Goal: Task Accomplishment & Management: Complete application form

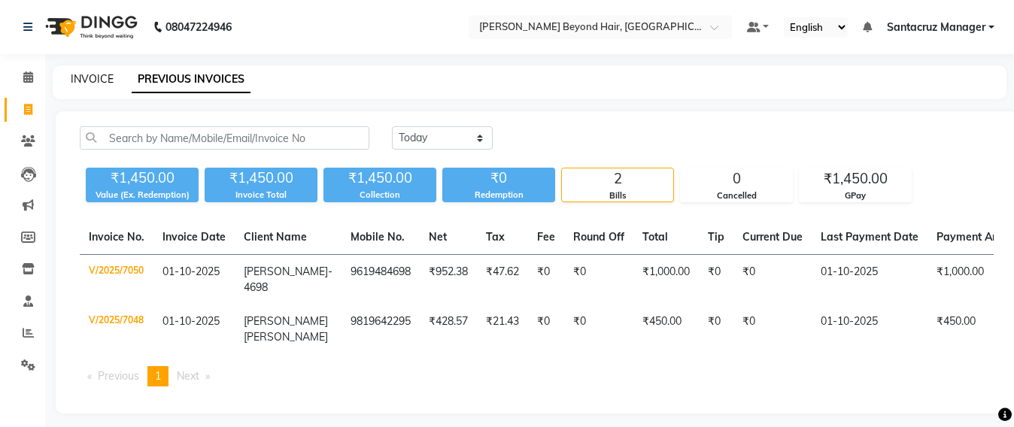
click at [82, 73] on link "INVOICE" at bounding box center [92, 79] width 43 height 14
select select "service"
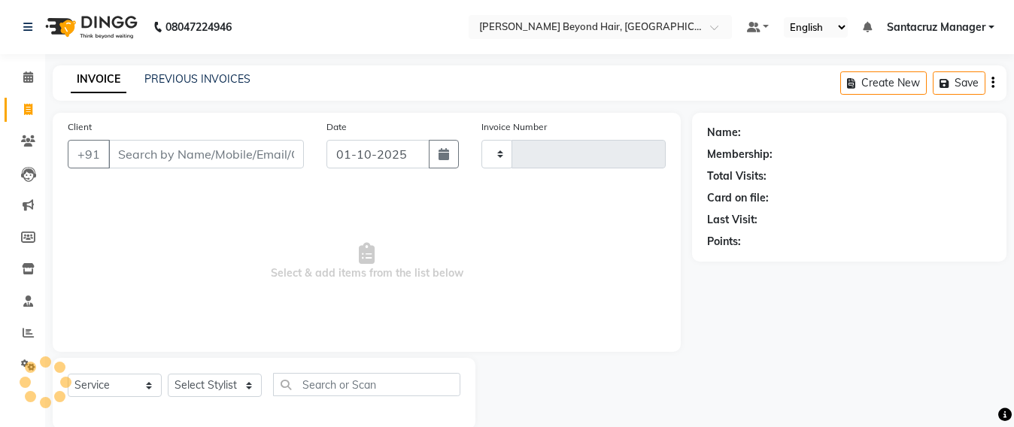
scroll to position [25, 0]
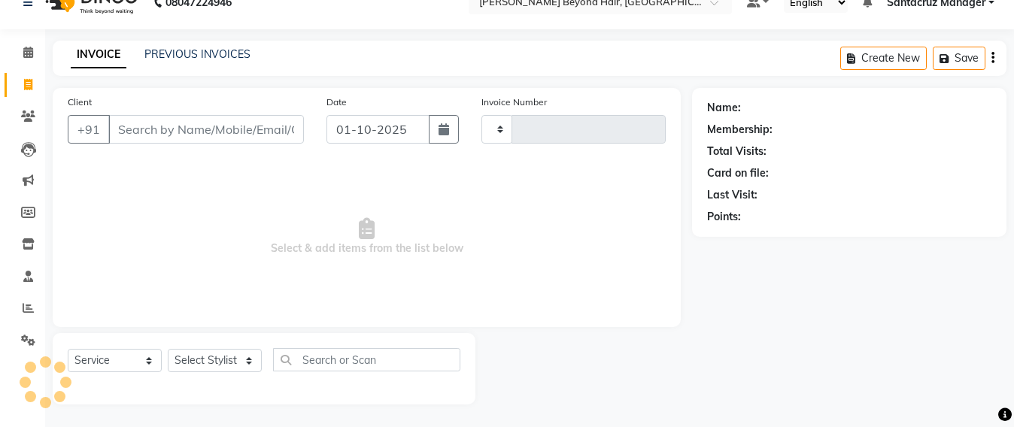
type input "7051"
select select "6357"
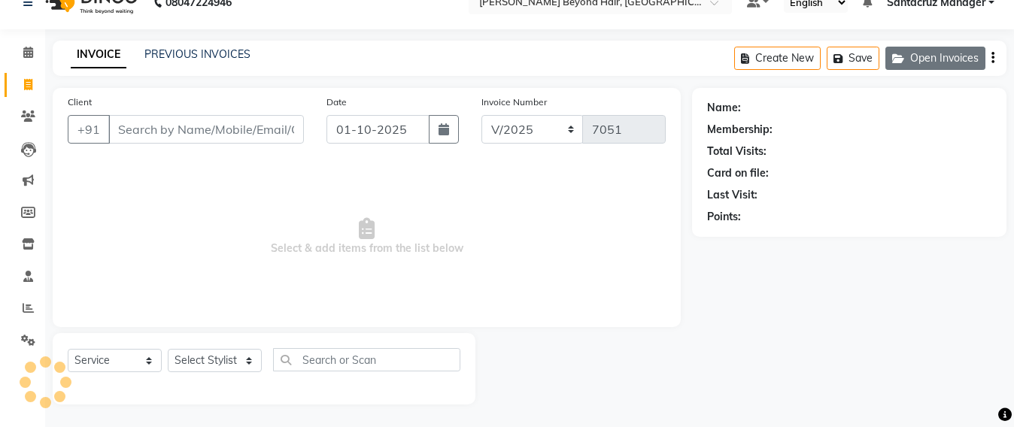
click at [923, 55] on button "Open Invoices" at bounding box center [936, 58] width 100 height 23
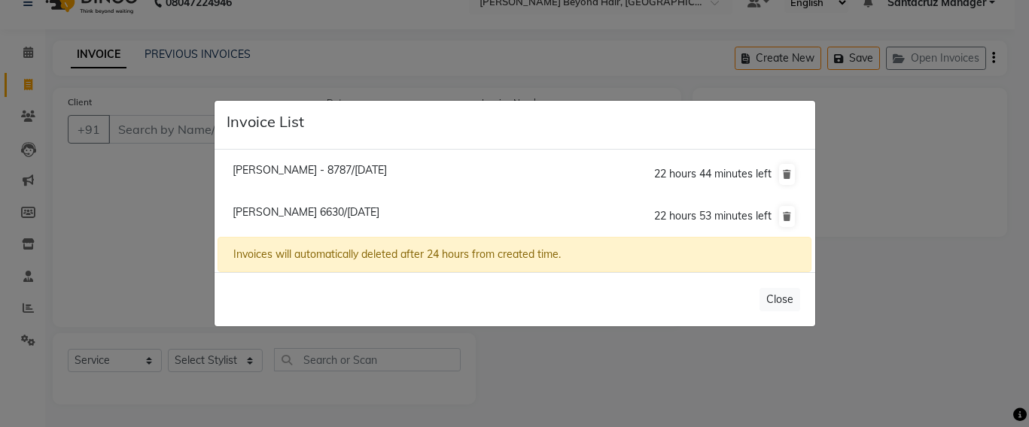
click at [294, 217] on span "[PERSON_NAME] 6630/[DATE]" at bounding box center [306, 212] width 147 height 14
type input "9892256630"
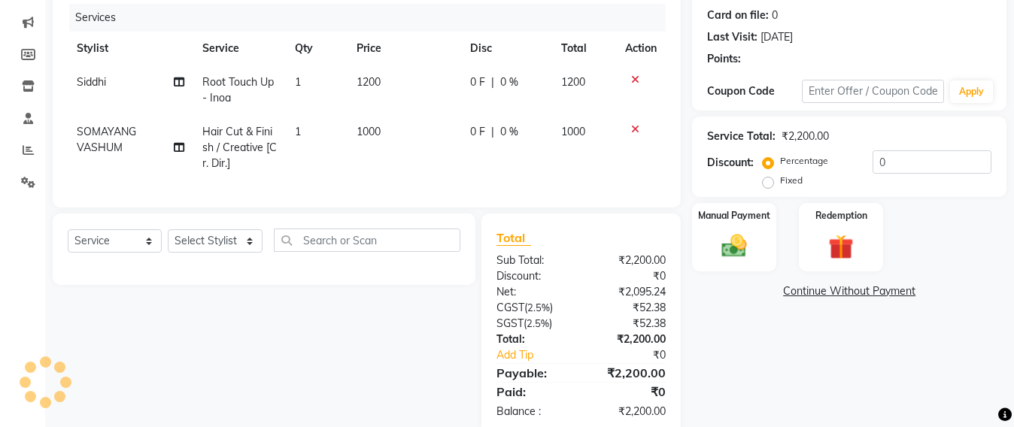
scroll to position [227, 0]
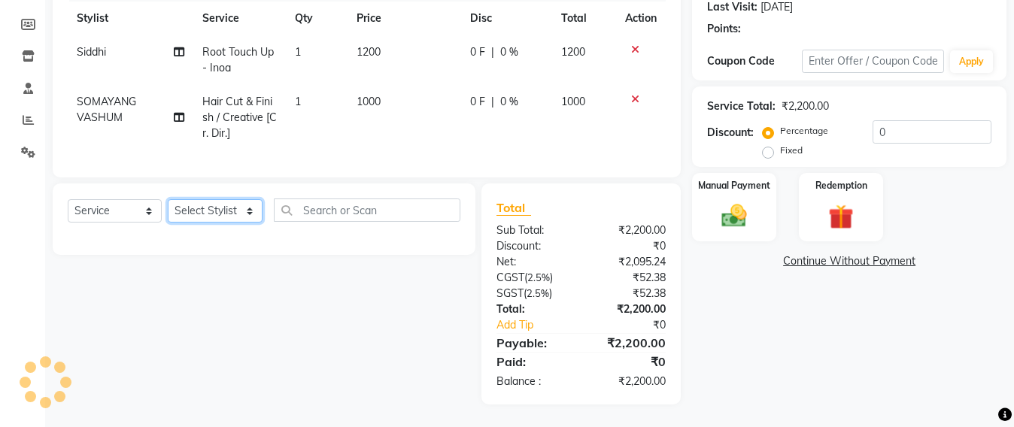
click at [195, 214] on select "Select Stylist Admin [PERSON_NAME] Sankat [PERSON_NAME] [PERSON_NAME] [PERSON_N…" at bounding box center [215, 210] width 95 height 23
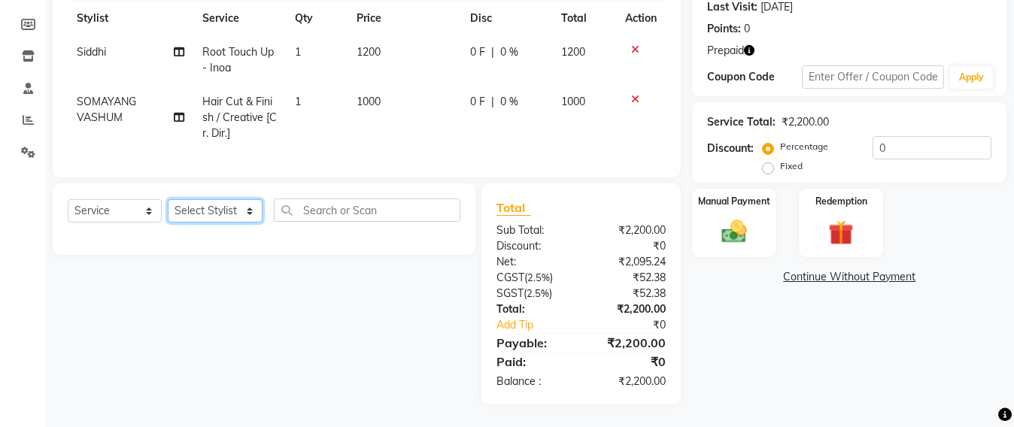
select select "59106"
click at [168, 199] on select "Select Stylist Admin [PERSON_NAME] Sankat [PERSON_NAME] [PERSON_NAME] [PERSON_N…" at bounding box center [215, 210] width 95 height 23
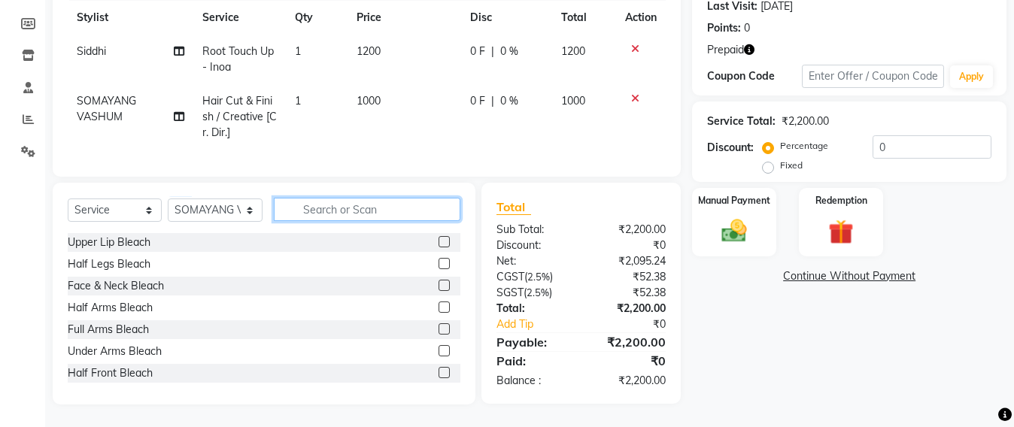
click at [338, 208] on input "text" at bounding box center [367, 209] width 187 height 23
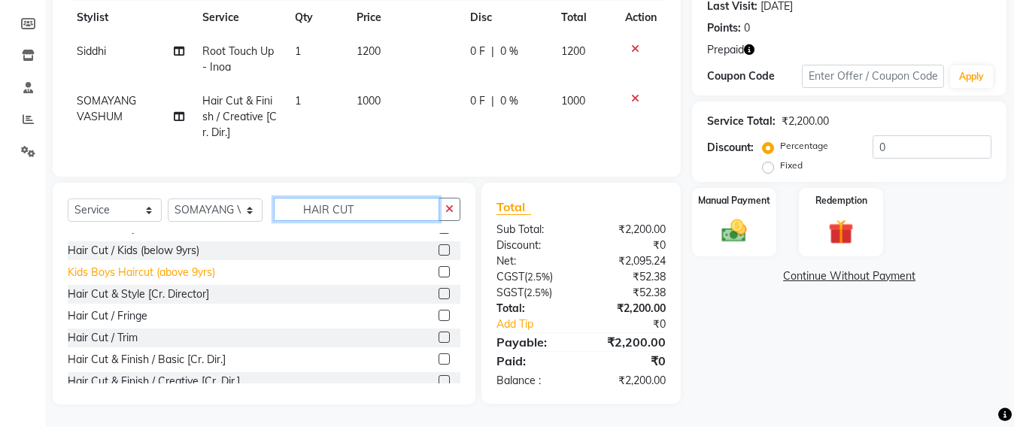
scroll to position [68, 0]
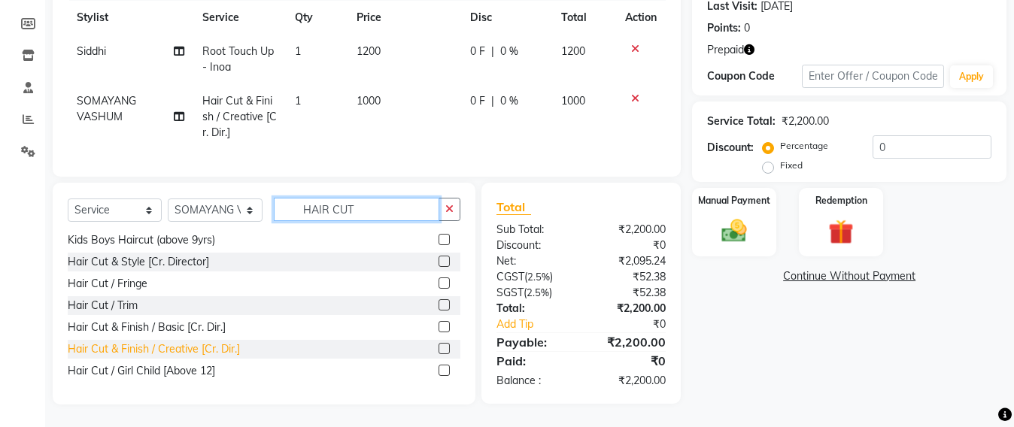
type input "HAIR CUT"
click at [163, 348] on div "Hair Cut & Finish / Creative [Cr. Dir.]" at bounding box center [154, 350] width 172 height 16
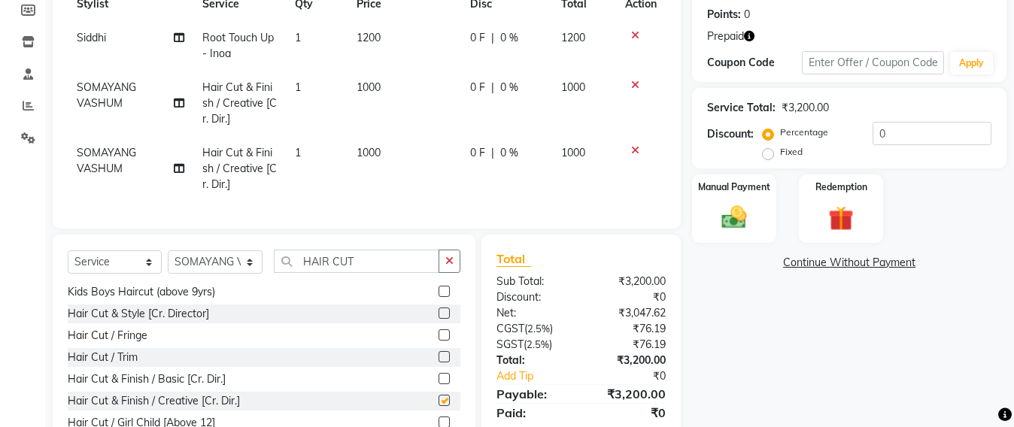
checkbox input "false"
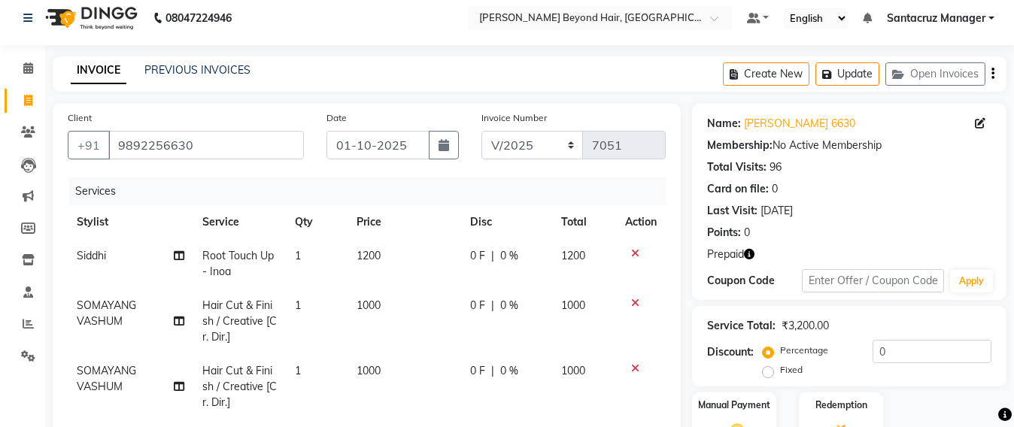
scroll to position [0, 0]
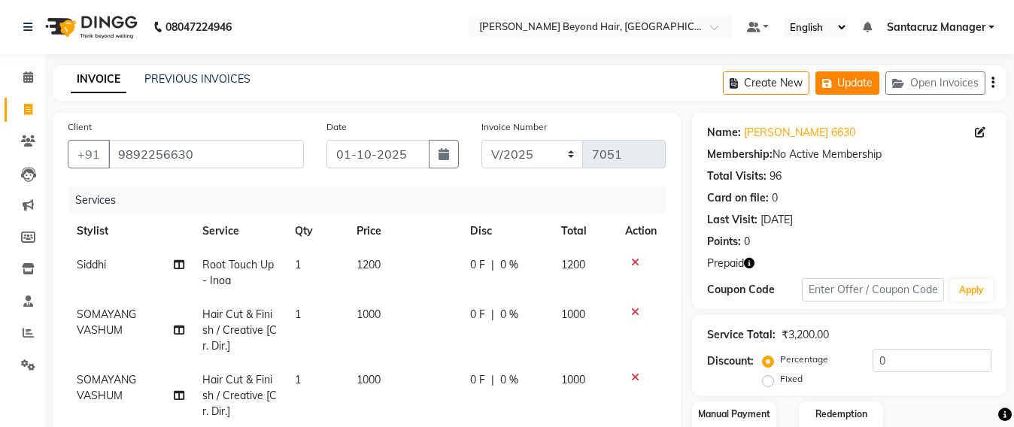
click at [840, 81] on button "Update" at bounding box center [848, 82] width 64 height 23
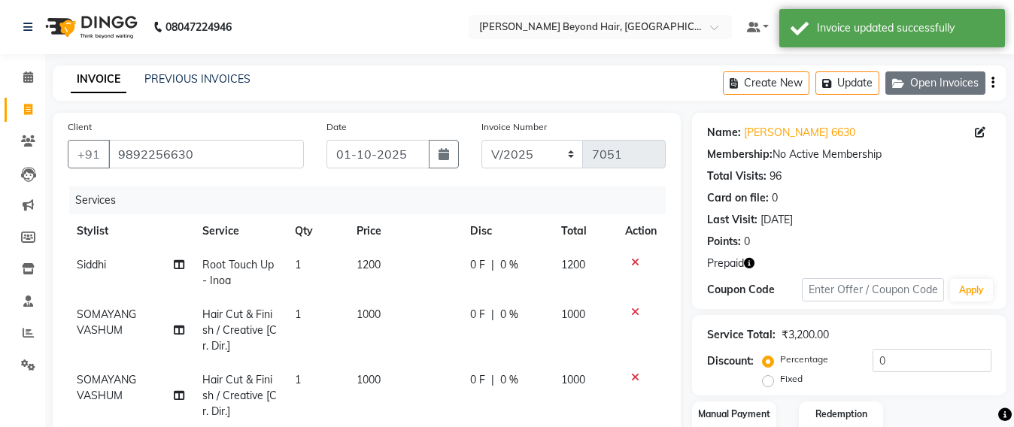
click at [957, 84] on button "Open Invoices" at bounding box center [936, 82] width 100 height 23
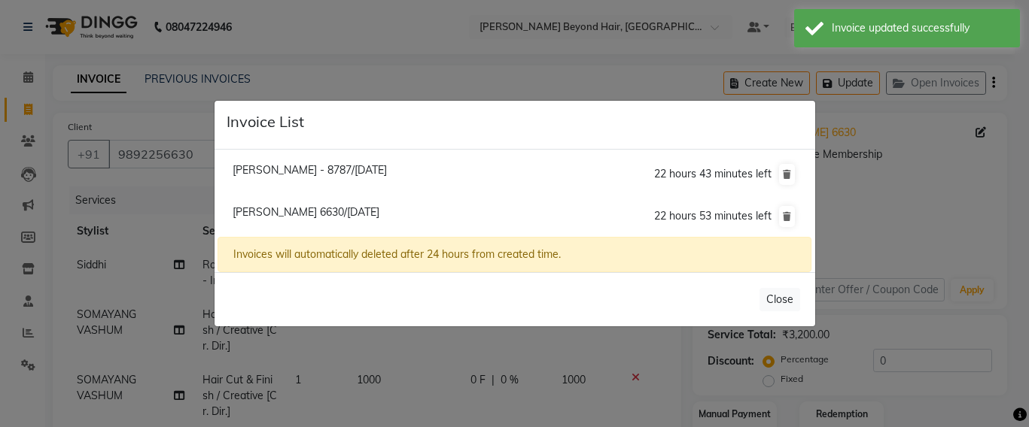
click at [476, 53] on ngb-modal-window "Invoice List [PERSON_NAME] - 8787/[DATE] 22 hours 43 minutes left [PERSON_NAME]…" at bounding box center [514, 213] width 1029 height 427
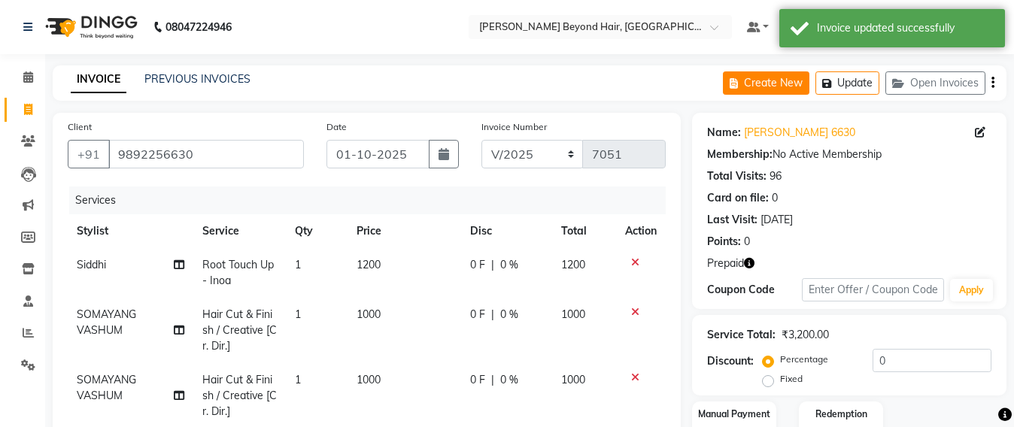
click at [767, 80] on button "Create New" at bounding box center [766, 82] width 87 height 23
select select "service"
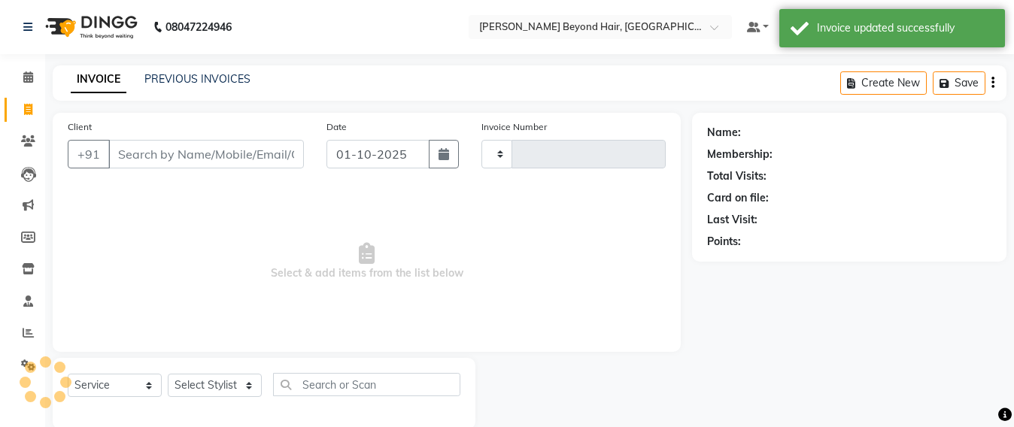
scroll to position [25, 0]
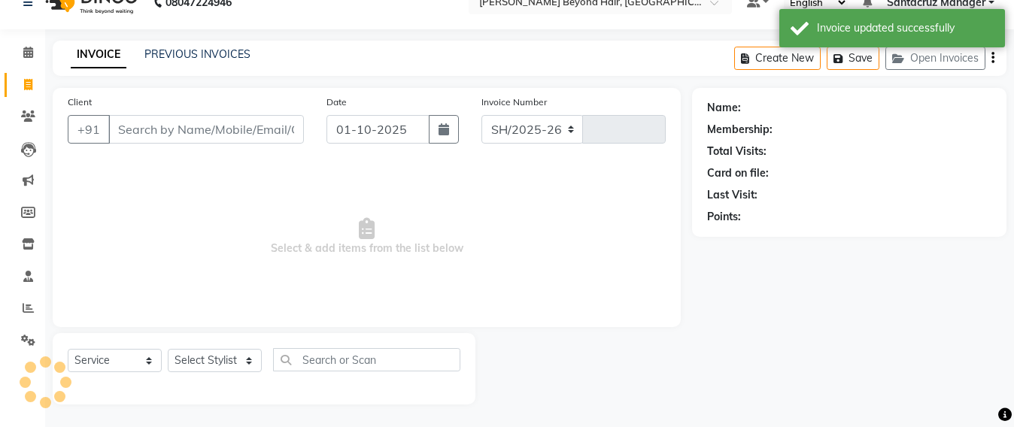
select select "6357"
type input "7051"
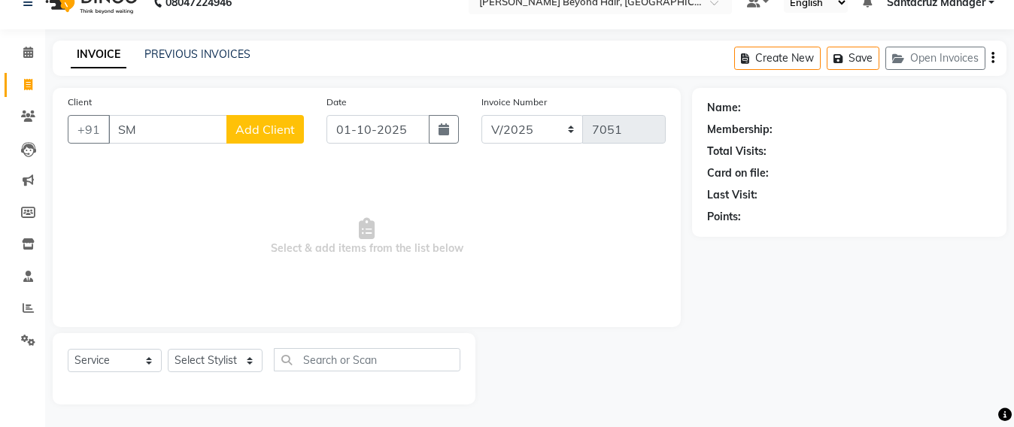
type input "S"
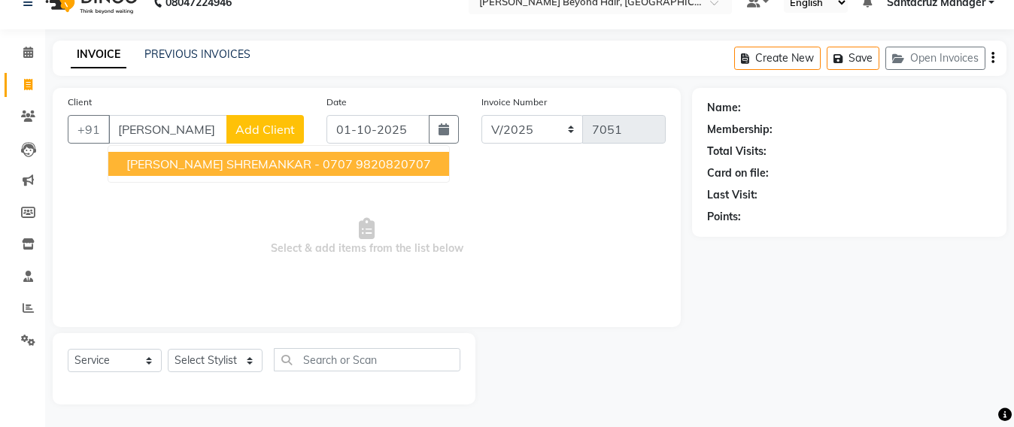
click at [244, 164] on span "[PERSON_NAME] SHREMANKAR - 0707" at bounding box center [239, 164] width 227 height 15
type input "9820820707"
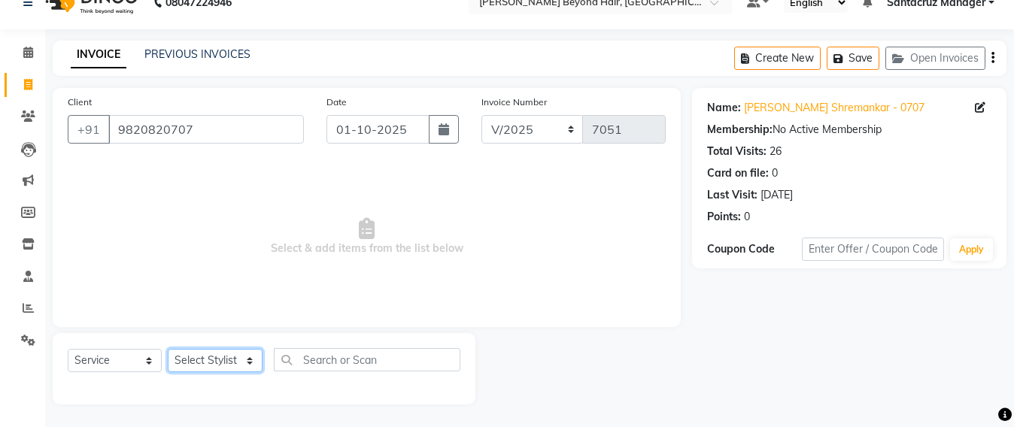
click at [190, 355] on select "Select Stylist Admin [PERSON_NAME] Sankat [PERSON_NAME] [PERSON_NAME] [PERSON_N…" at bounding box center [215, 360] width 95 height 23
select select "84296"
click at [168, 349] on select "Select Stylist Admin [PERSON_NAME] Sankat [PERSON_NAME] [PERSON_NAME] [PERSON_N…" at bounding box center [215, 360] width 95 height 23
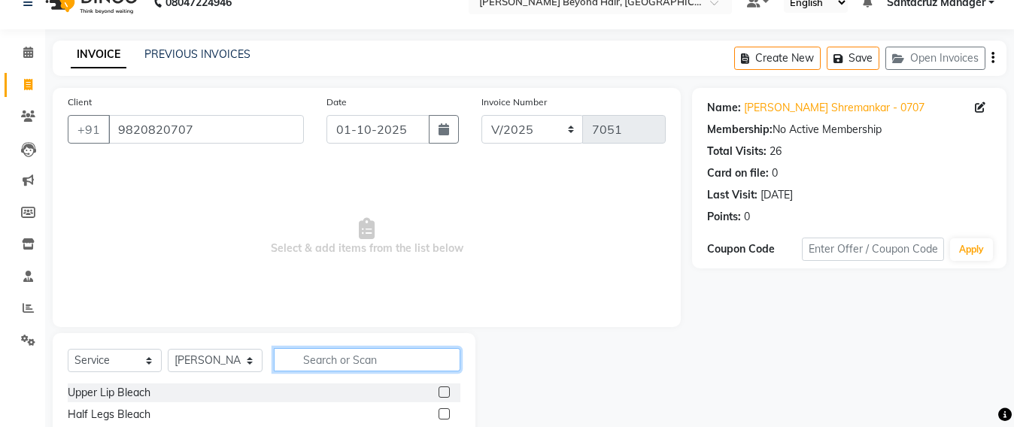
click at [315, 363] on input "text" at bounding box center [367, 359] width 187 height 23
type input "WASH"
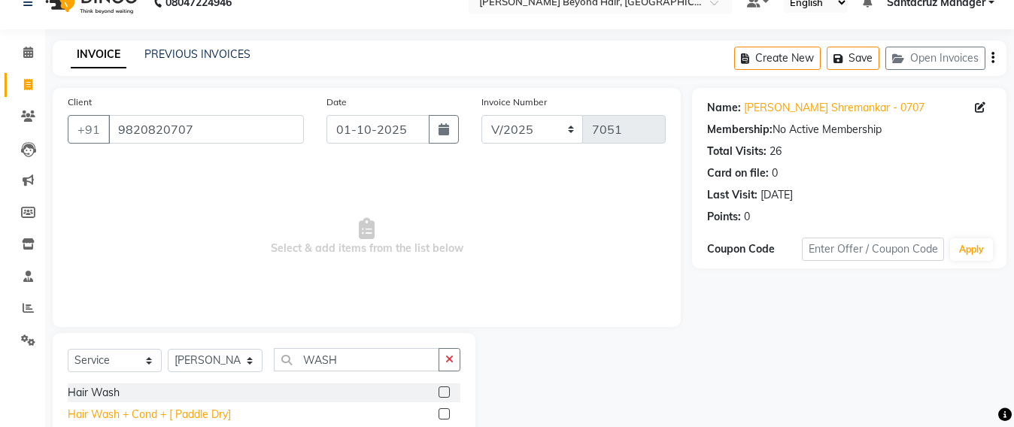
click at [150, 421] on div "Hair Wash + Cond + [ Paddle Dry]" at bounding box center [149, 415] width 163 height 16
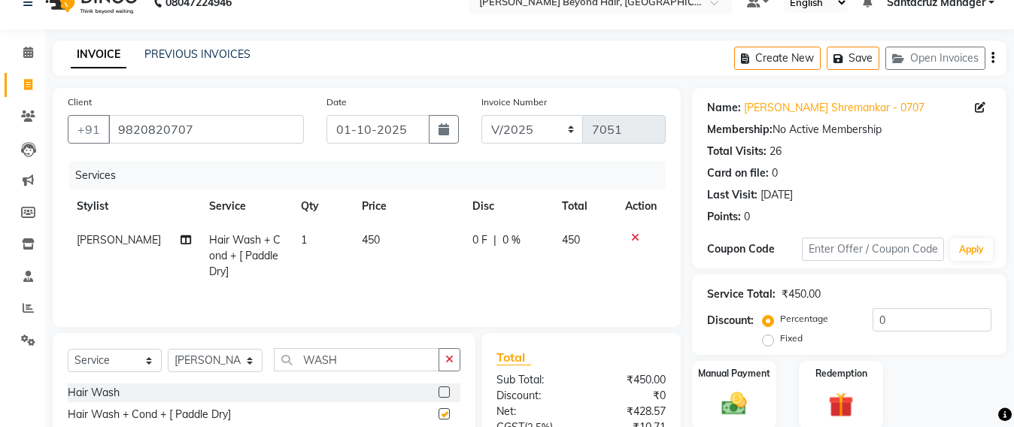
checkbox input "false"
click at [365, 360] on input "WASH" at bounding box center [357, 359] width 166 height 23
type input "W"
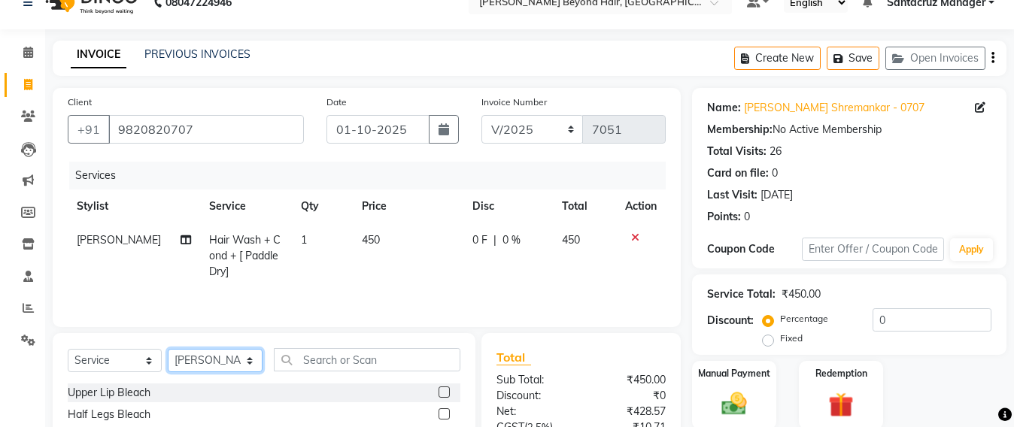
click at [206, 366] on select "Select Stylist Admin [PERSON_NAME] Sankat [PERSON_NAME] [PERSON_NAME] [PERSON_N…" at bounding box center [215, 360] width 95 height 23
select select "47914"
click at [168, 352] on select "Select Stylist Admin [PERSON_NAME] Sankat [PERSON_NAME] [PERSON_NAME] [PERSON_N…" at bounding box center [215, 360] width 95 height 23
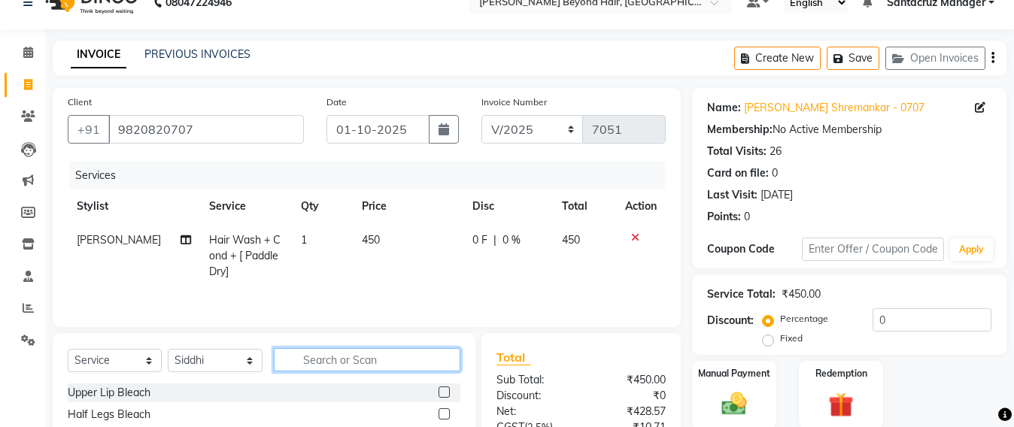
click at [328, 357] on input "text" at bounding box center [367, 359] width 187 height 23
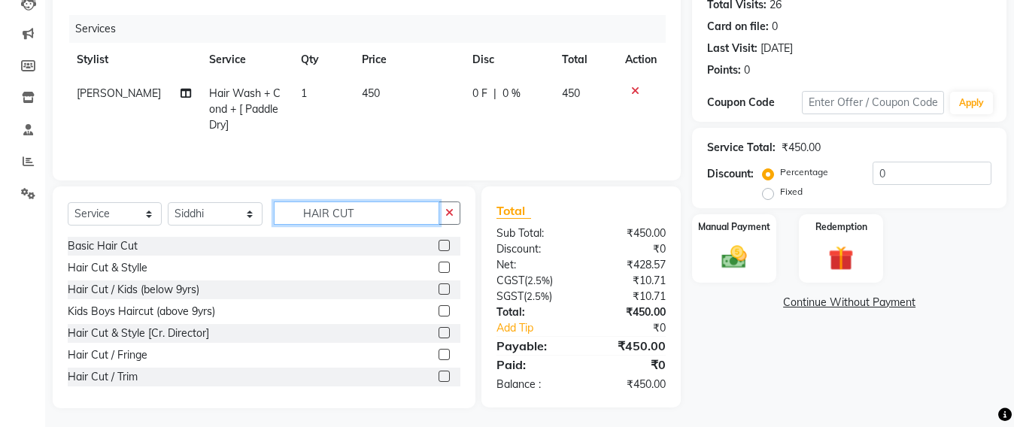
scroll to position [178, 0]
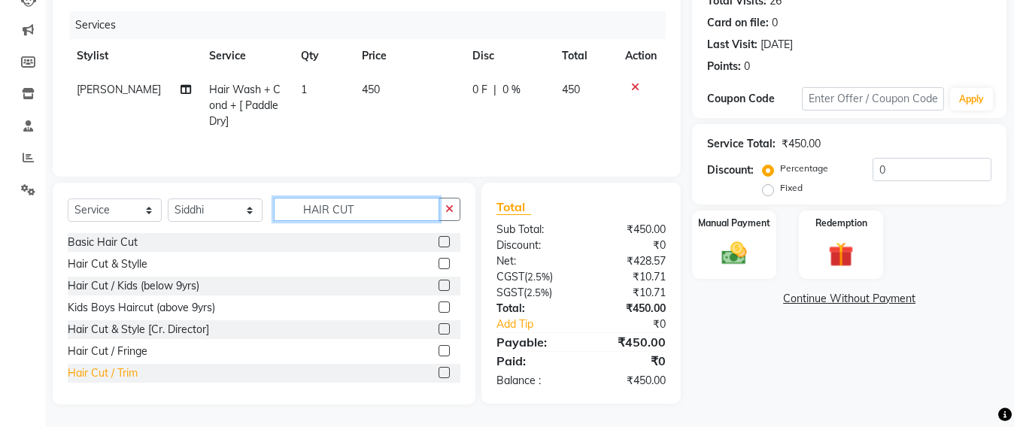
type input "HAIR CUT"
click at [136, 370] on div "Hair Cut / Trim" at bounding box center [103, 374] width 70 height 16
checkbox input "false"
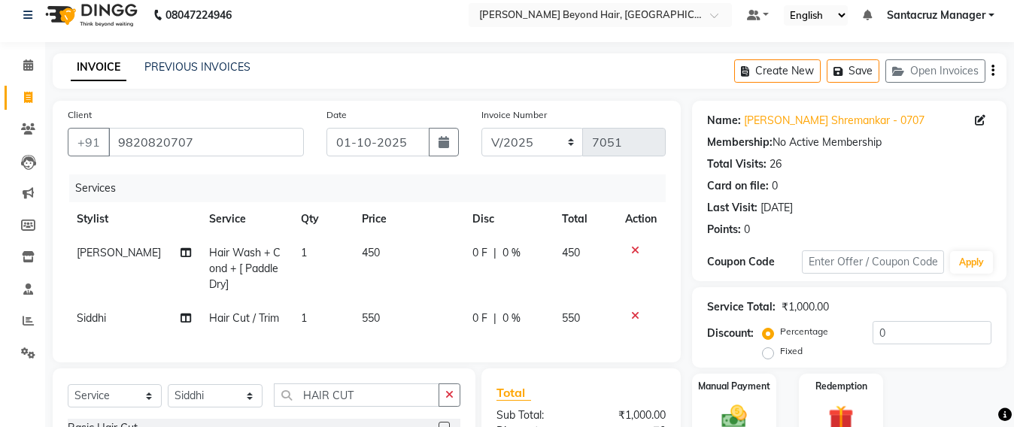
scroll to position [0, 0]
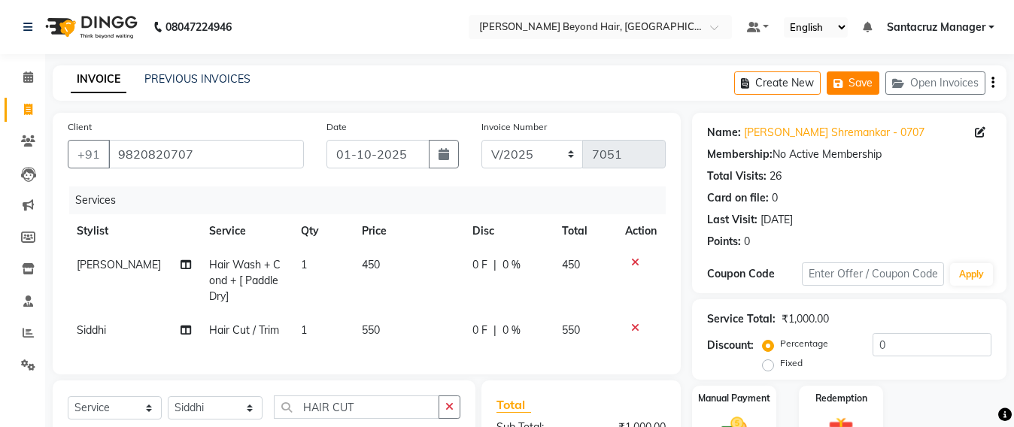
click at [852, 88] on button "Save" at bounding box center [853, 82] width 53 height 23
click at [795, 80] on button "Create New" at bounding box center [778, 82] width 87 height 23
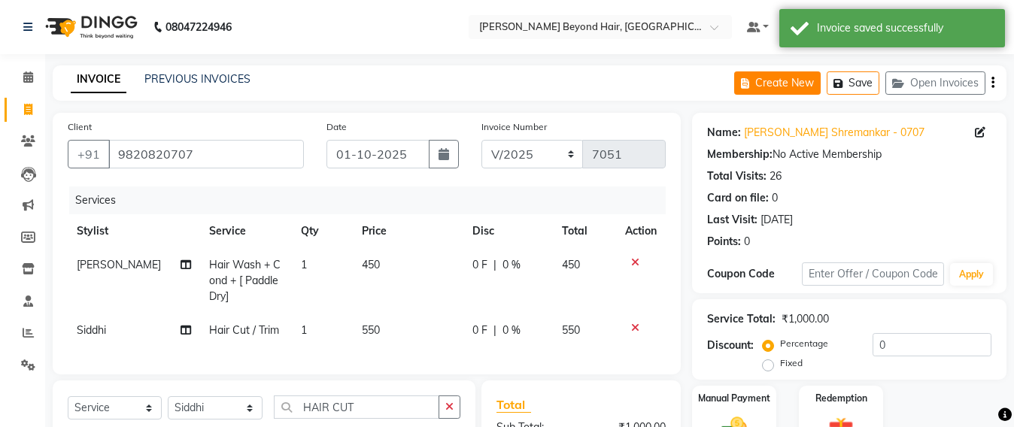
select select "service"
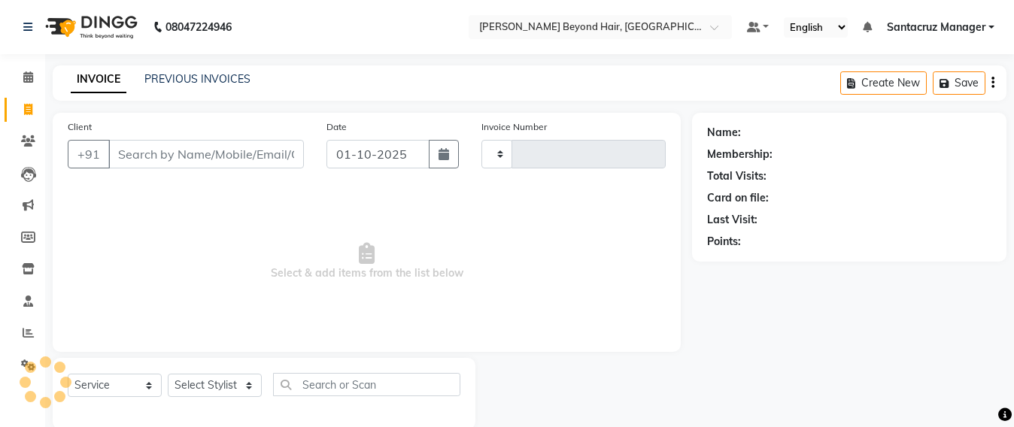
scroll to position [25, 0]
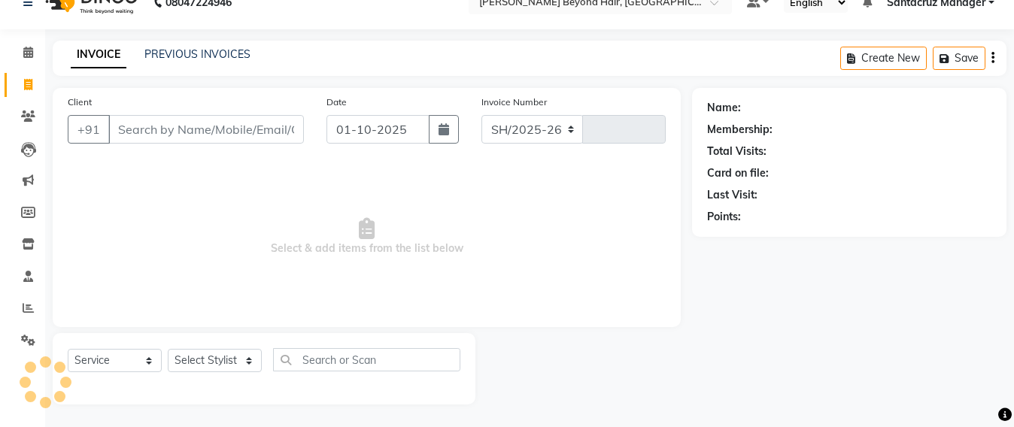
select select "6357"
type input "7051"
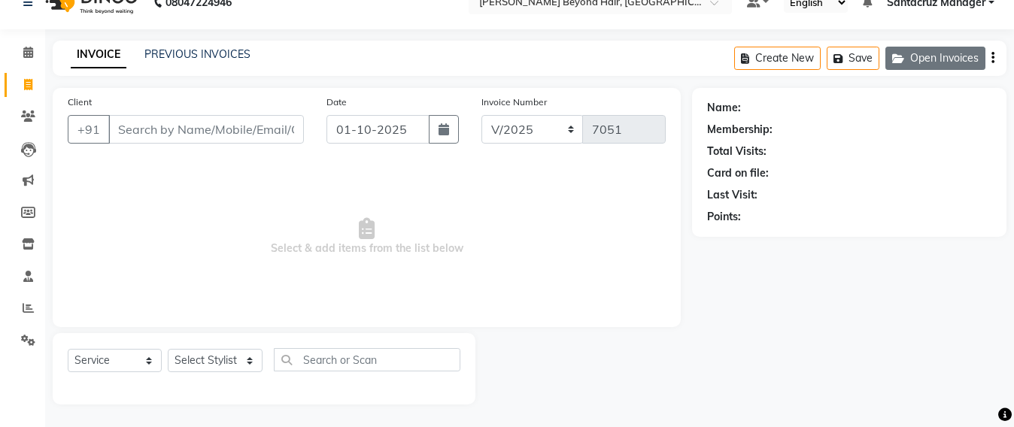
click at [942, 62] on button "Open Invoices" at bounding box center [936, 58] width 100 height 23
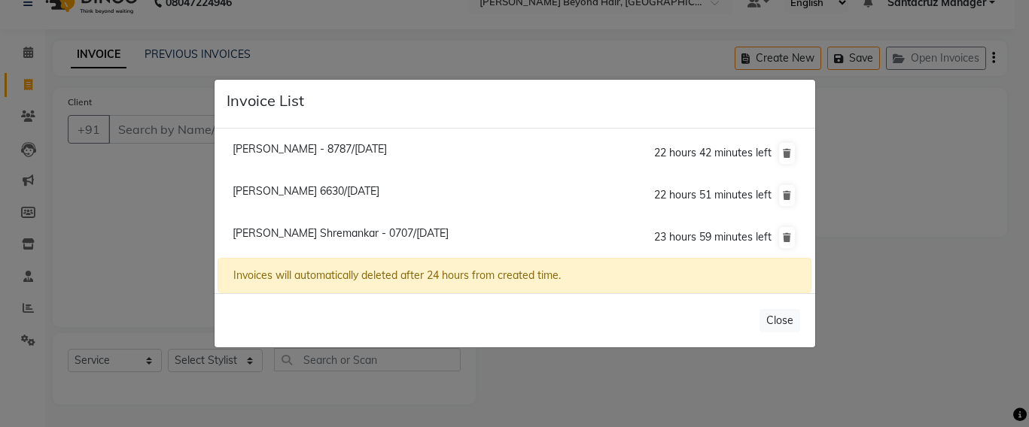
click at [169, 126] on ngb-modal-window "Invoice List [PERSON_NAME] - 8787/[DATE] 22 hours 42 minutes left [PERSON_NAME]…" at bounding box center [514, 213] width 1029 height 427
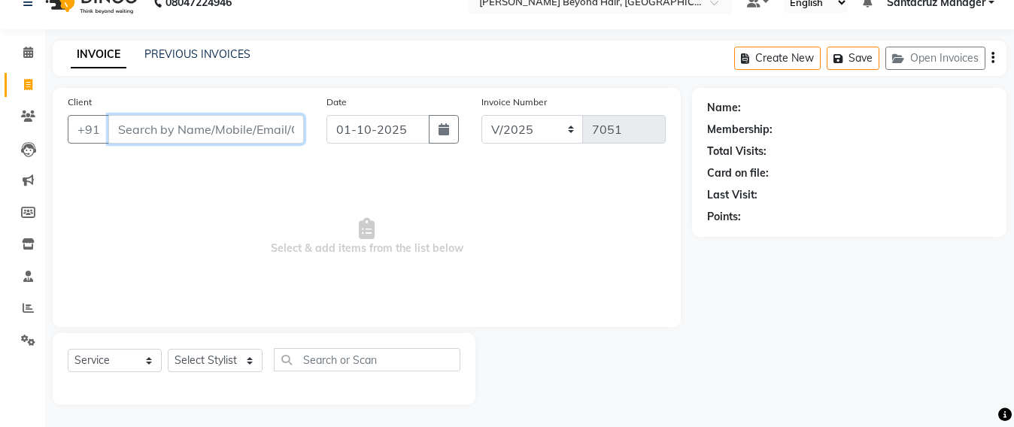
click at [159, 126] on input "Client" at bounding box center [206, 129] width 196 height 29
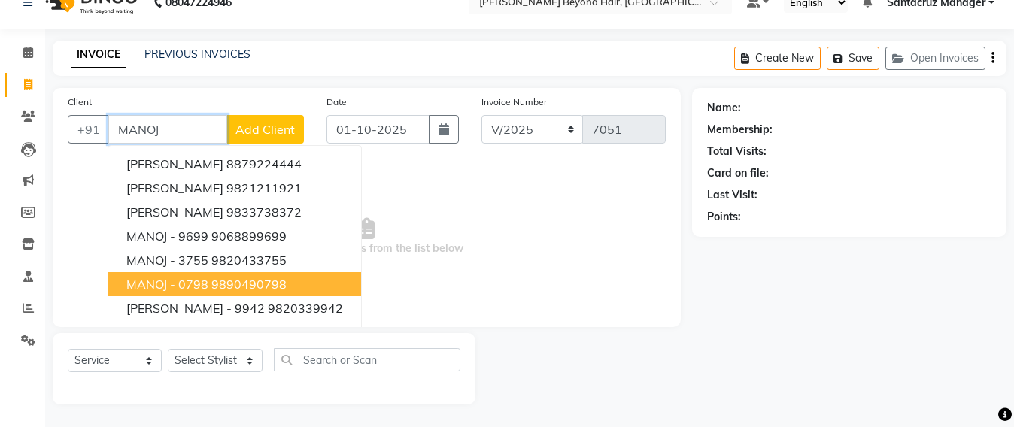
click at [200, 293] on button "MANOJ - 0798 9890490798" at bounding box center [234, 284] width 253 height 24
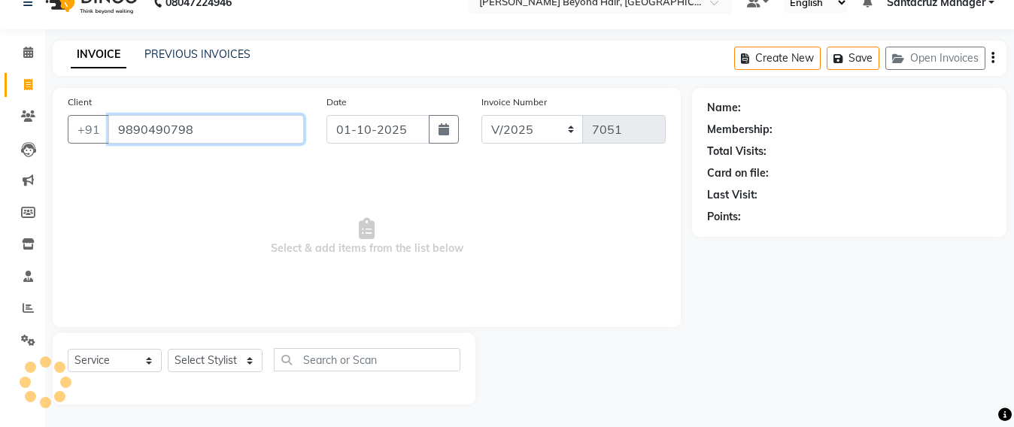
type input "9890490798"
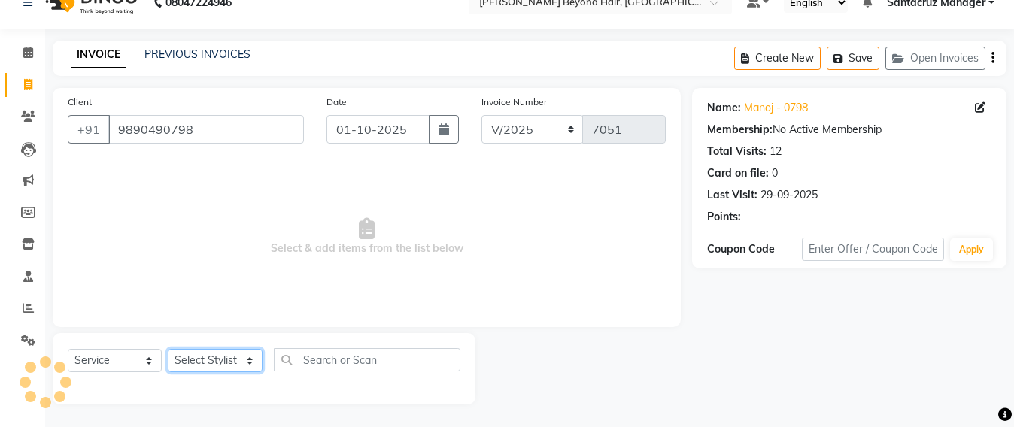
click at [190, 356] on select "Select Stylist Admin [PERSON_NAME] Sankat [PERSON_NAME] [PERSON_NAME] [PERSON_N…" at bounding box center [215, 360] width 95 height 23
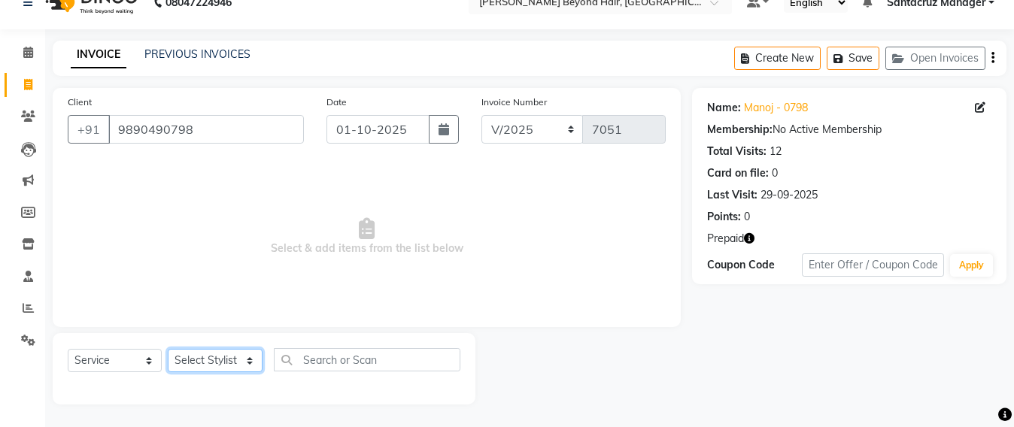
select select "48409"
click at [168, 349] on select "Select Stylist Admin [PERSON_NAME] Sankat [PERSON_NAME] [PERSON_NAME] [PERSON_N…" at bounding box center [215, 360] width 95 height 23
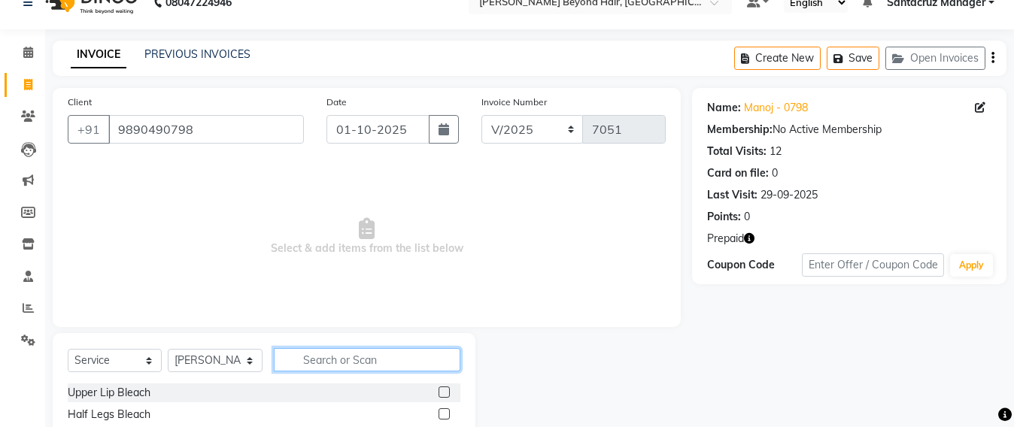
click at [315, 359] on input "text" at bounding box center [367, 359] width 187 height 23
type input "HAIR ST"
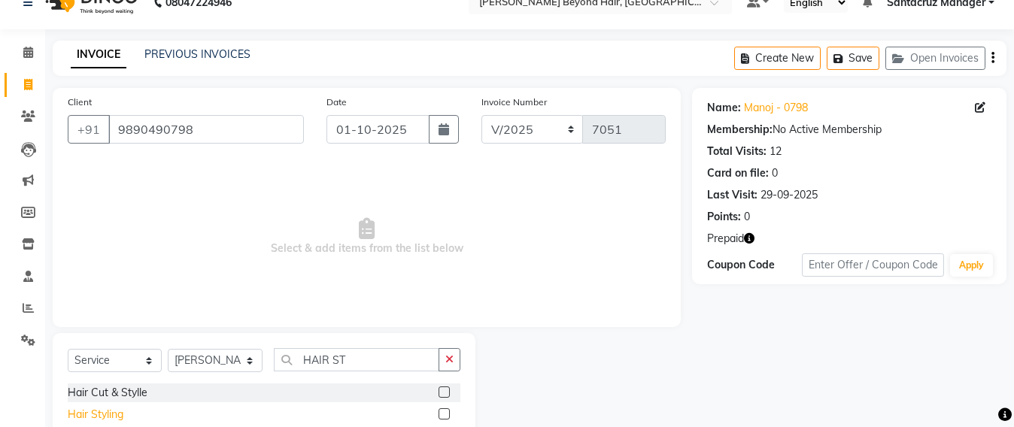
click at [111, 415] on div "Hair Styling" at bounding box center [96, 415] width 56 height 16
checkbox input "false"
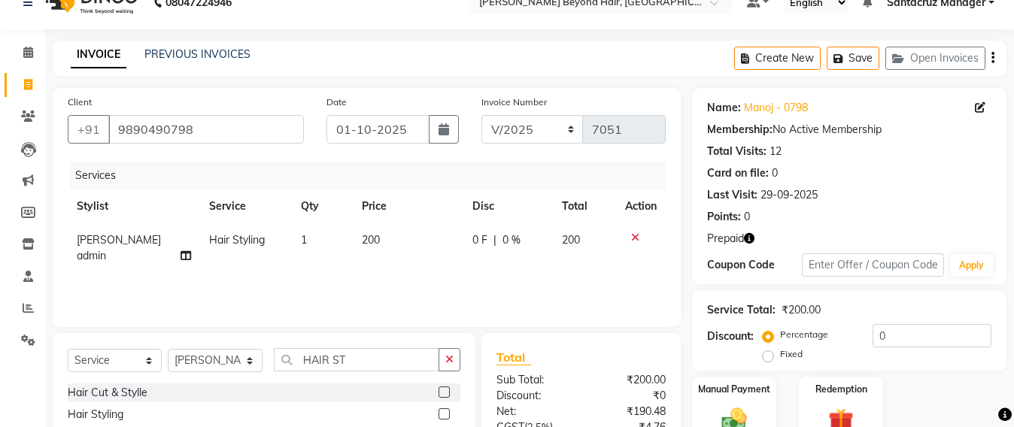
click at [389, 235] on td "200" at bounding box center [408, 249] width 111 height 50
select select "48409"
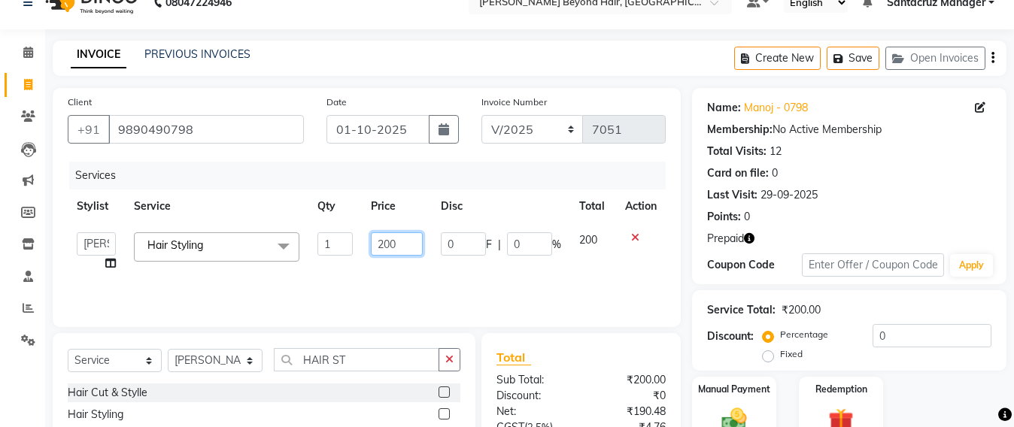
click at [409, 241] on input "200" at bounding box center [397, 244] width 52 height 23
type input "2"
type input "500"
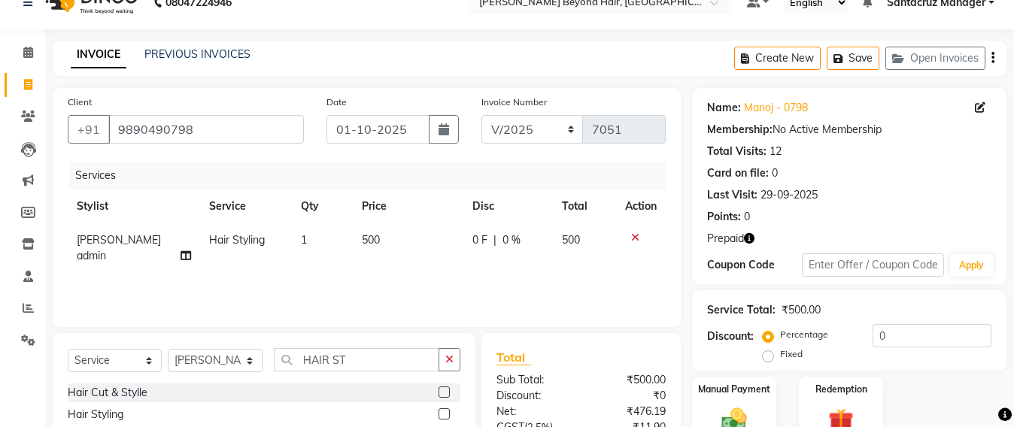
click at [424, 276] on div "Services Stylist Service Qty Price Disc Total Action [PERSON_NAME] admin Hair S…" at bounding box center [367, 237] width 598 height 151
click at [871, 56] on button "Save" at bounding box center [853, 58] width 53 height 23
click at [749, 236] on icon "button" at bounding box center [749, 238] width 11 height 11
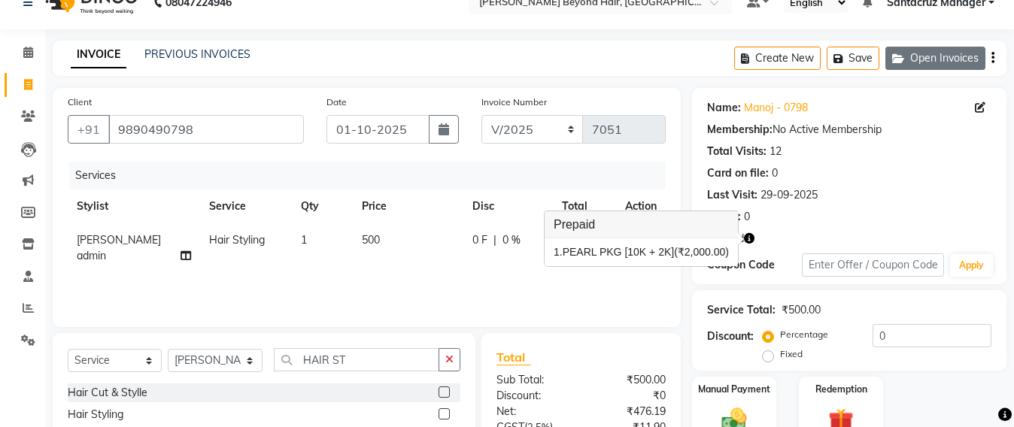
click at [916, 54] on button "Open Invoices" at bounding box center [936, 58] width 100 height 23
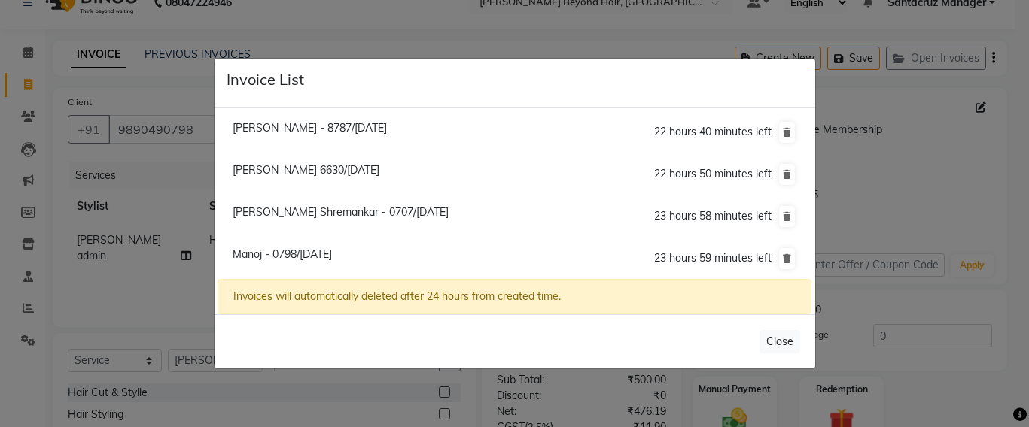
click at [315, 251] on span "Manoj - 0798/[DATE]" at bounding box center [282, 255] width 99 height 14
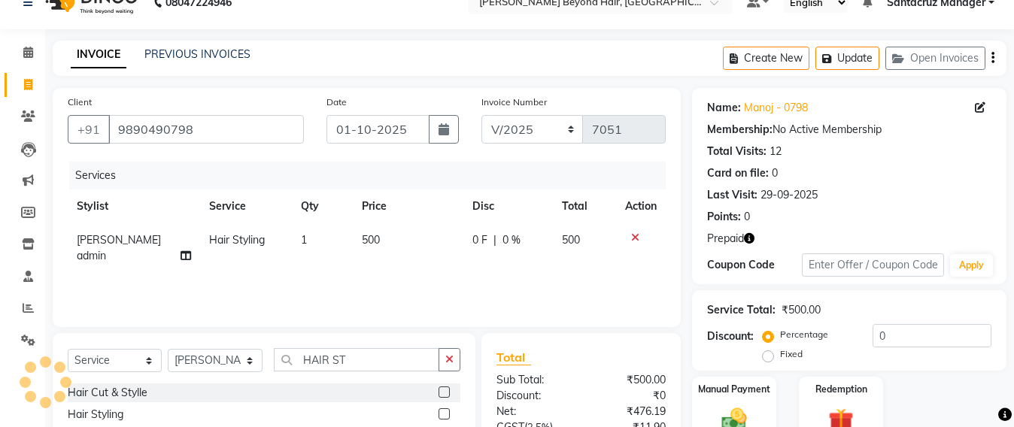
select select
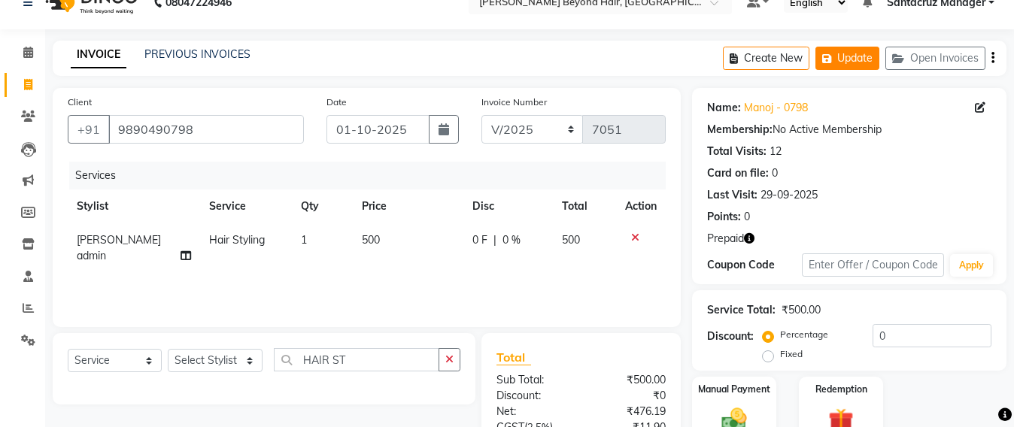
click at [858, 62] on button "Update" at bounding box center [848, 58] width 64 height 23
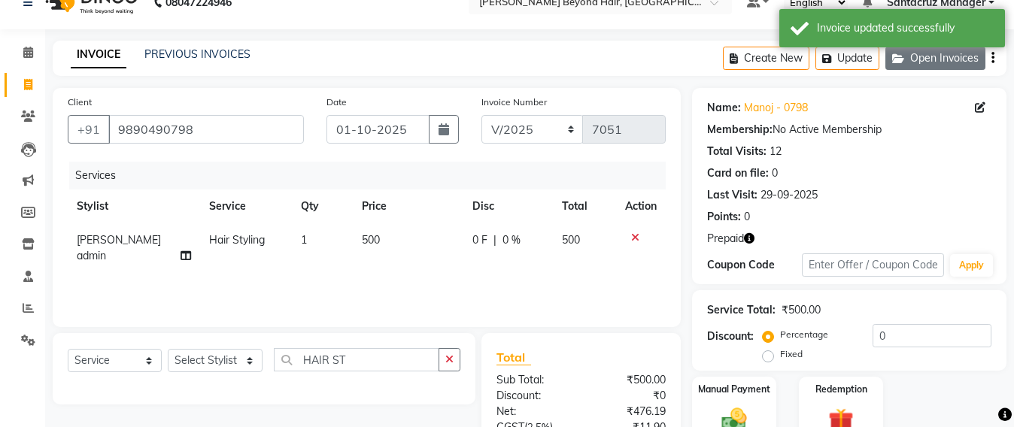
click at [914, 53] on button "Open Invoices" at bounding box center [936, 58] width 100 height 23
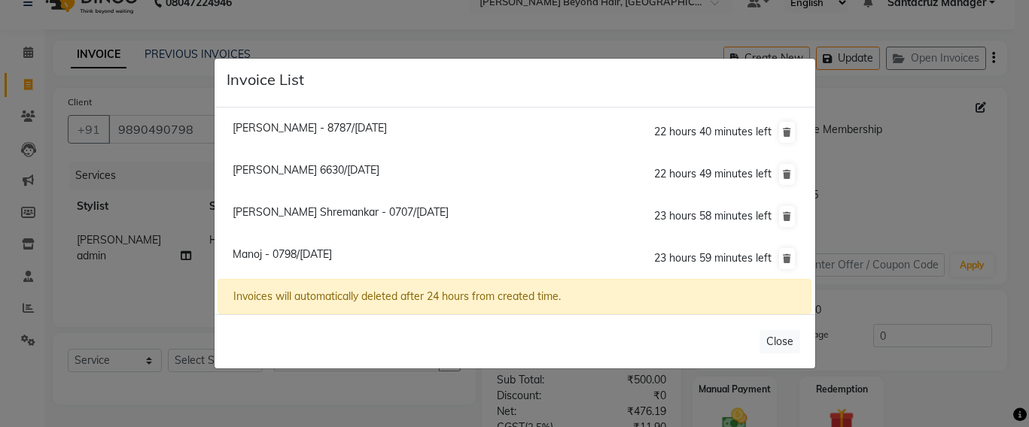
click at [297, 214] on span "[PERSON_NAME] Shremankar - 0707/[DATE]" at bounding box center [341, 212] width 216 height 14
type input "9820820707"
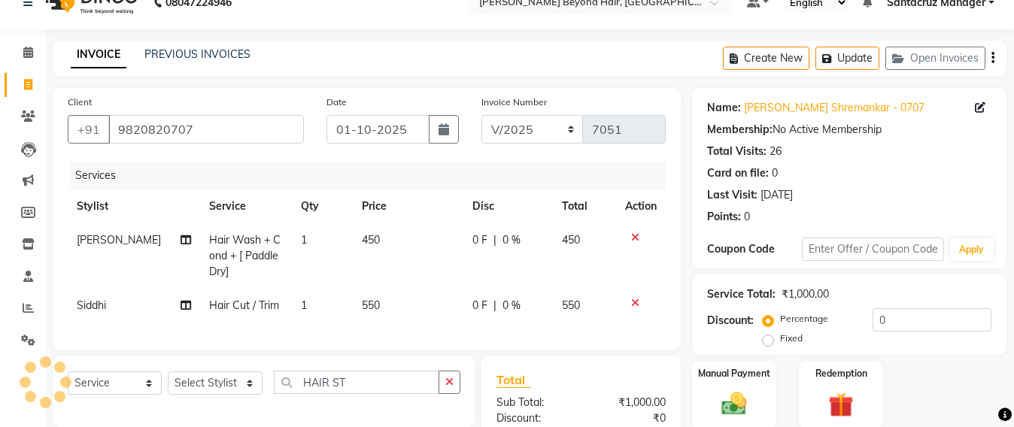
scroll to position [211, 0]
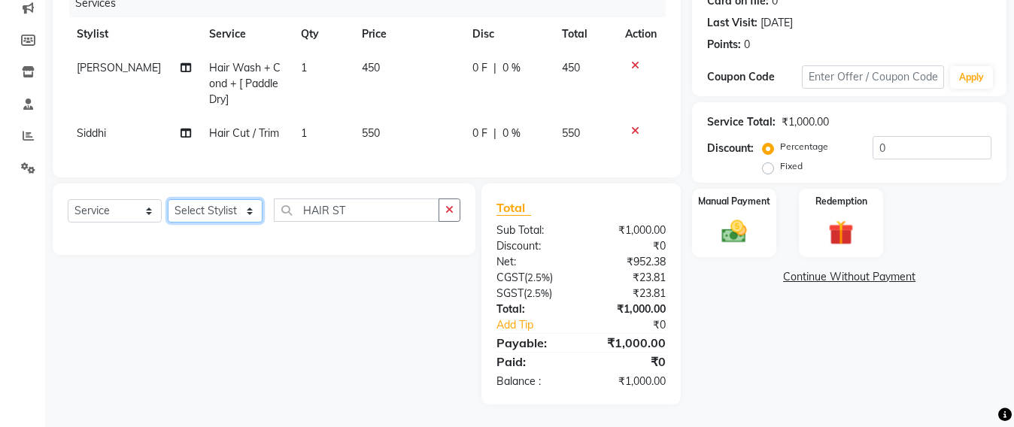
click at [232, 218] on select "Select Stylist Admin [PERSON_NAME] Sankat [PERSON_NAME] [PERSON_NAME] [PERSON_N…" at bounding box center [215, 210] width 95 height 23
select select "47907"
click at [168, 199] on select "Select Stylist Admin [PERSON_NAME] Sankat [PERSON_NAME] [PERSON_NAME] [PERSON_N…" at bounding box center [215, 210] width 95 height 23
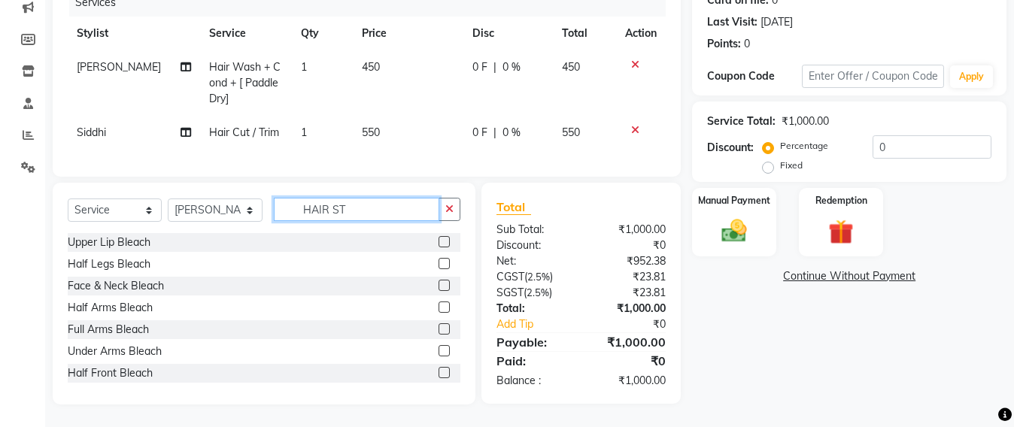
click at [361, 208] on input "HAIR ST" at bounding box center [357, 209] width 166 height 23
type input "H"
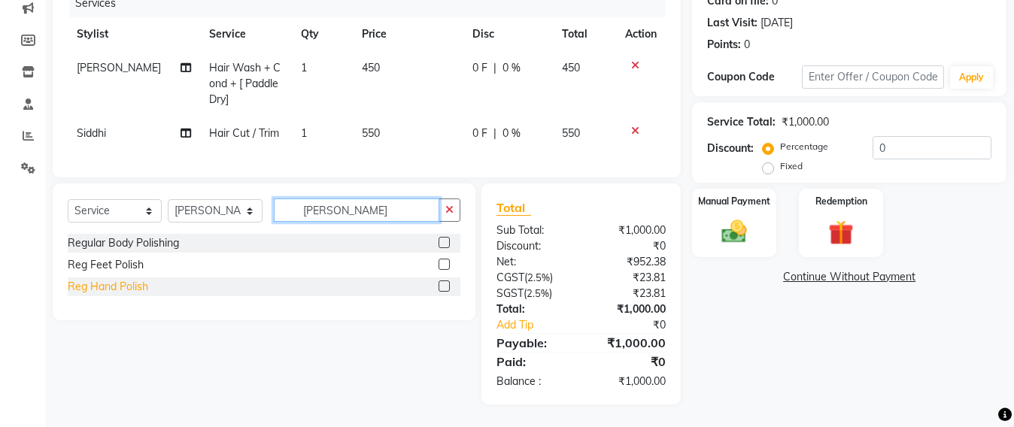
type input "[PERSON_NAME]"
click at [95, 288] on div "Reg Hand Polish" at bounding box center [108, 287] width 81 height 16
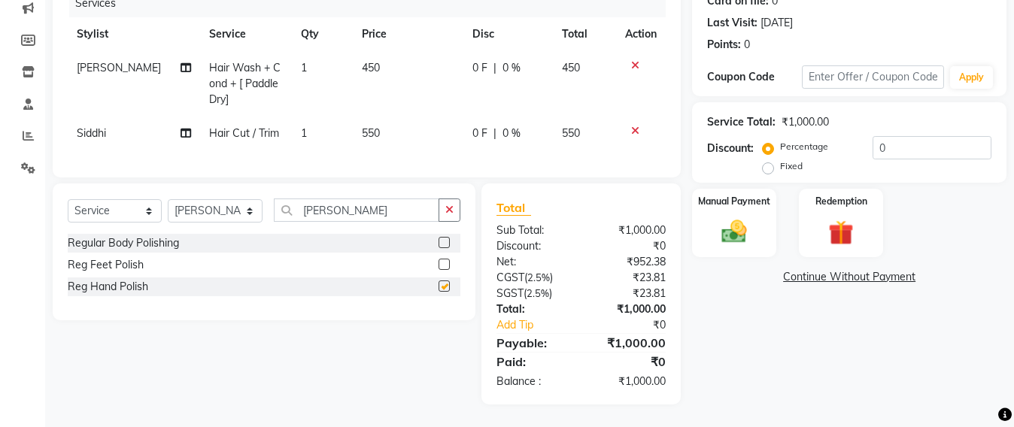
checkbox input "false"
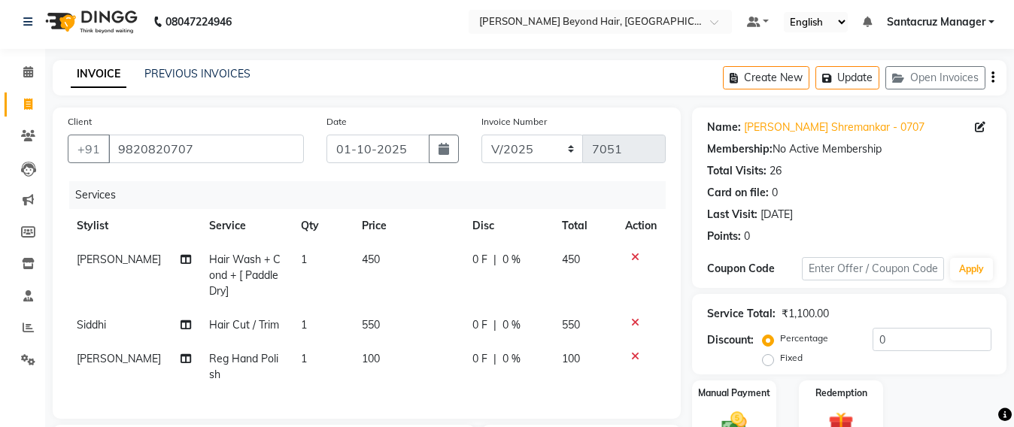
scroll to position [0, 0]
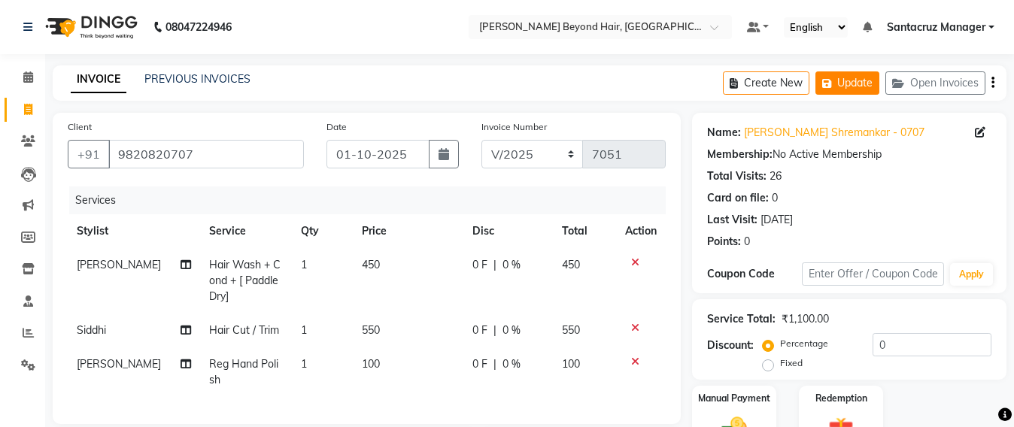
click at [869, 78] on button "Update" at bounding box center [848, 82] width 64 height 23
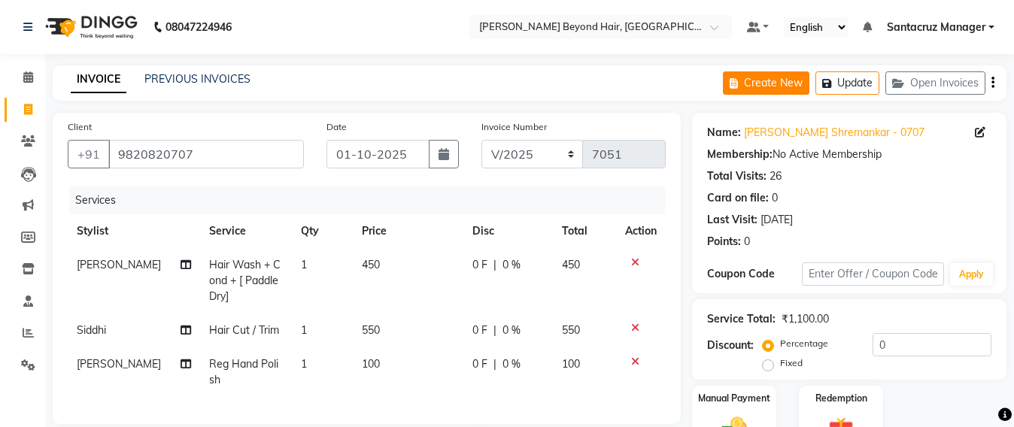
click at [773, 83] on button "Create New" at bounding box center [766, 82] width 87 height 23
select select "service"
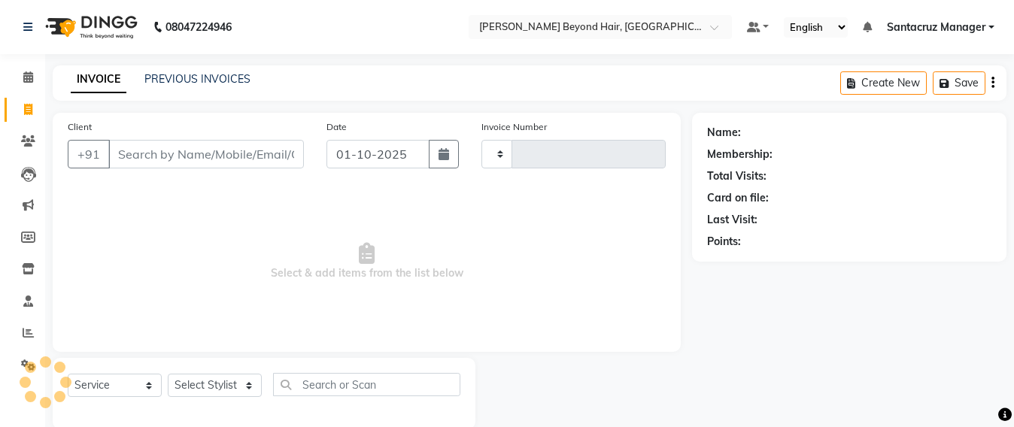
scroll to position [25, 0]
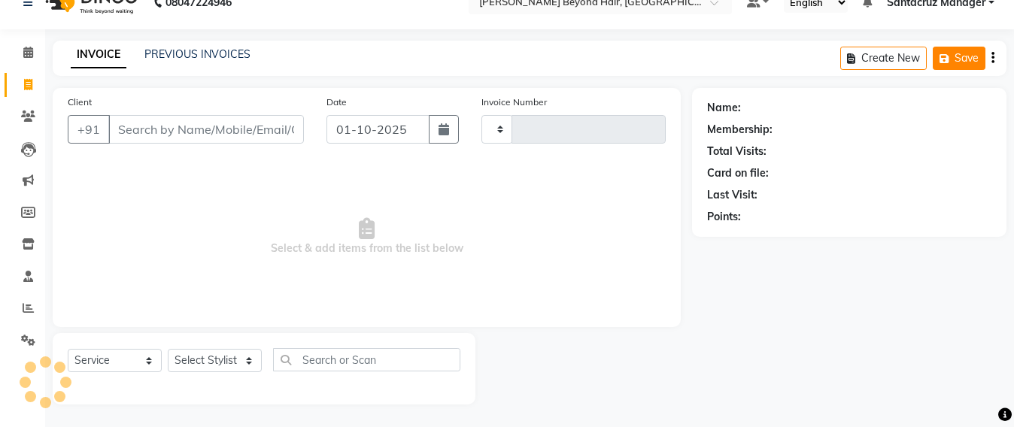
type input "7051"
select select "6357"
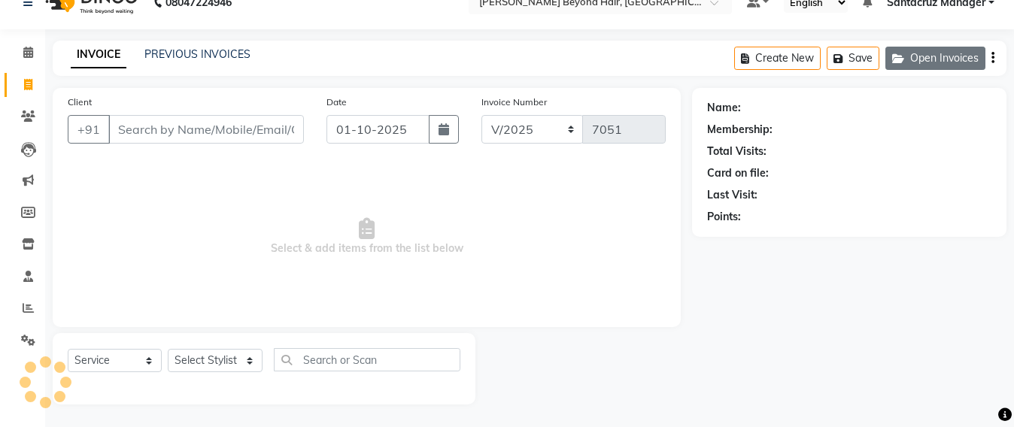
click at [965, 59] on button "Open Invoices" at bounding box center [936, 58] width 100 height 23
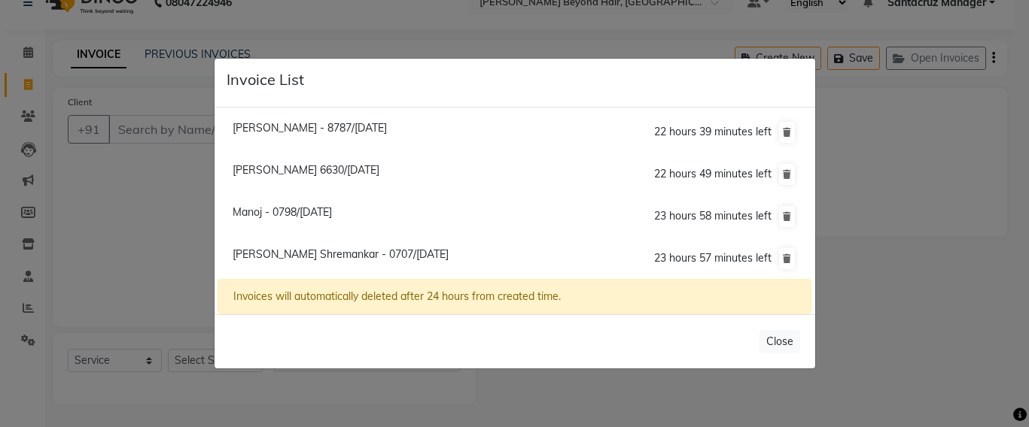
click at [302, 212] on span "Manoj - 0798/[DATE]" at bounding box center [282, 212] width 99 height 14
type input "9890490798"
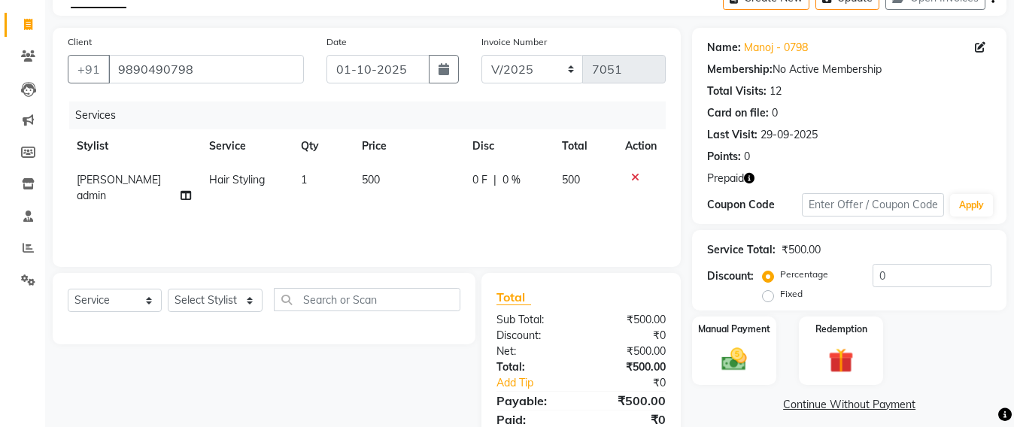
scroll to position [143, 0]
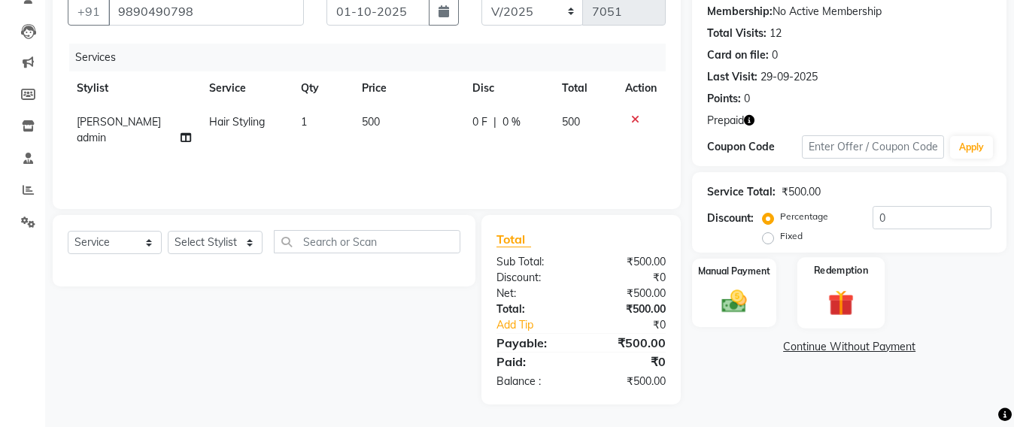
click at [845, 306] on img at bounding box center [841, 303] width 42 height 32
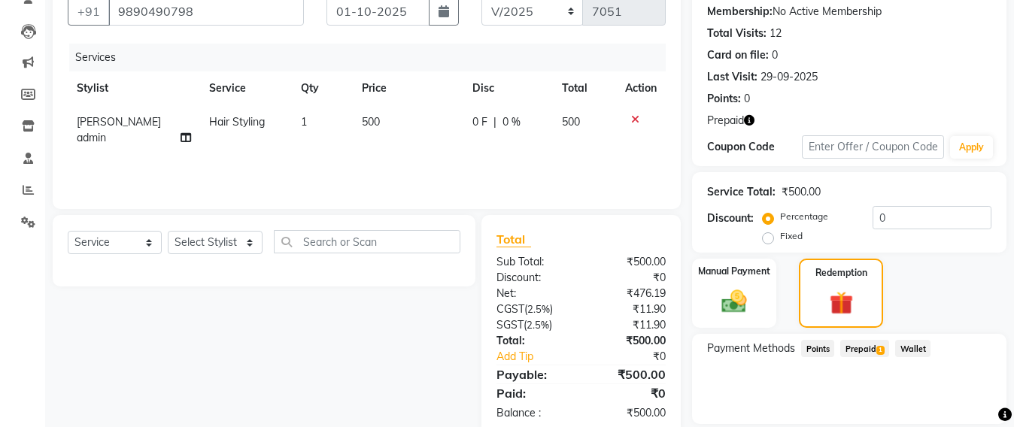
click at [878, 352] on span "1" at bounding box center [881, 350] width 8 height 9
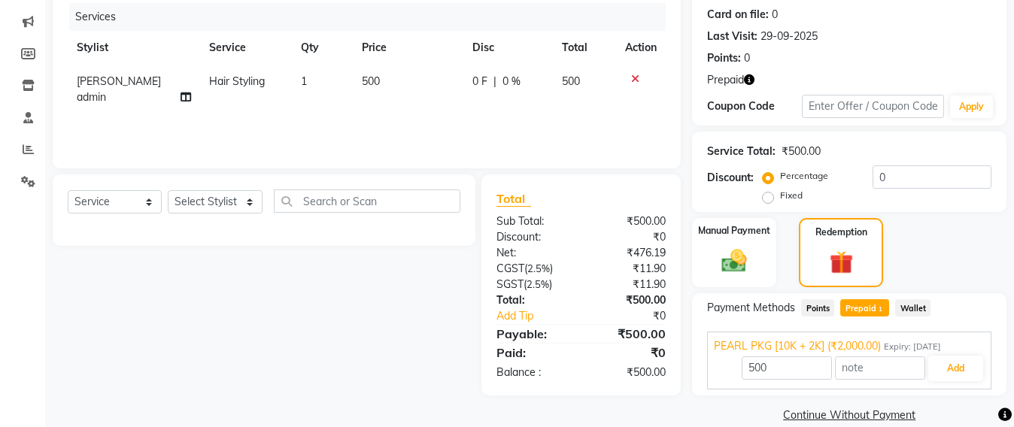
scroll to position [205, 0]
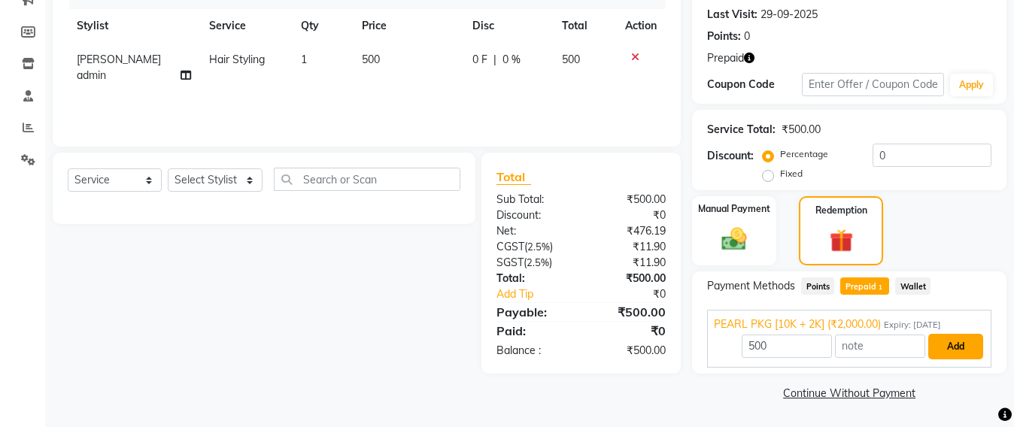
click at [958, 355] on button "Add" at bounding box center [956, 347] width 55 height 26
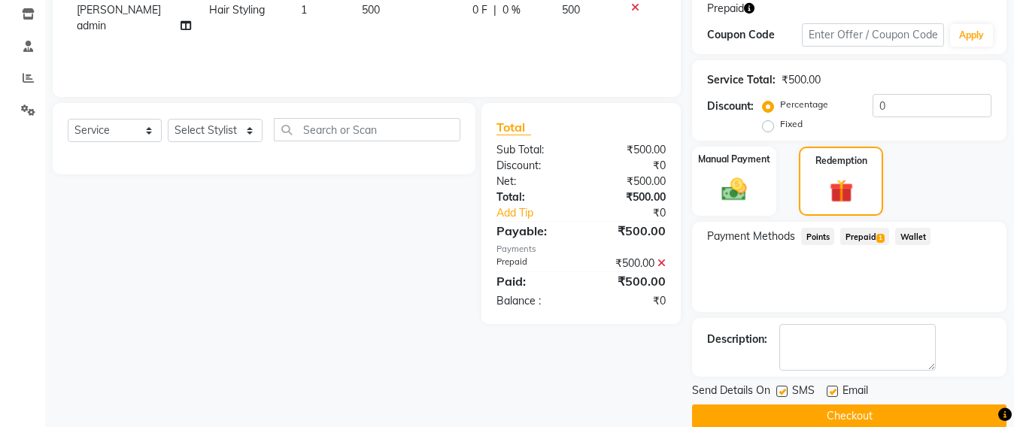
scroll to position [278, 0]
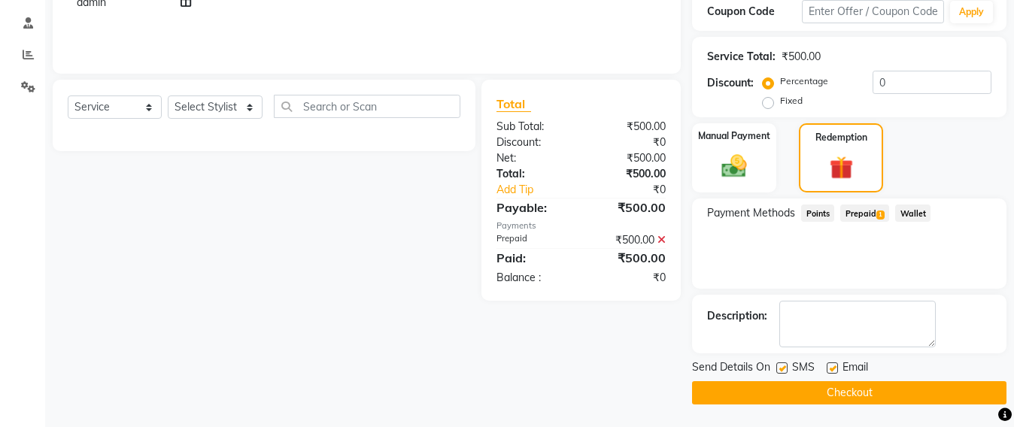
click at [850, 388] on button "Checkout" at bounding box center [849, 393] width 315 height 23
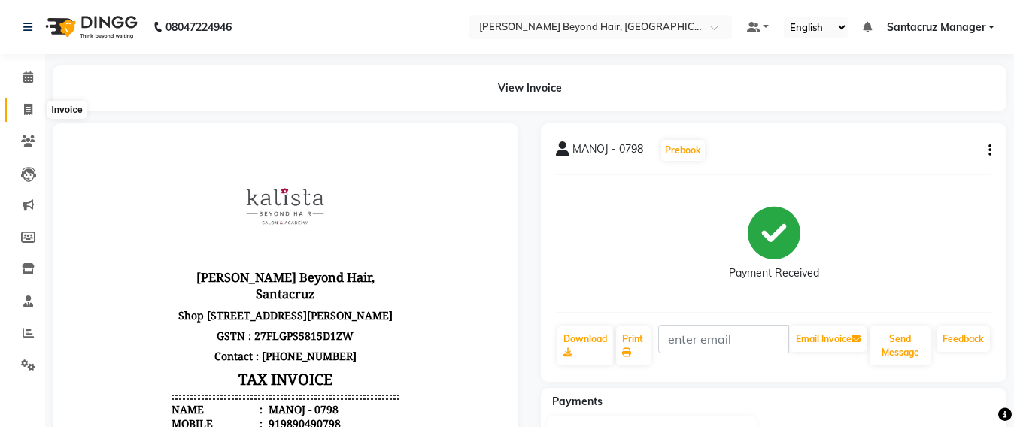
click at [20, 116] on span at bounding box center [28, 110] width 26 height 17
select select "service"
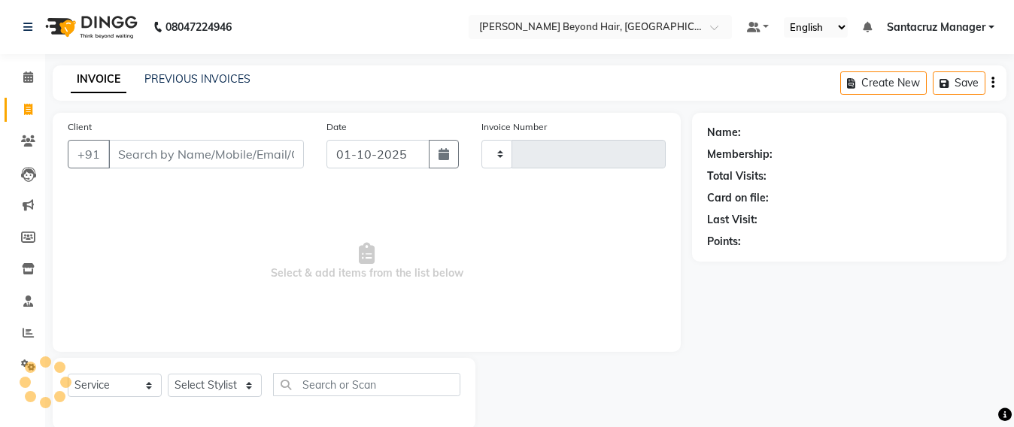
scroll to position [25, 0]
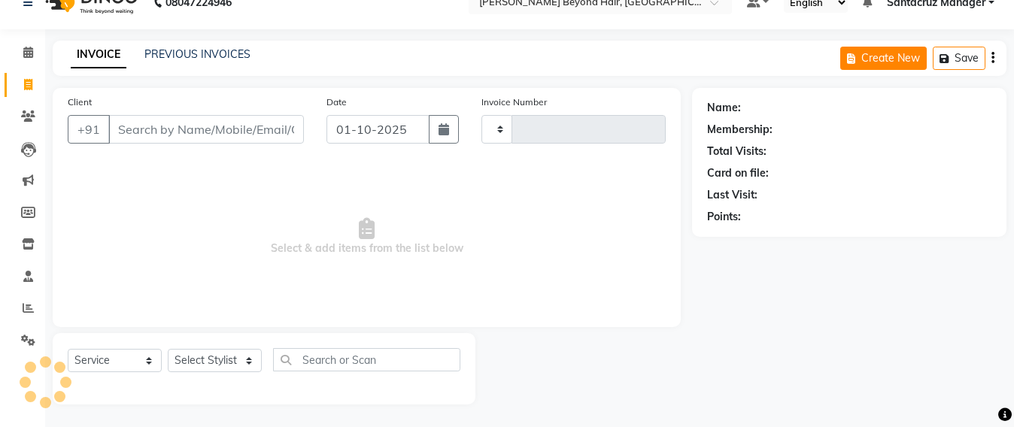
click at [866, 56] on button "Create New" at bounding box center [884, 58] width 87 height 23
select select "service"
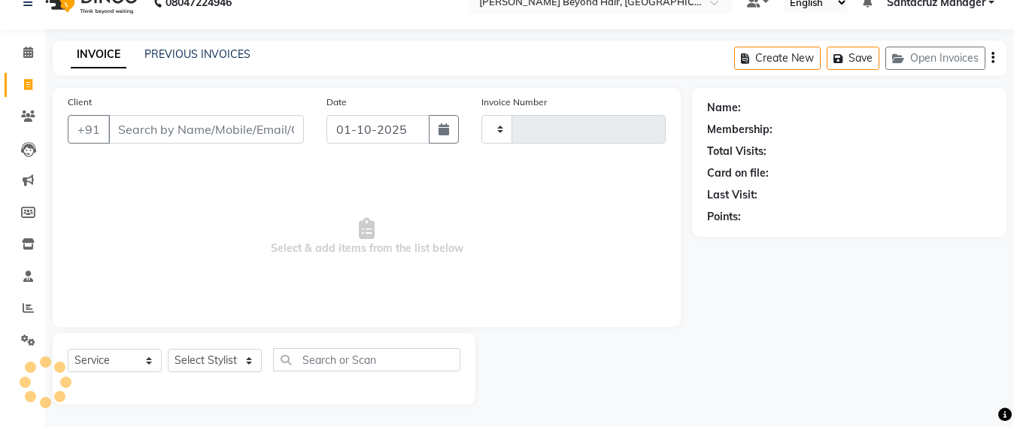
type input "P"
type input "7052"
select select "6357"
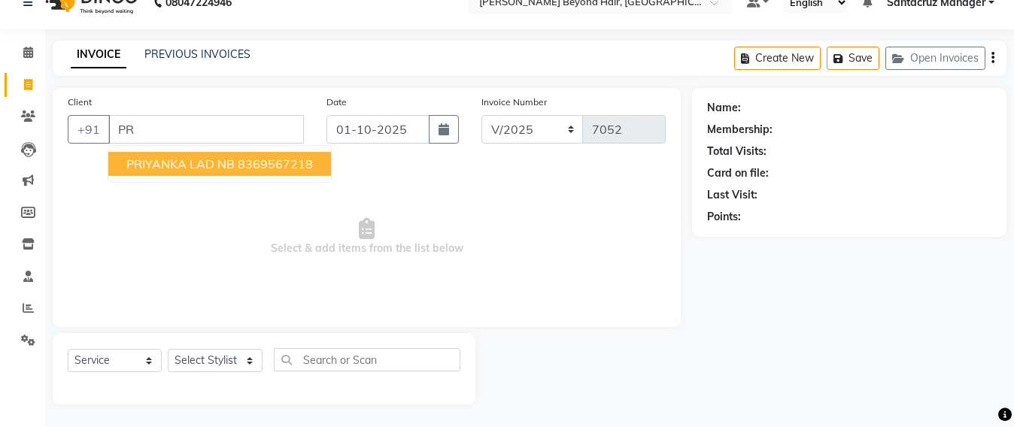
type input "P"
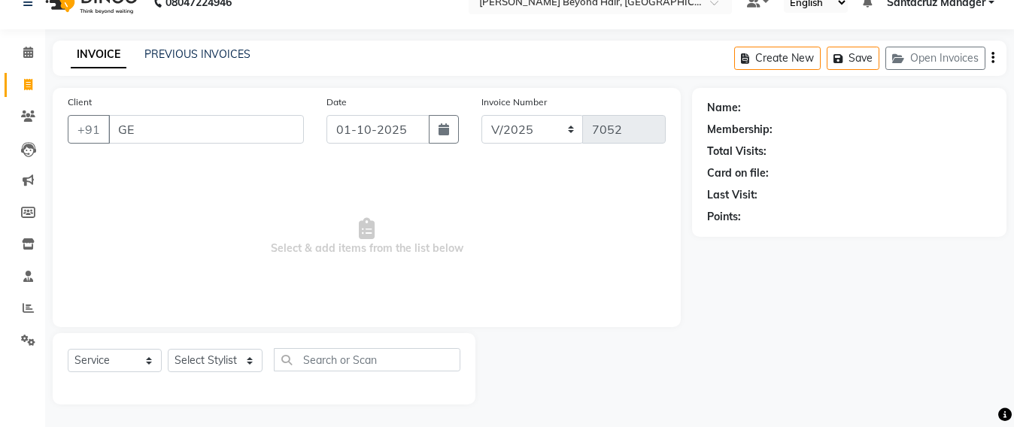
type input "G"
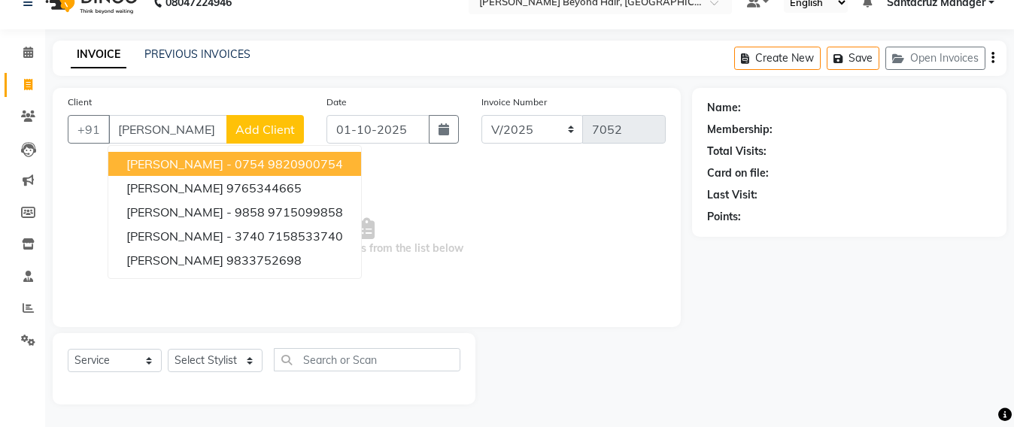
click at [272, 160] on ngb-highlight "9820900754" at bounding box center [305, 164] width 75 height 15
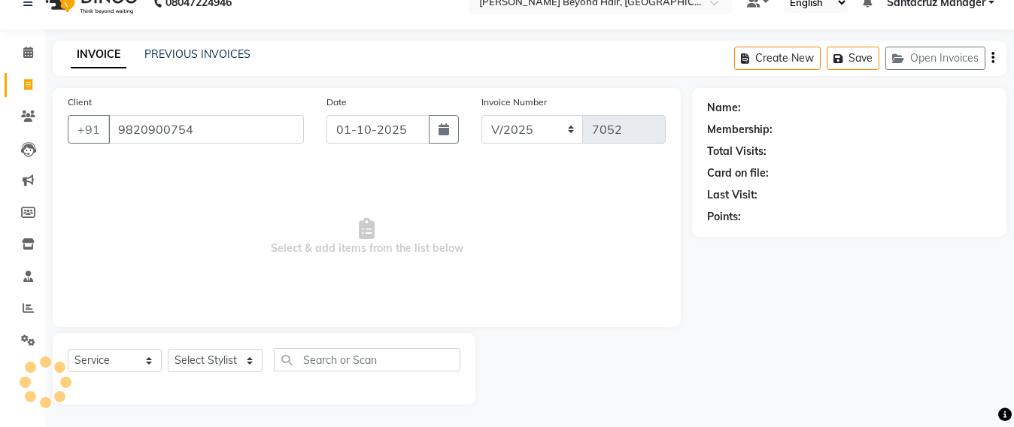
type input "9820900754"
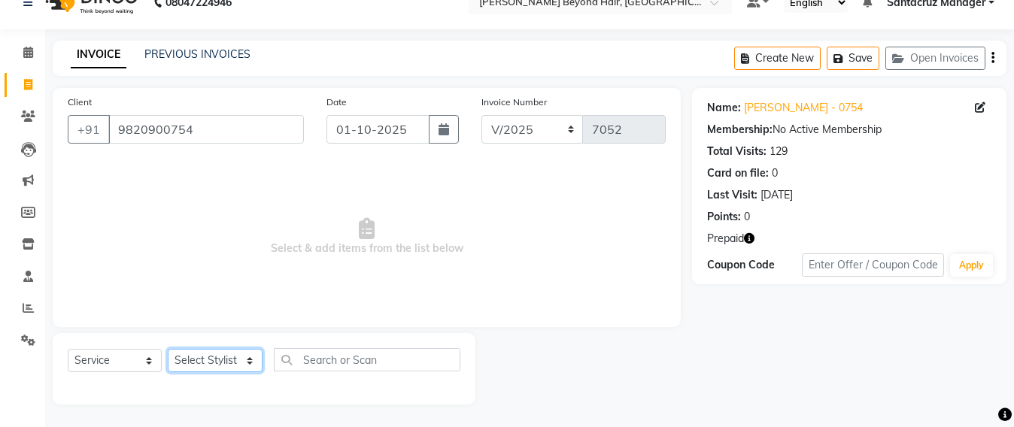
click at [211, 356] on select "Select Stylist Admin [PERSON_NAME] Sankat [PERSON_NAME] [PERSON_NAME] [PERSON_N…" at bounding box center [215, 360] width 95 height 23
select select "47914"
click at [168, 349] on select "Select Stylist Admin [PERSON_NAME] Sankat [PERSON_NAME] [PERSON_NAME] [PERSON_N…" at bounding box center [215, 360] width 95 height 23
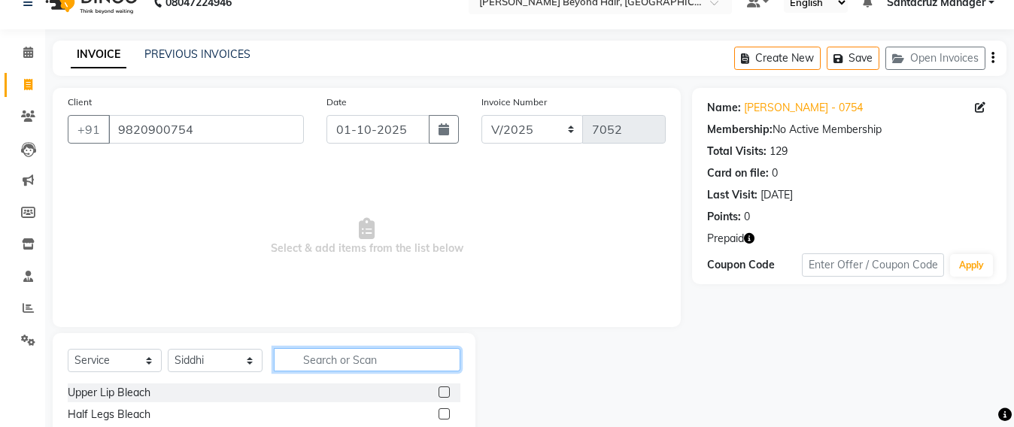
click at [322, 365] on input "text" at bounding box center [367, 359] width 187 height 23
type input "ROOT"
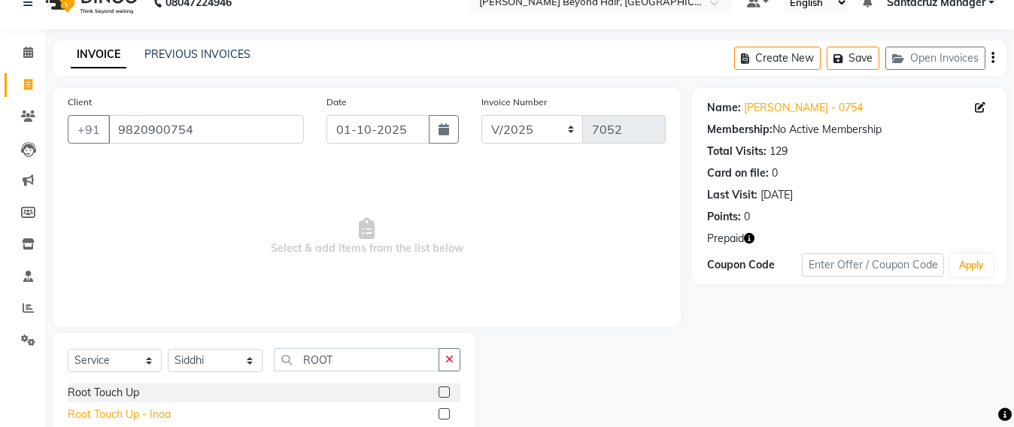
click at [108, 407] on div "Root Touch Up - Inoa" at bounding box center [119, 415] width 103 height 16
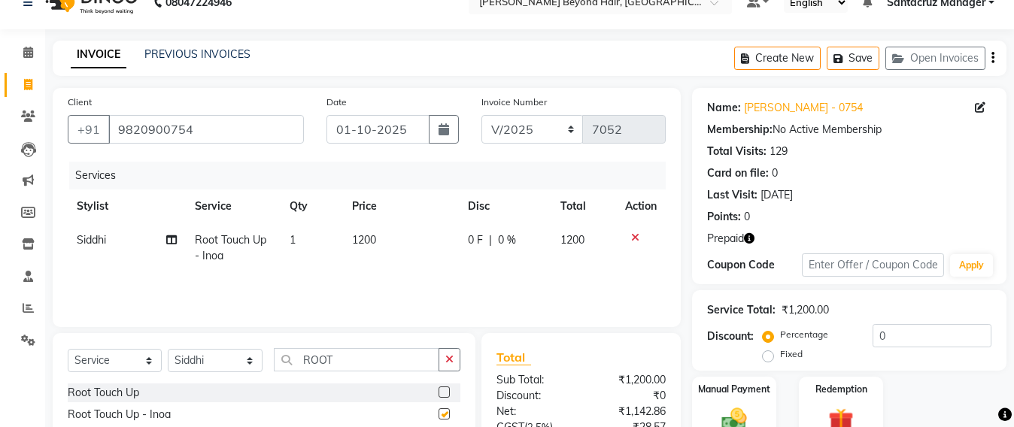
checkbox input "false"
click at [210, 360] on select "Select Stylist Admin [PERSON_NAME] Sankat [PERSON_NAME] [PERSON_NAME] [PERSON_N…" at bounding box center [215, 360] width 95 height 23
select select "47907"
click at [168, 349] on select "Select Stylist Admin [PERSON_NAME] Sankat [PERSON_NAME] [PERSON_NAME] [PERSON_N…" at bounding box center [215, 360] width 95 height 23
click at [337, 355] on input "ROOT" at bounding box center [357, 359] width 166 height 23
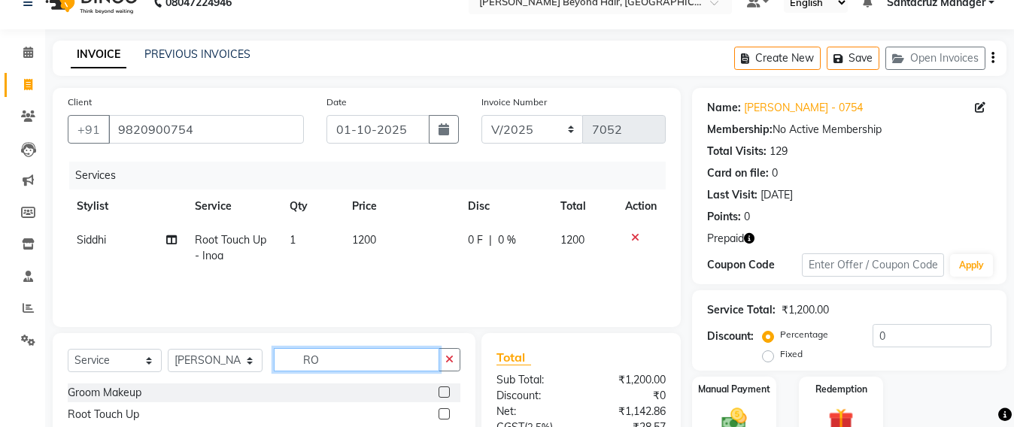
type input "R"
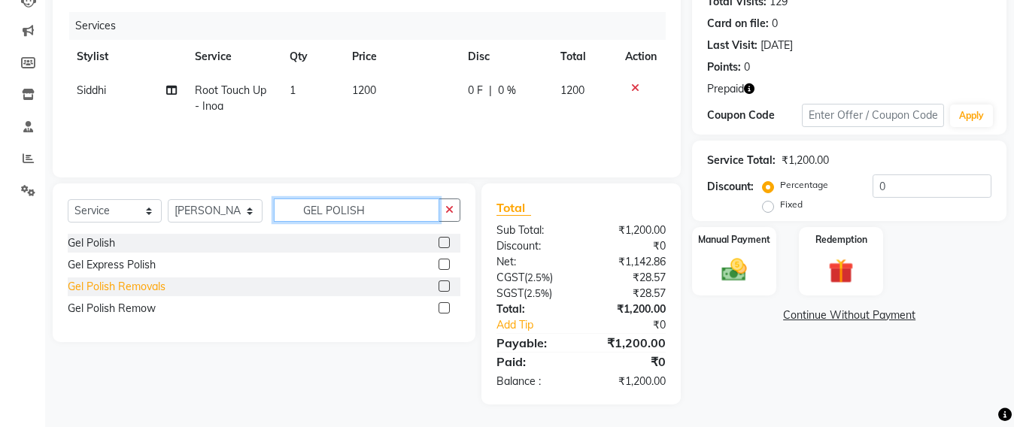
type input "GEL POLISH"
click at [110, 287] on div "Gel Polish Removals" at bounding box center [117, 287] width 98 height 16
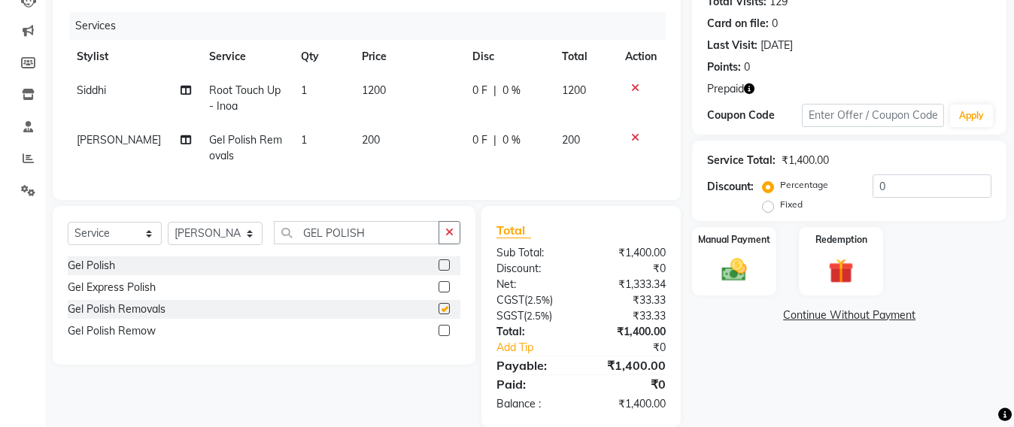
checkbox input "false"
drag, startPoint x: 96, startPoint y: 279, endPoint x: 124, endPoint y: 252, distance: 39.4
click at [101, 274] on div "Gel Polish" at bounding box center [91, 266] width 47 height 16
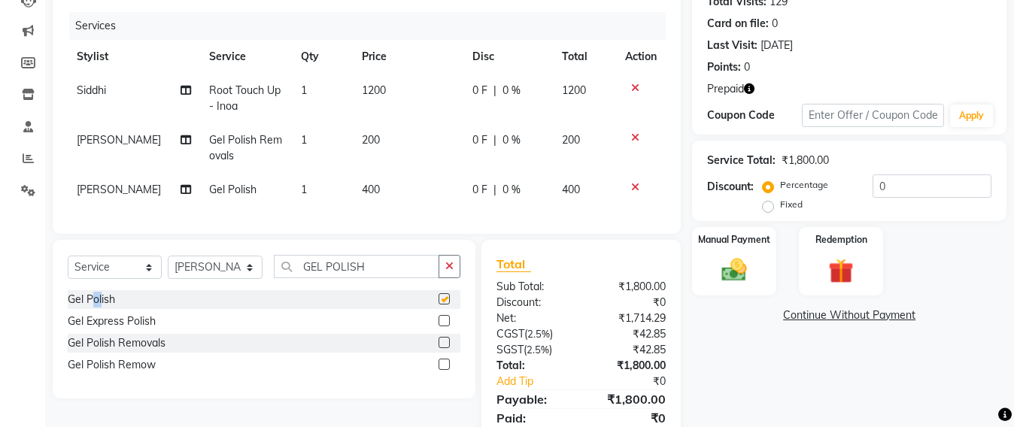
checkbox input "false"
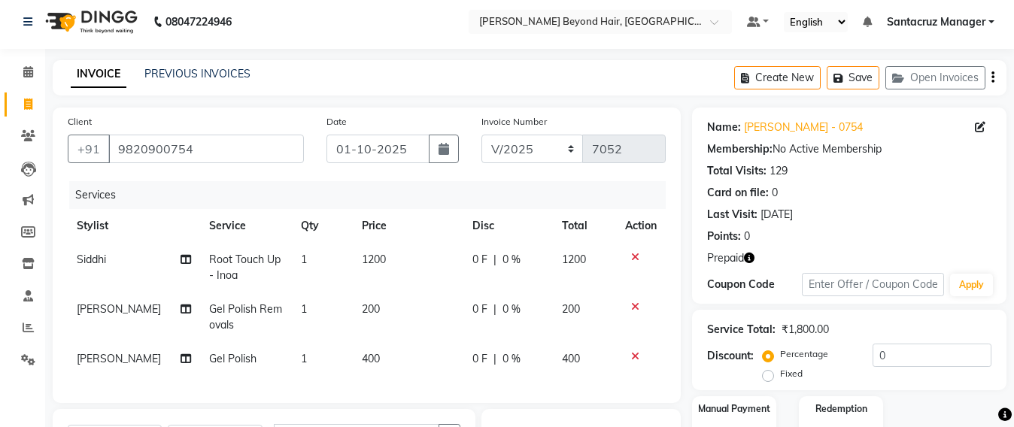
scroll to position [0, 0]
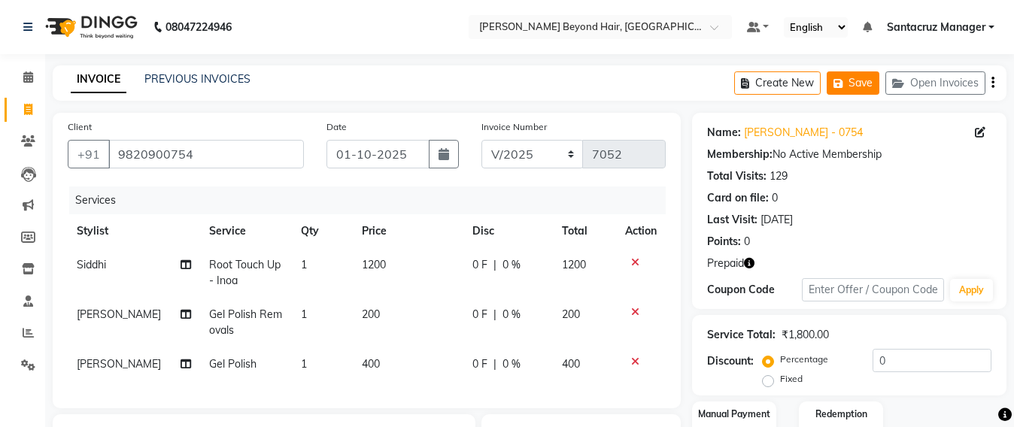
click at [866, 86] on button "Save" at bounding box center [853, 82] width 53 height 23
click at [951, 74] on button "Open Invoices" at bounding box center [936, 82] width 100 height 23
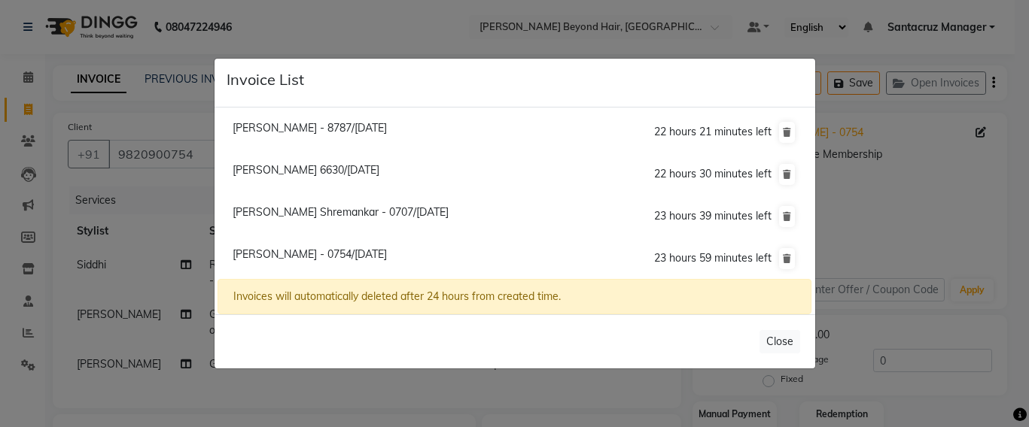
click at [296, 131] on span "[PERSON_NAME] - 8787/[DATE]" at bounding box center [310, 128] width 154 height 14
type input "9920238787"
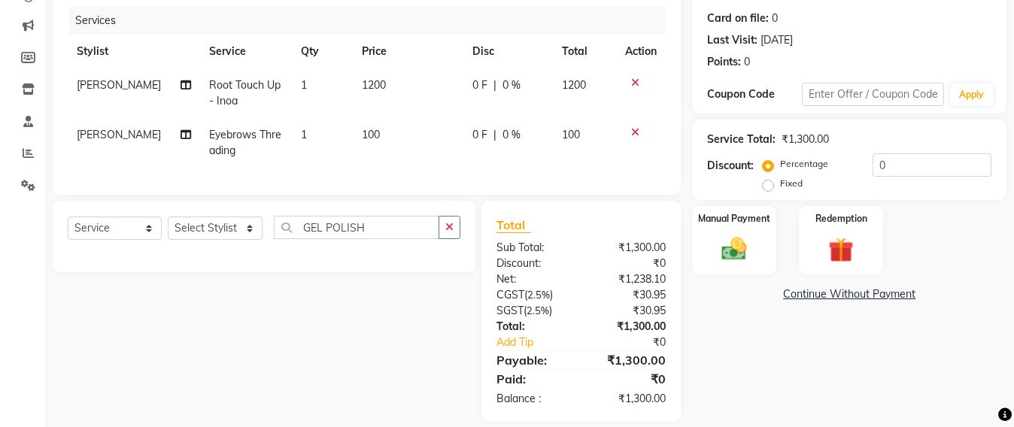
scroll to position [211, 0]
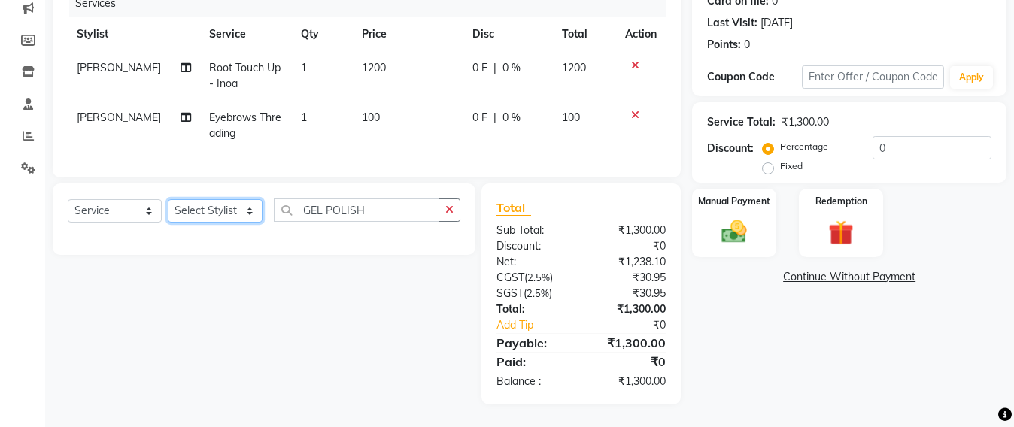
click at [193, 217] on select "Select Stylist Admin [PERSON_NAME] Sankat [PERSON_NAME] [PERSON_NAME] [PERSON_N…" at bounding box center [215, 210] width 95 height 23
select select "47899"
click at [168, 199] on select "Select Stylist Admin [PERSON_NAME] Sankat [PERSON_NAME] [PERSON_NAME] [PERSON_N…" at bounding box center [215, 210] width 95 height 23
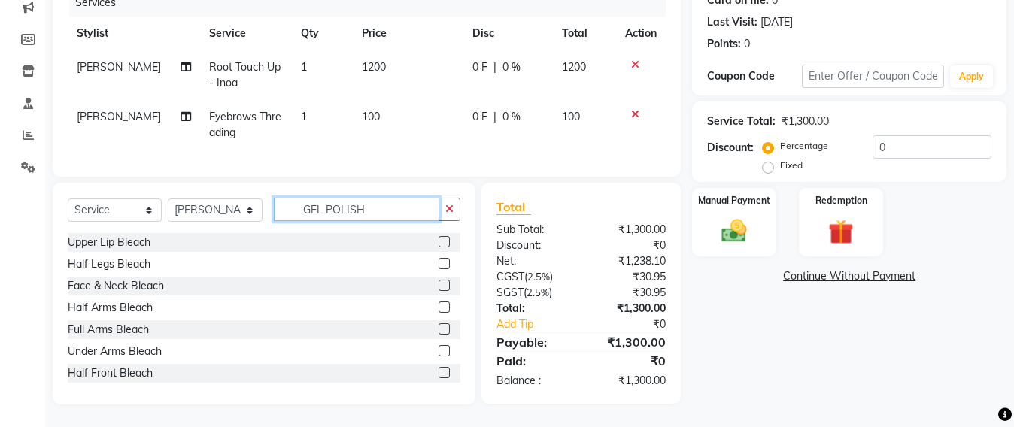
click at [374, 210] on input "GEL POLISH" at bounding box center [357, 209] width 166 height 23
type input "G"
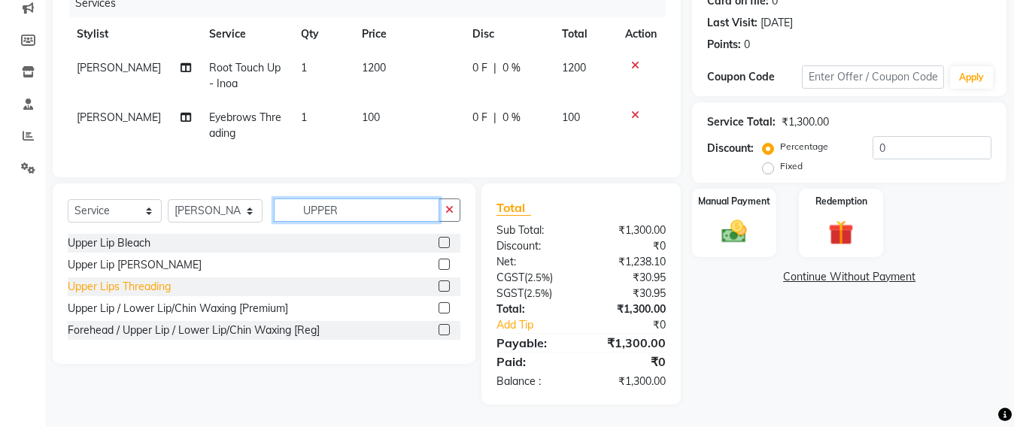
type input "UPPER"
click at [150, 282] on div "Upper Lips Threading" at bounding box center [119, 287] width 103 height 16
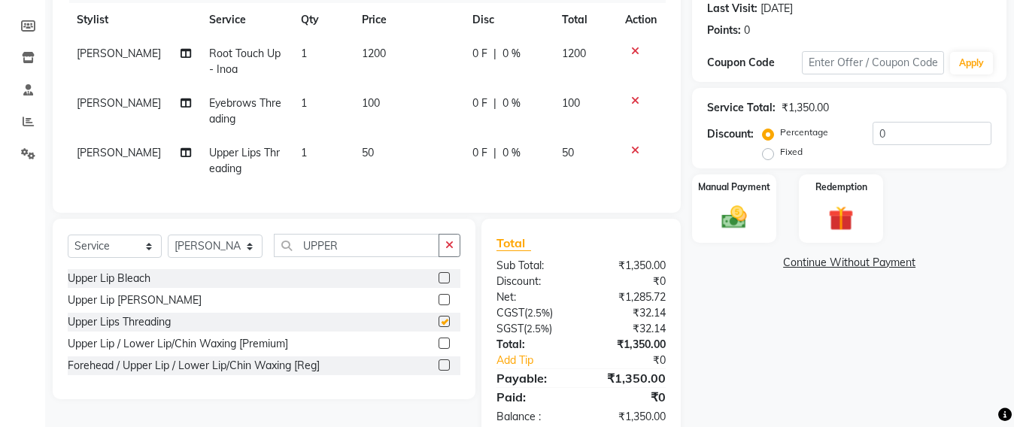
checkbox input "false"
click at [732, 219] on img at bounding box center [734, 217] width 42 height 30
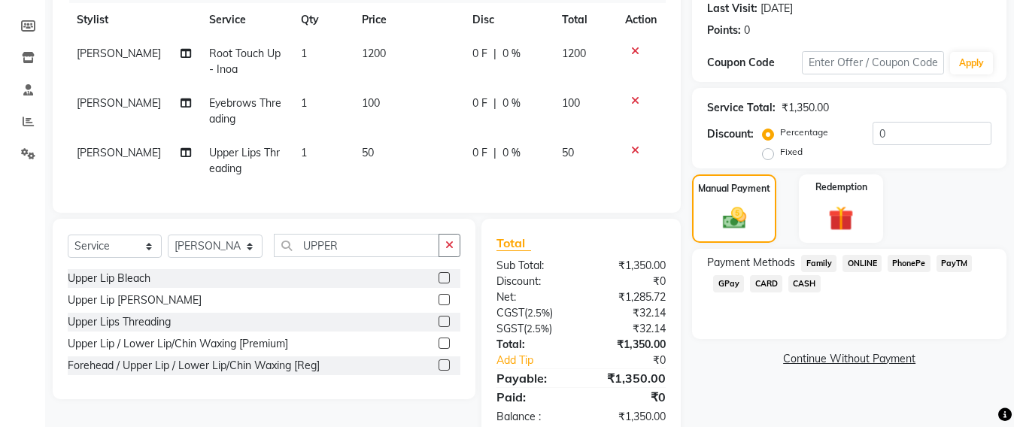
click at [769, 284] on span "CARD" at bounding box center [766, 283] width 32 height 17
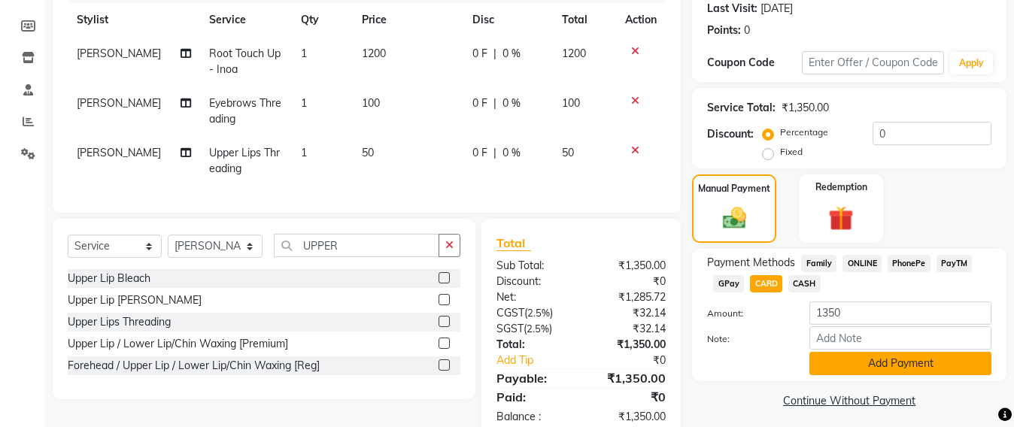
click at [921, 370] on button "Add Payment" at bounding box center [901, 363] width 182 height 23
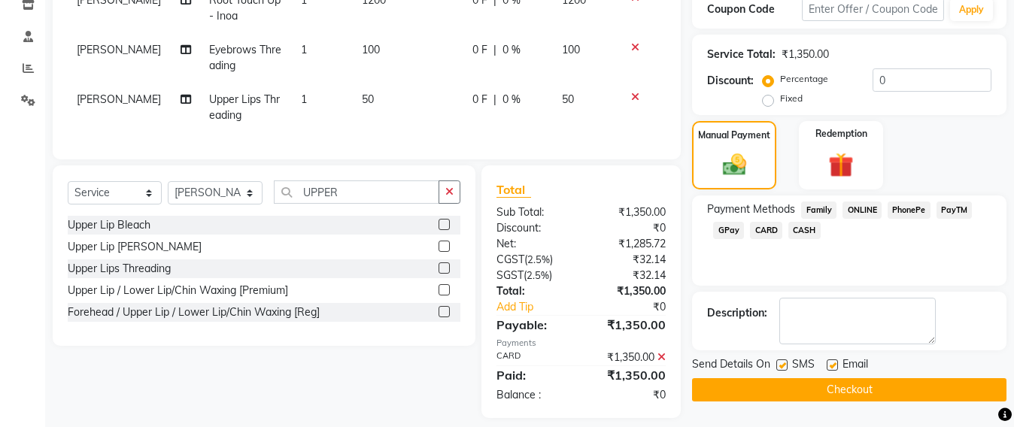
scroll to position [293, 0]
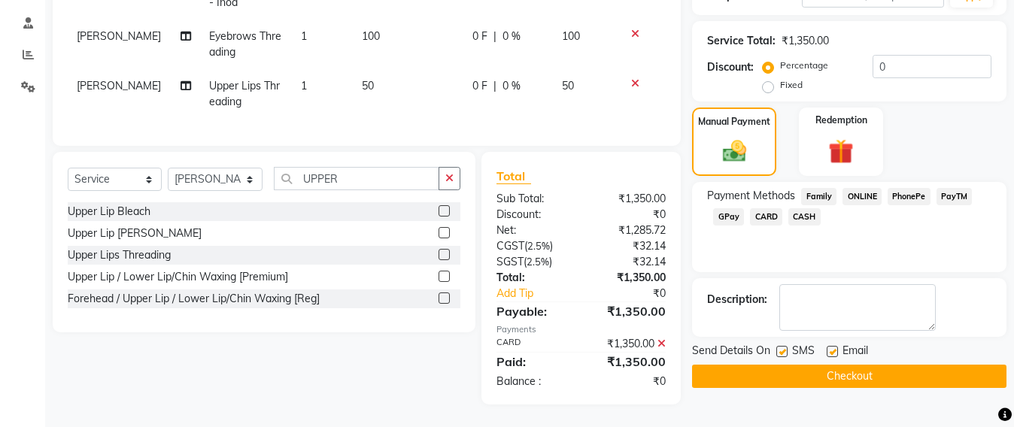
click at [858, 365] on button "Checkout" at bounding box center [849, 376] width 315 height 23
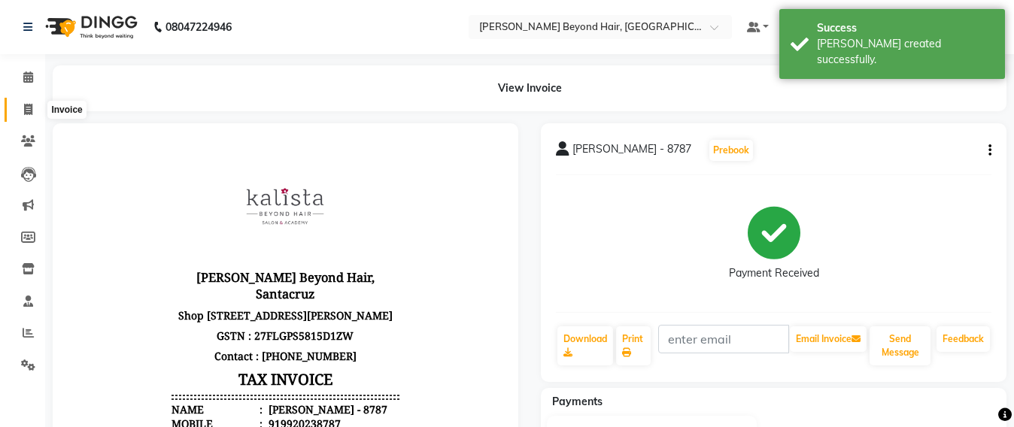
click at [17, 107] on span at bounding box center [28, 110] width 26 height 17
select select "service"
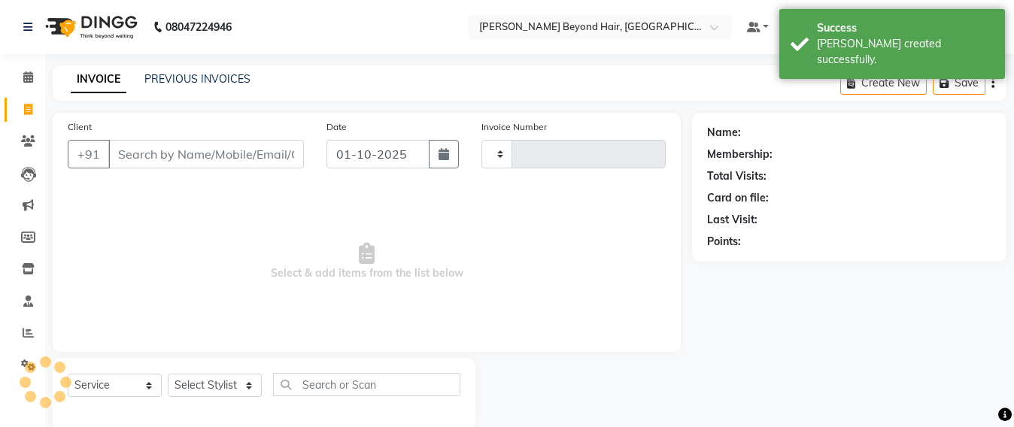
scroll to position [25, 0]
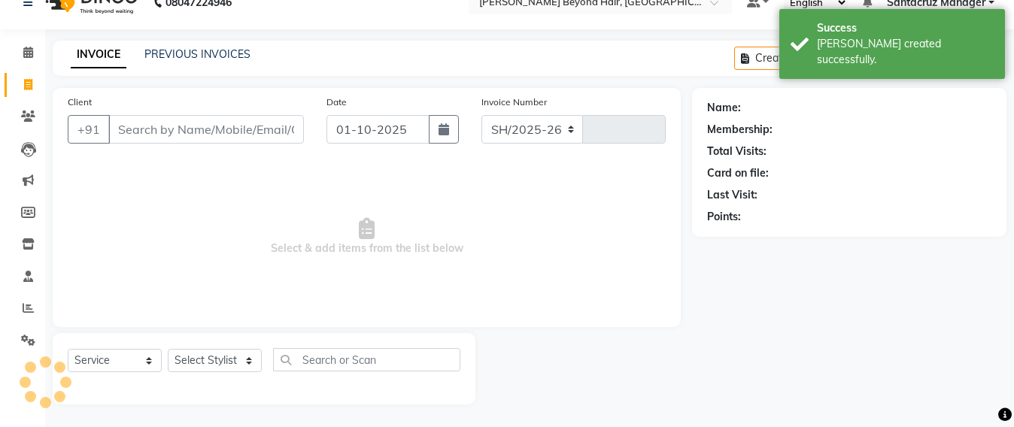
select select "6357"
type input "7053"
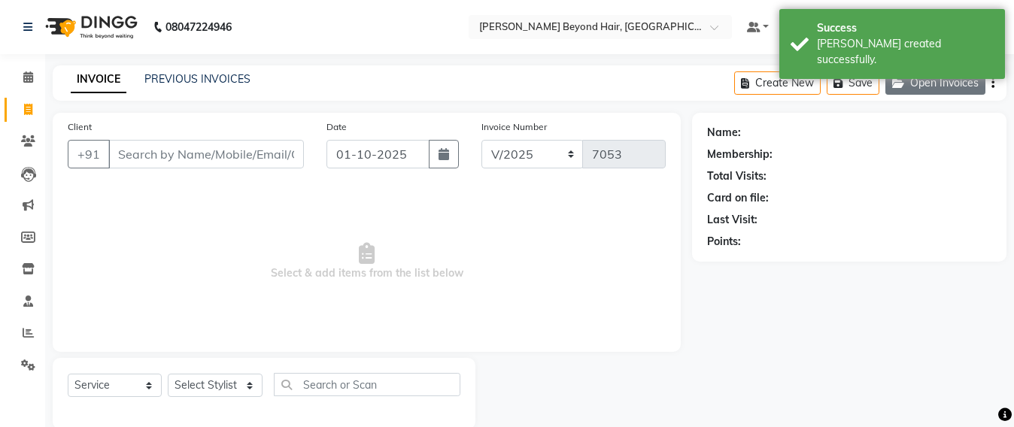
click at [928, 87] on button "Open Invoices" at bounding box center [936, 82] width 100 height 23
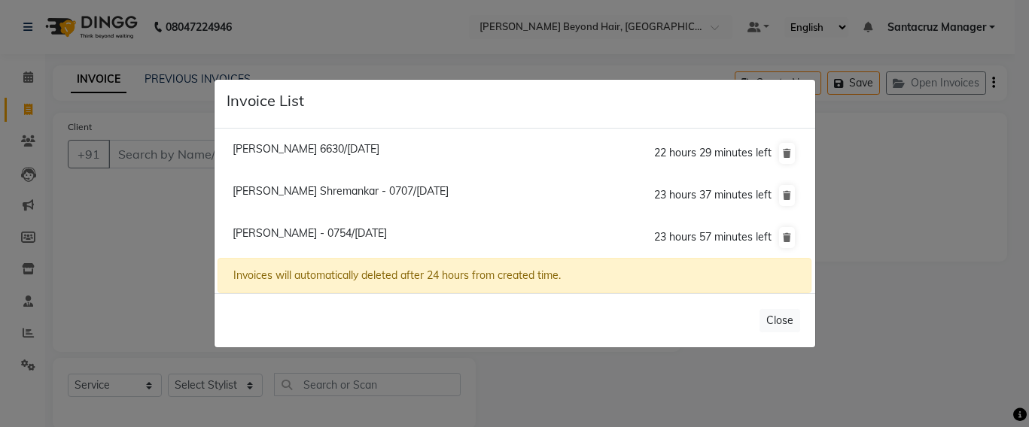
click at [145, 150] on ngb-modal-window "Invoice List [PERSON_NAME] 6630/[DATE] 22 hours 29 minutes left [GEOGRAPHIC_DAT…" at bounding box center [514, 213] width 1029 height 427
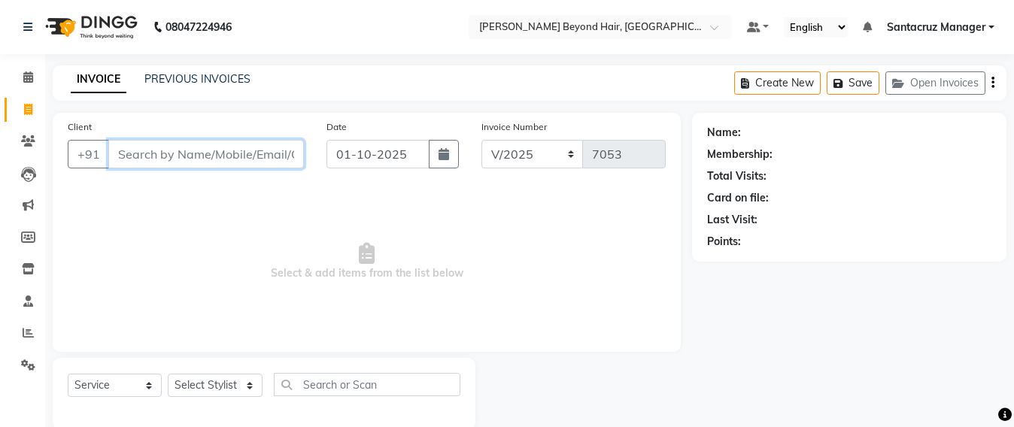
click at [135, 152] on input "Client" at bounding box center [206, 154] width 196 height 29
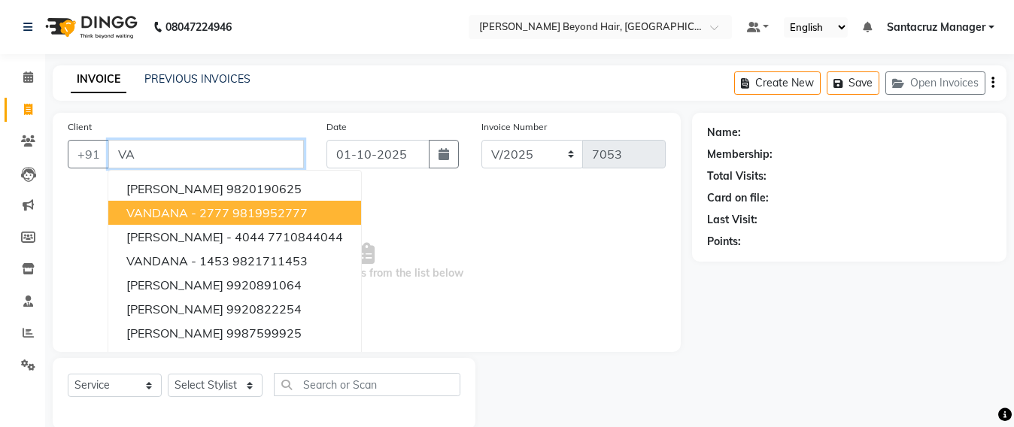
type input "V"
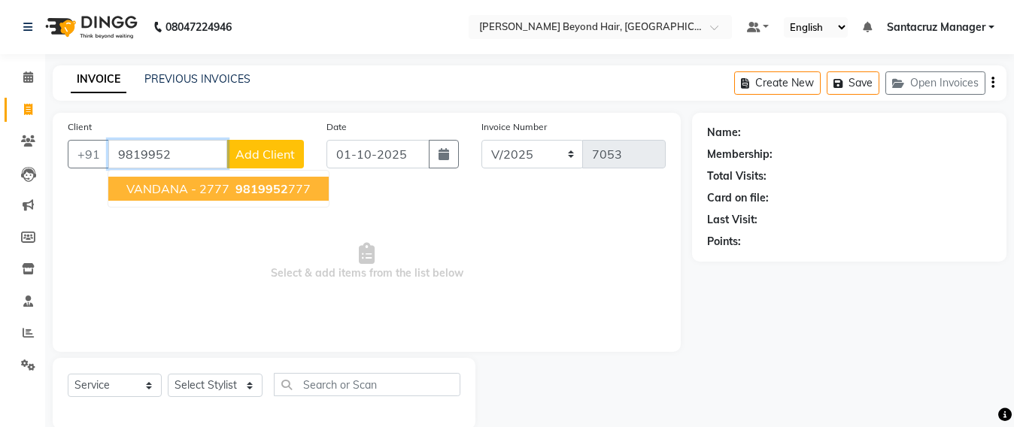
click at [251, 178] on button "VANDANA - 2777 9819952 777" at bounding box center [218, 189] width 221 height 24
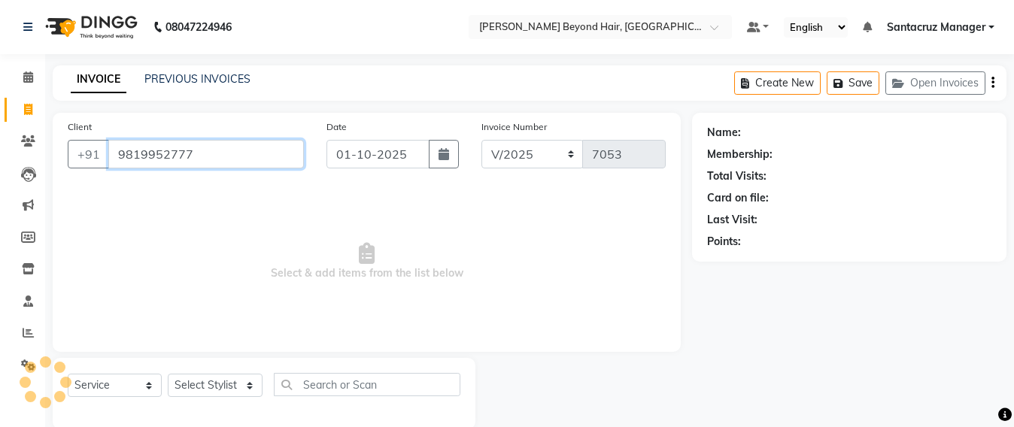
type input "9819952777"
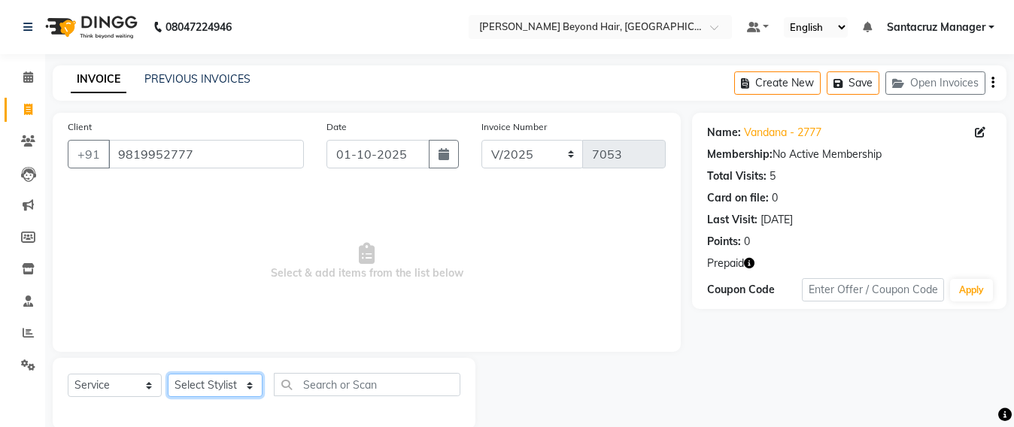
click at [210, 388] on select "Select Stylist Admin [PERSON_NAME] Sankat [PERSON_NAME] [PERSON_NAME] [PERSON_N…" at bounding box center [215, 385] width 95 height 23
select select "47905"
click at [168, 374] on select "Select Stylist Admin [PERSON_NAME] Sankat [PERSON_NAME] [PERSON_NAME] [PERSON_N…" at bounding box center [215, 385] width 95 height 23
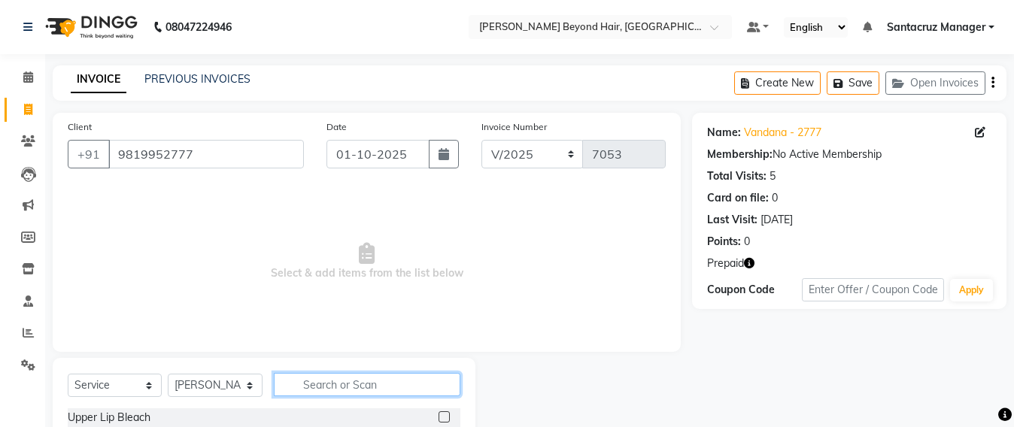
click at [302, 382] on input "text" at bounding box center [367, 384] width 187 height 23
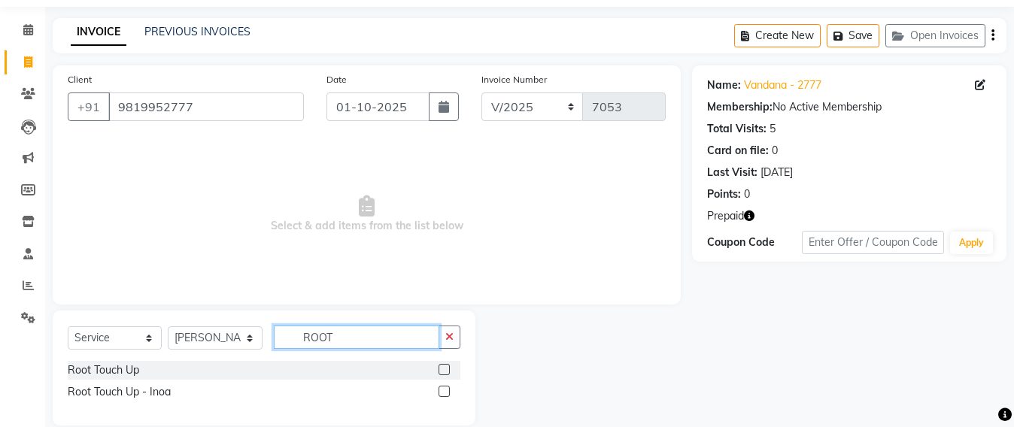
scroll to position [68, 0]
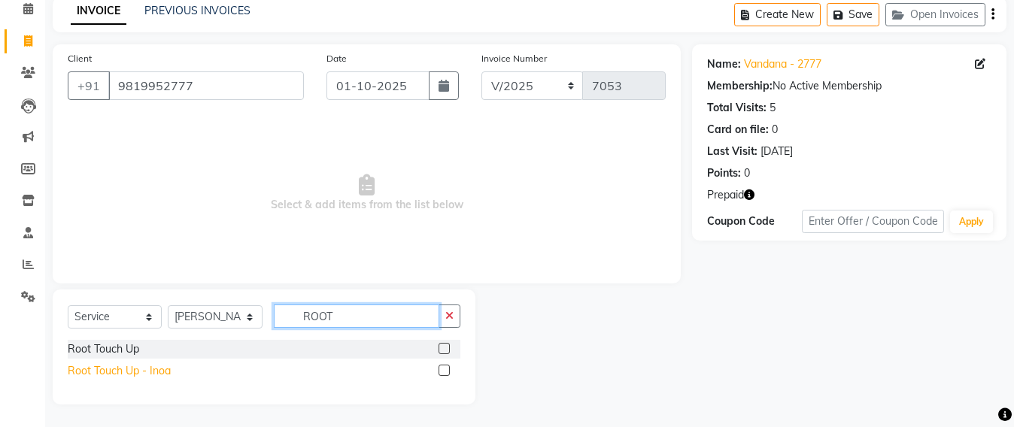
type input "ROOT"
click at [129, 367] on div "Root Touch Up - Inoa" at bounding box center [119, 372] width 103 height 16
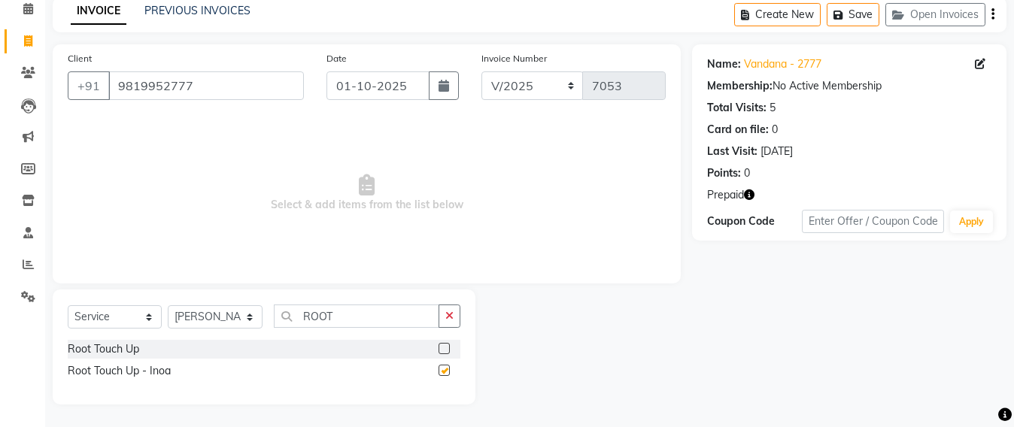
checkbox input "false"
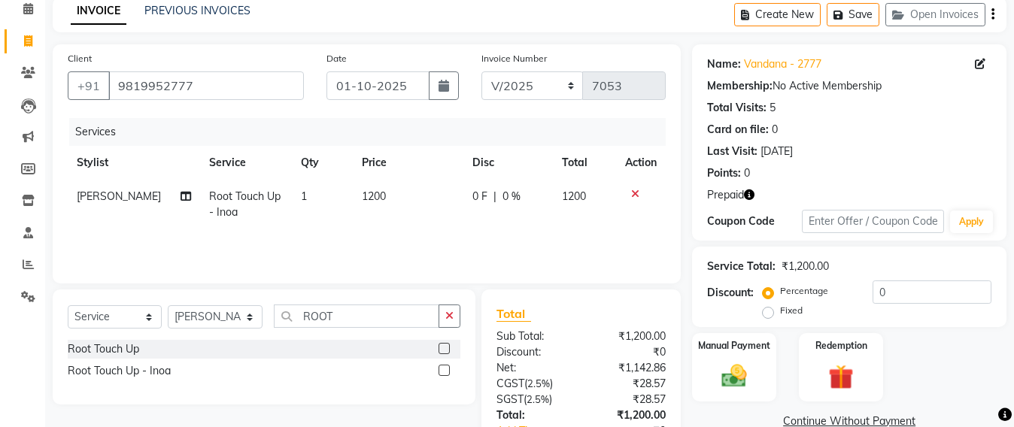
click at [752, 197] on icon "button" at bounding box center [749, 195] width 11 height 11
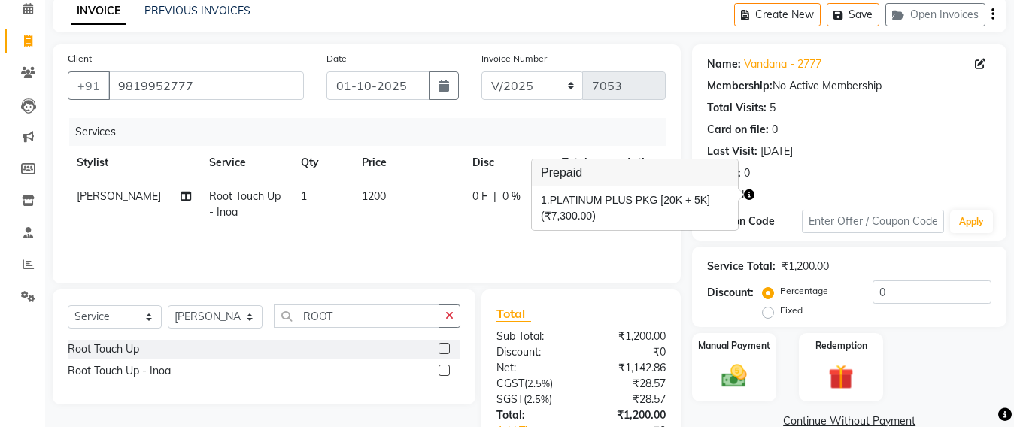
click at [500, 243] on div "Services Stylist Service Qty Price Disc Total Action [PERSON_NAME] Root Touch U…" at bounding box center [367, 193] width 598 height 151
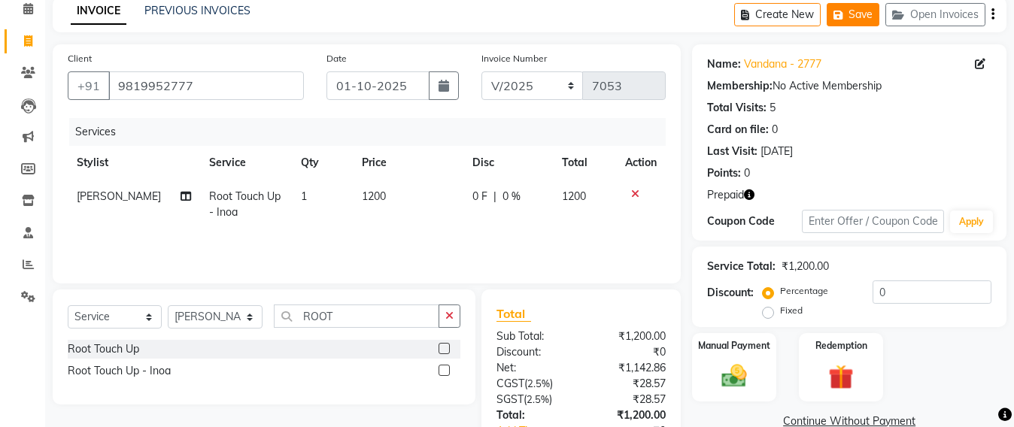
click at [849, 13] on button "Save" at bounding box center [853, 14] width 53 height 23
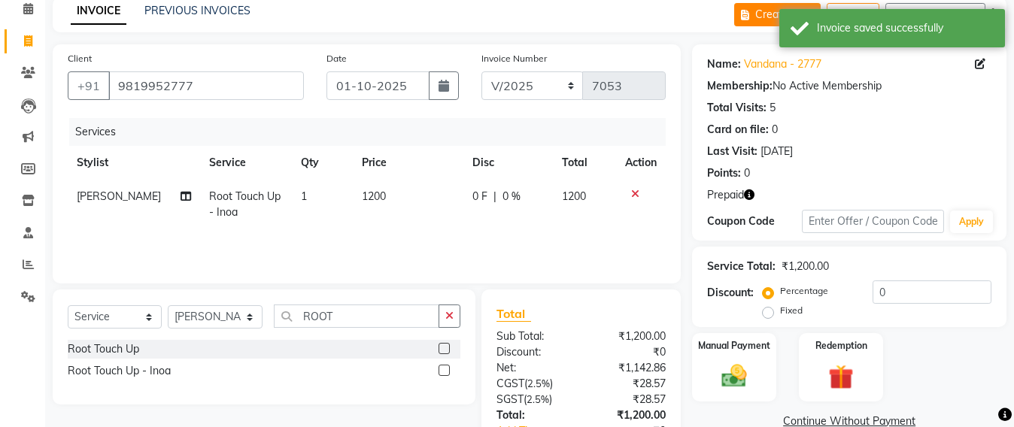
click at [761, 14] on button "Create New" at bounding box center [778, 14] width 87 height 23
select select "service"
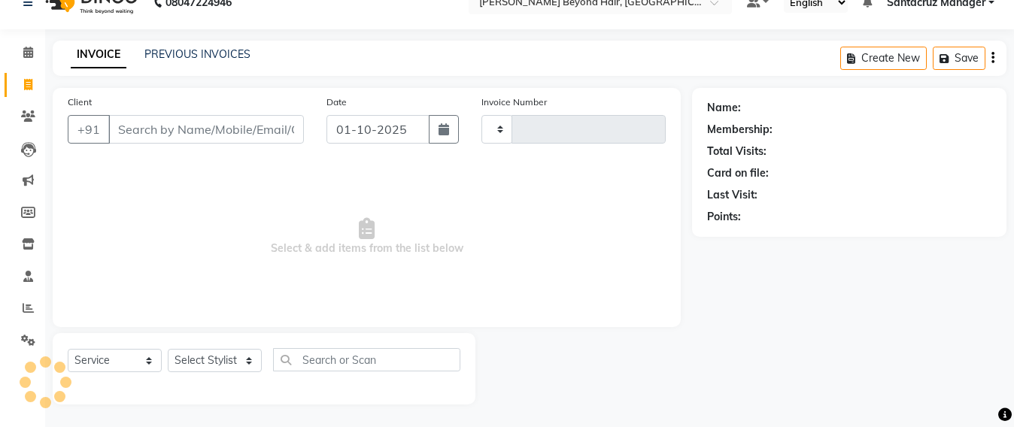
scroll to position [25, 0]
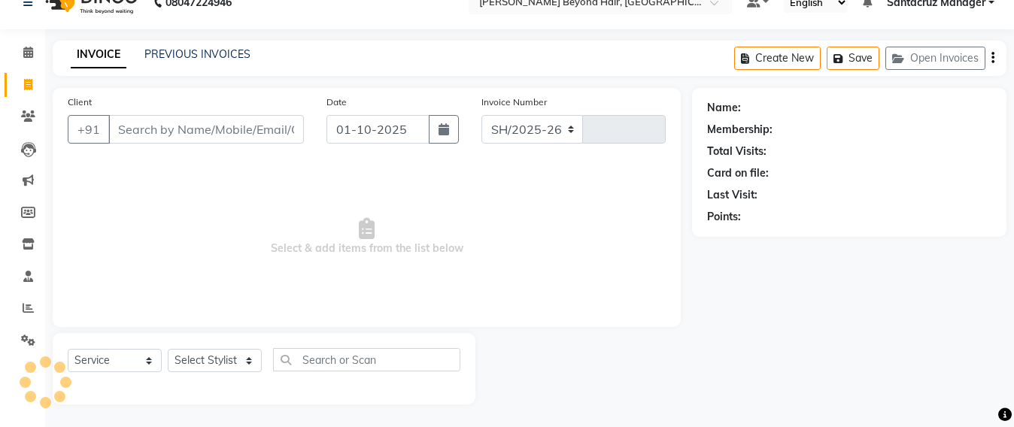
select select "6357"
type input "7053"
click at [930, 62] on button "Open Invoices" at bounding box center [936, 58] width 100 height 23
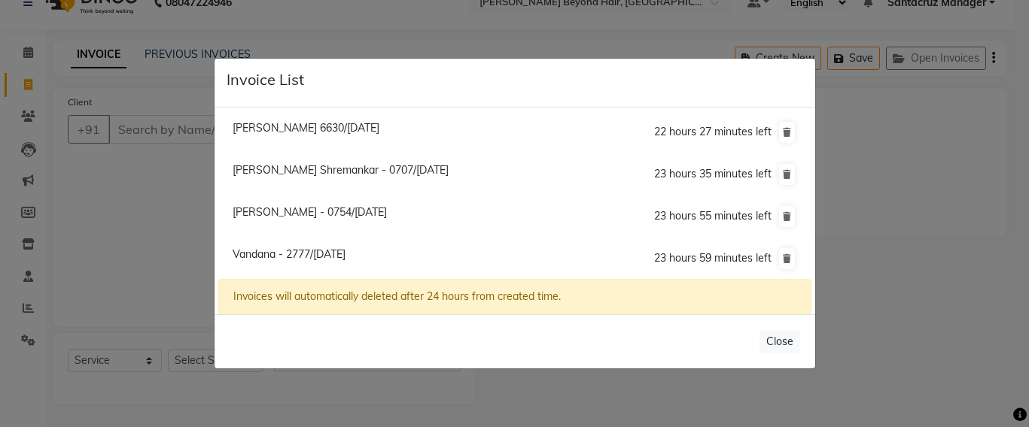
click at [146, 122] on ngb-modal-window "Invoice List [PERSON_NAME] 6630/[DATE] 22 hours 27 minutes left [PERSON_NAME][G…" at bounding box center [514, 213] width 1029 height 427
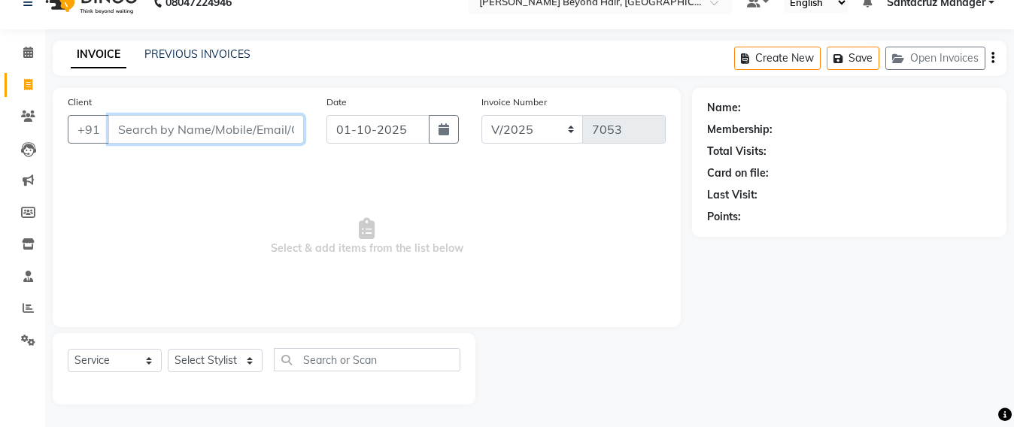
click at [119, 126] on input "Client" at bounding box center [206, 129] width 196 height 29
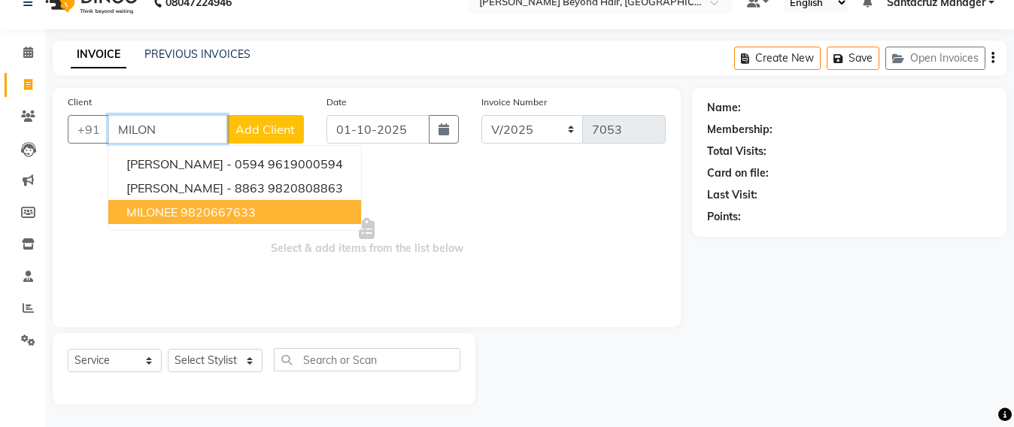
click at [237, 217] on ngb-highlight "9820667633" at bounding box center [218, 212] width 75 height 15
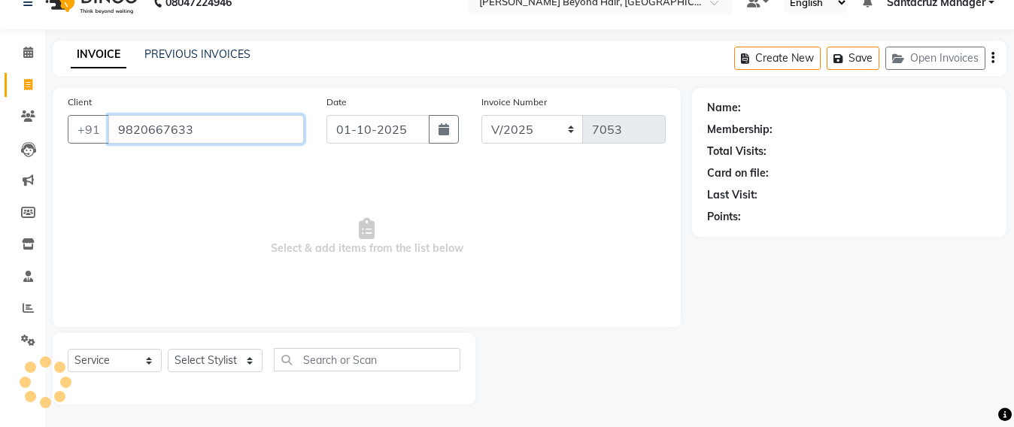
type input "9820667633"
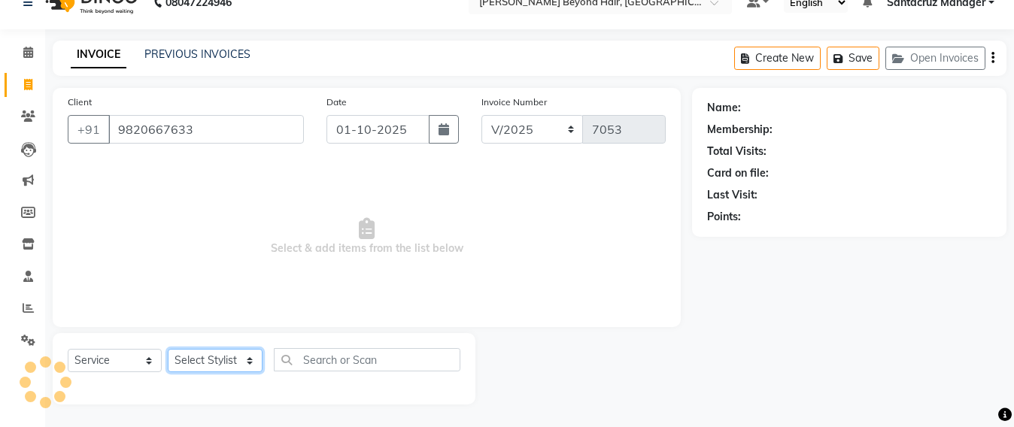
click at [213, 357] on select "Select Stylist Admin [PERSON_NAME] Sankat [PERSON_NAME] [PERSON_NAME] [PERSON_N…" at bounding box center [215, 360] width 95 height 23
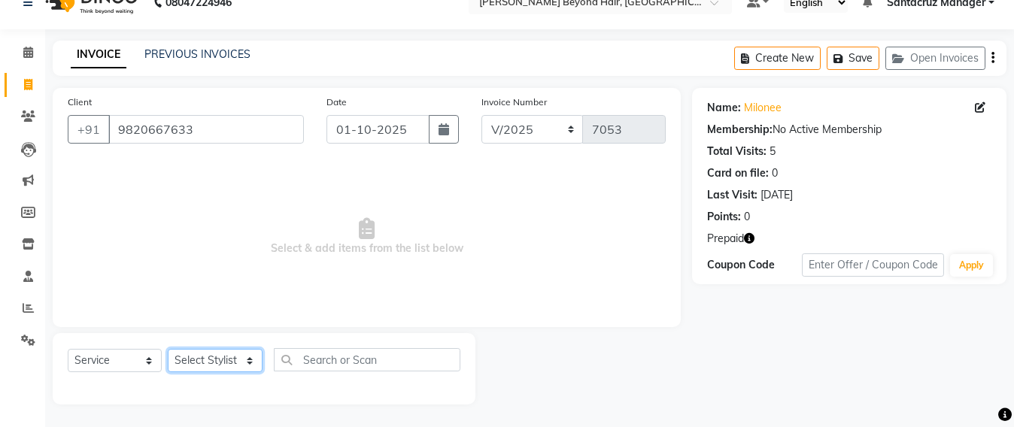
select select "90952"
click at [168, 349] on select "Select Stylist Admin [PERSON_NAME] Sankat [PERSON_NAME] [PERSON_NAME] [PERSON_N…" at bounding box center [215, 360] width 95 height 23
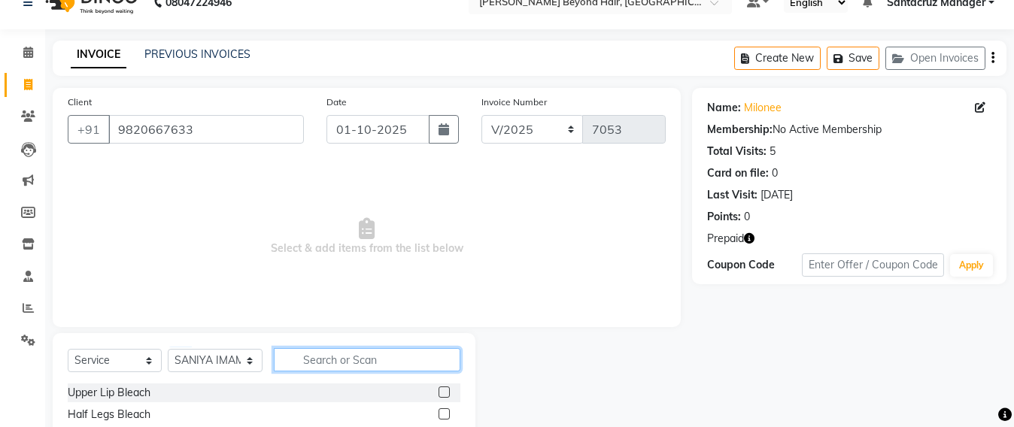
click at [308, 357] on input "text" at bounding box center [367, 359] width 187 height 23
type input "PH"
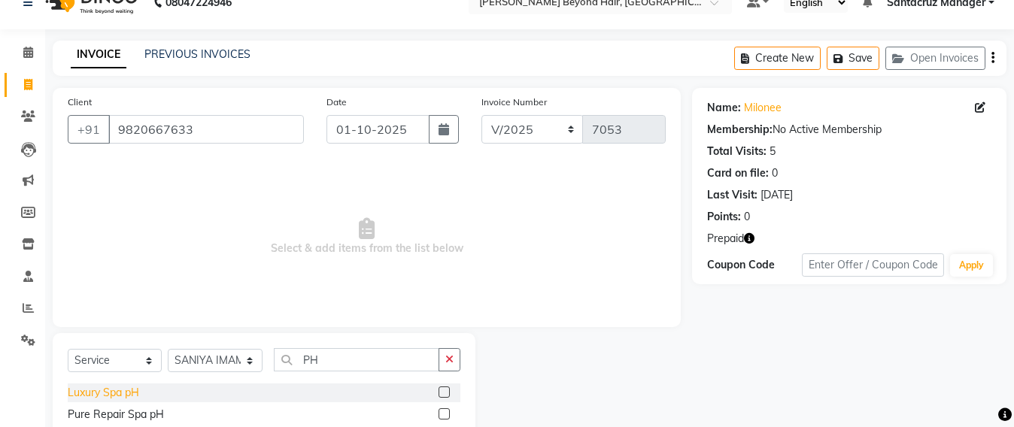
click at [87, 399] on div "Luxury Spa pH" at bounding box center [103, 393] width 71 height 16
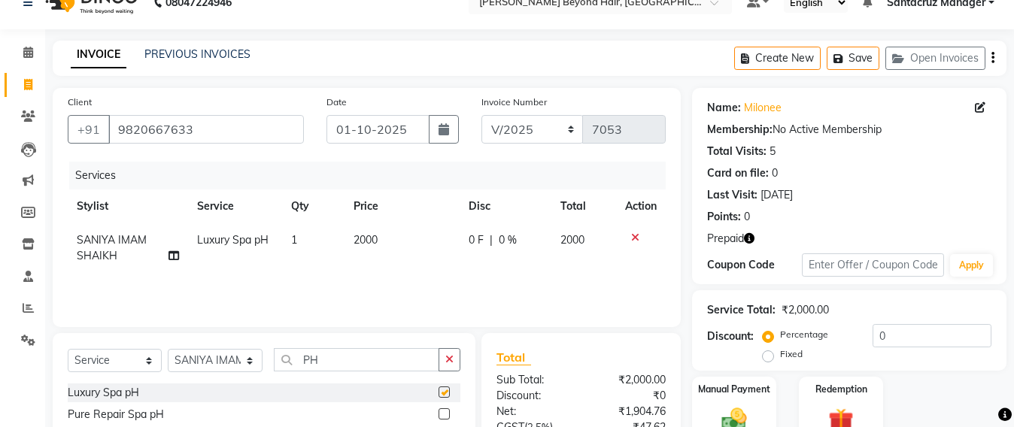
checkbox input "false"
click at [855, 57] on button "Save" at bounding box center [853, 58] width 53 height 23
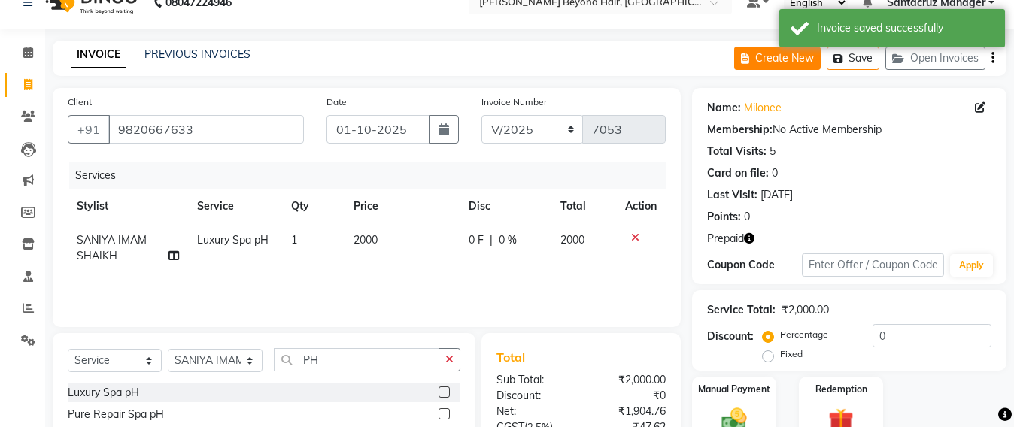
click at [787, 58] on button "Create New" at bounding box center [778, 58] width 87 height 23
select select "service"
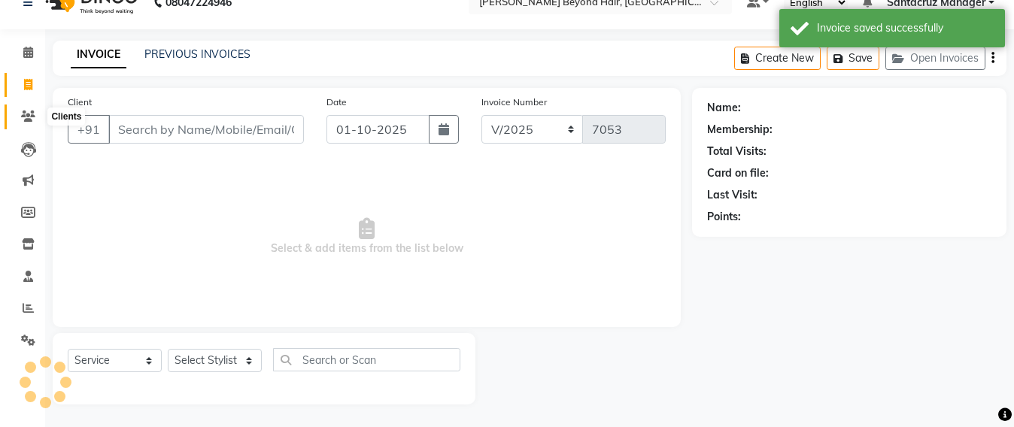
click at [23, 113] on icon at bounding box center [28, 116] width 14 height 11
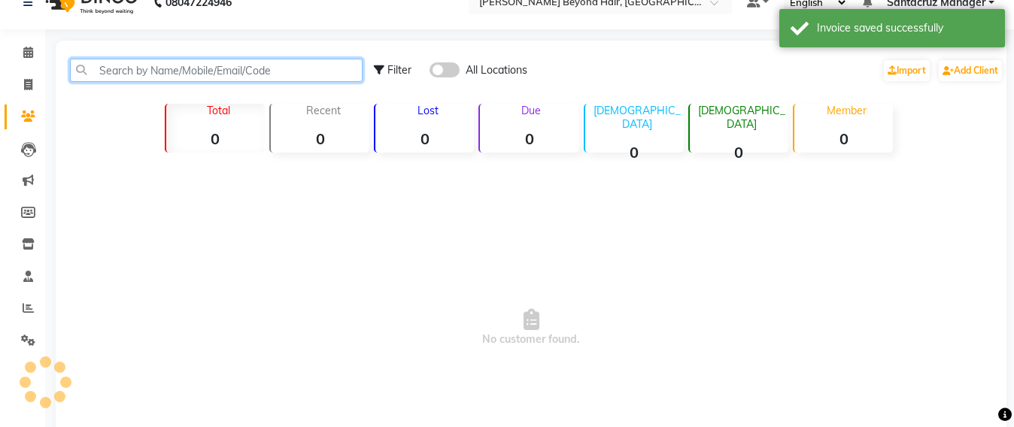
click at [114, 62] on input "text" at bounding box center [216, 70] width 293 height 23
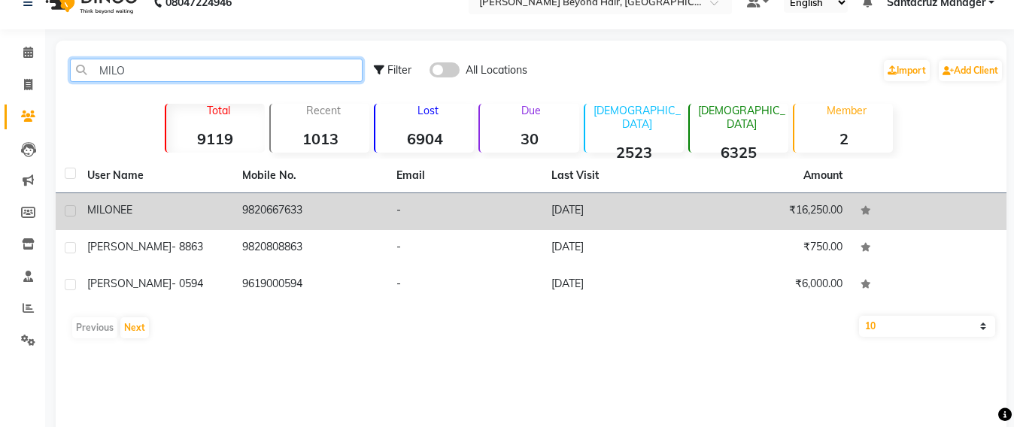
type input "MILO"
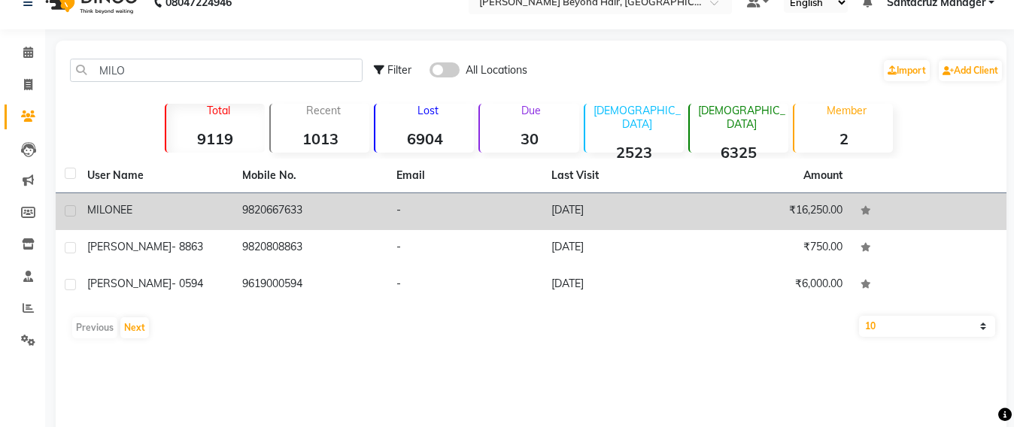
click at [313, 214] on td "9820667633" at bounding box center [310, 211] width 155 height 37
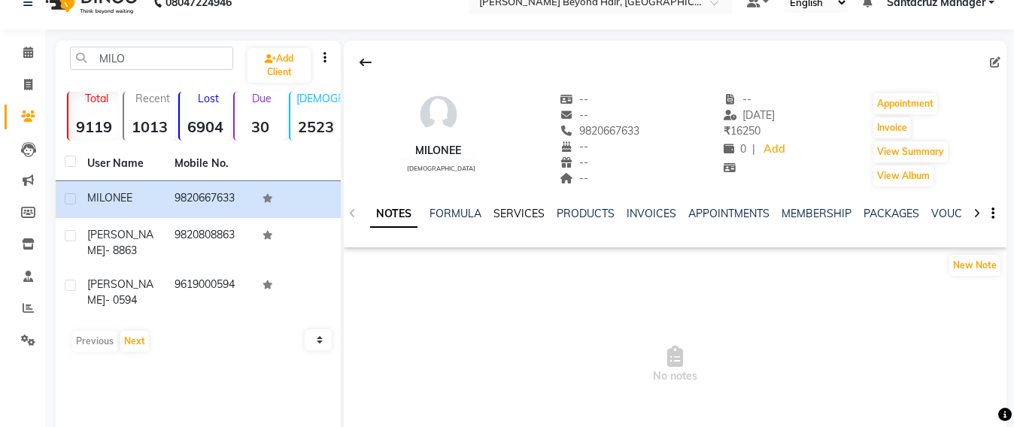
click at [511, 210] on link "SERVICES" at bounding box center [519, 214] width 51 height 14
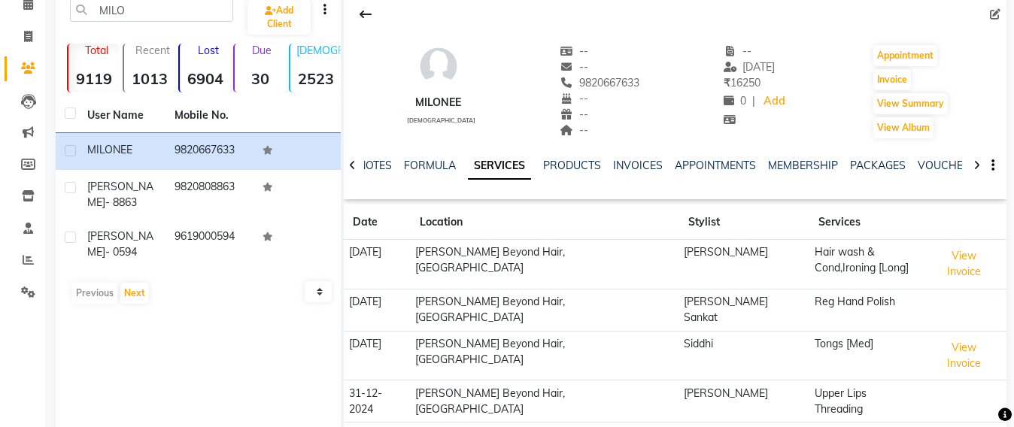
scroll to position [112, 0]
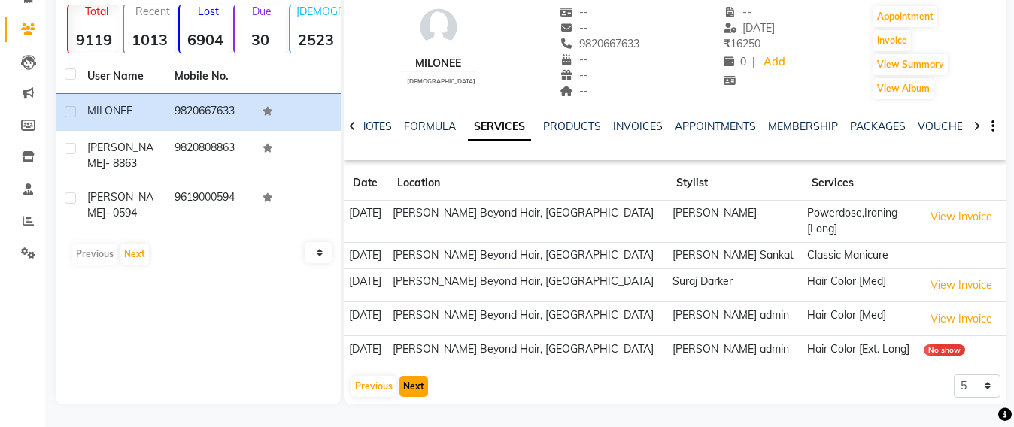
click at [423, 392] on button "Next" at bounding box center [414, 386] width 29 height 21
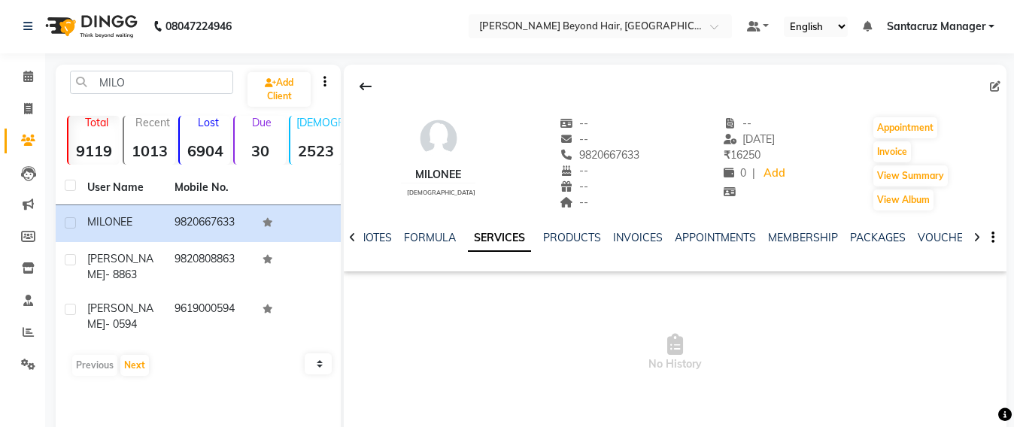
scroll to position [0, 0]
click at [22, 116] on span at bounding box center [28, 110] width 26 height 17
select select "service"
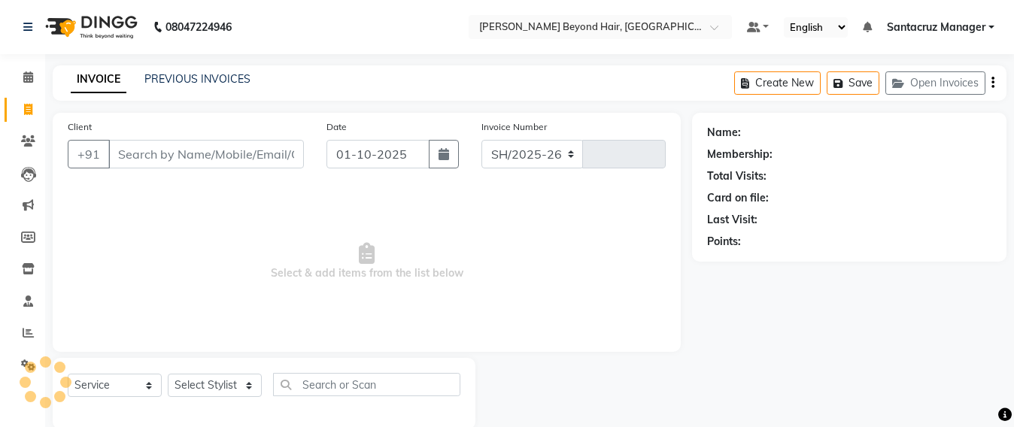
scroll to position [25, 0]
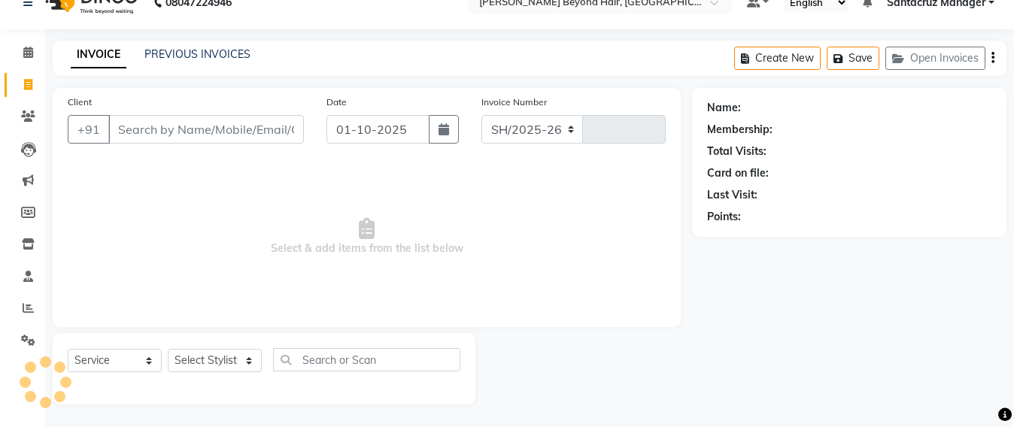
select select "6357"
type input "7053"
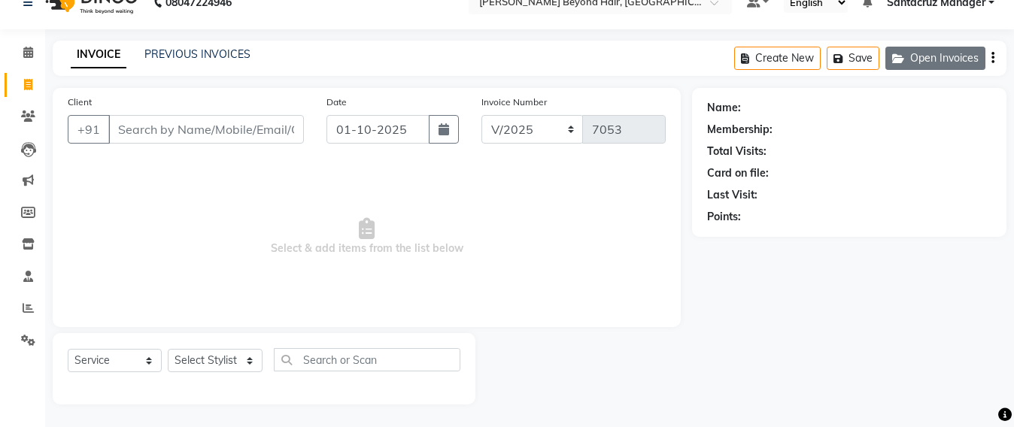
click at [964, 62] on button "Open Invoices" at bounding box center [936, 58] width 100 height 23
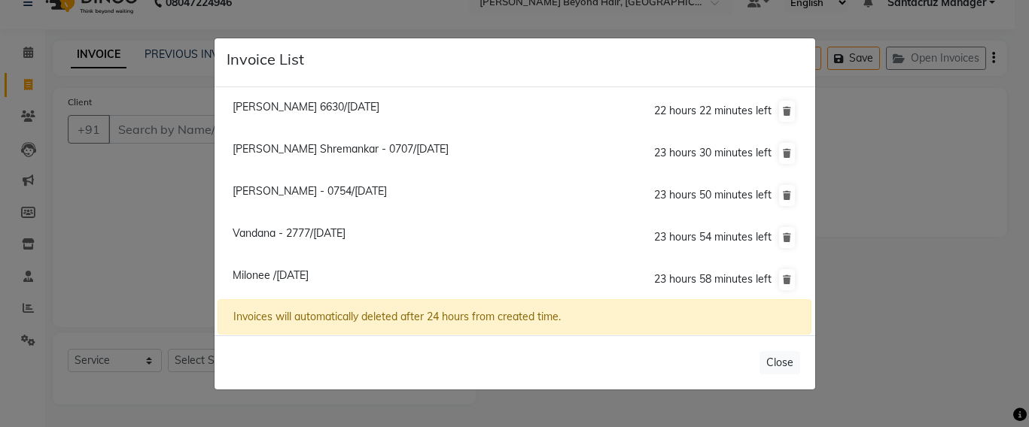
click at [346, 146] on span "[PERSON_NAME] Shremankar - 0707/[DATE]" at bounding box center [341, 149] width 216 height 14
type input "9820820707"
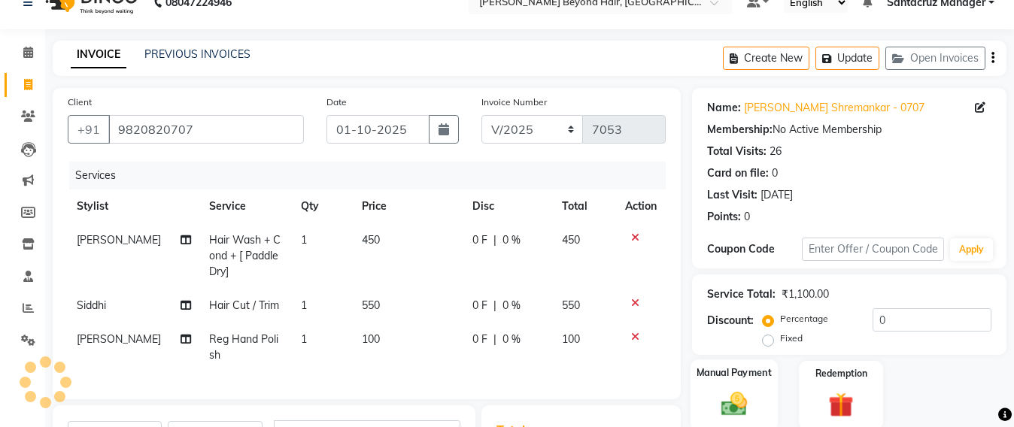
click at [748, 408] on img at bounding box center [734, 404] width 42 height 30
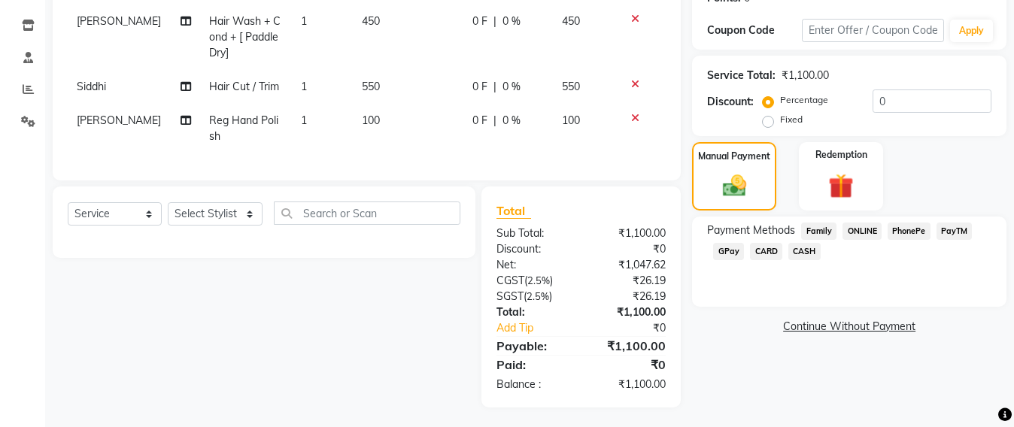
scroll to position [261, 0]
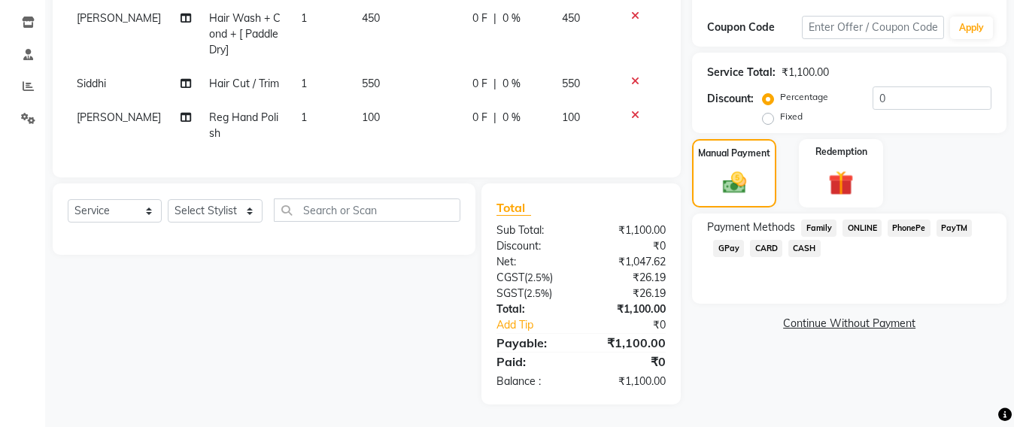
click at [770, 240] on span "CARD" at bounding box center [766, 248] width 32 height 17
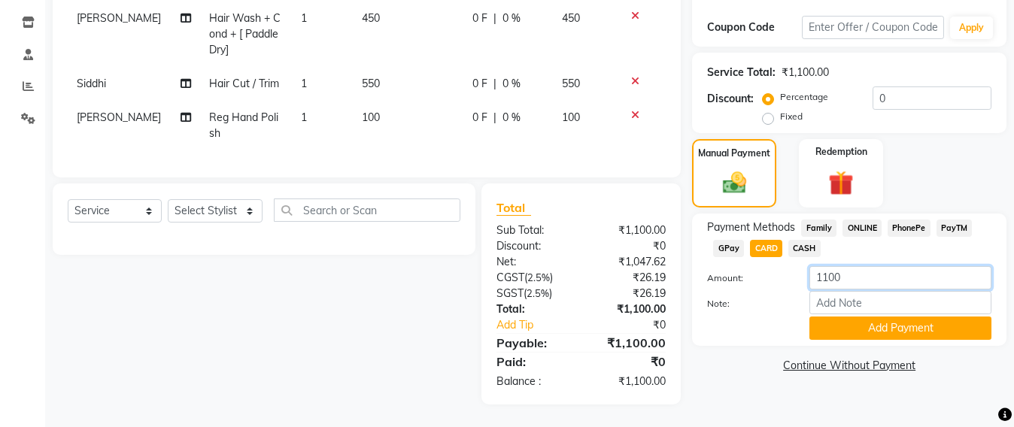
click at [861, 266] on input "1100" at bounding box center [901, 277] width 182 height 23
type input "1000"
click at [878, 317] on button "Add Payment" at bounding box center [901, 328] width 182 height 23
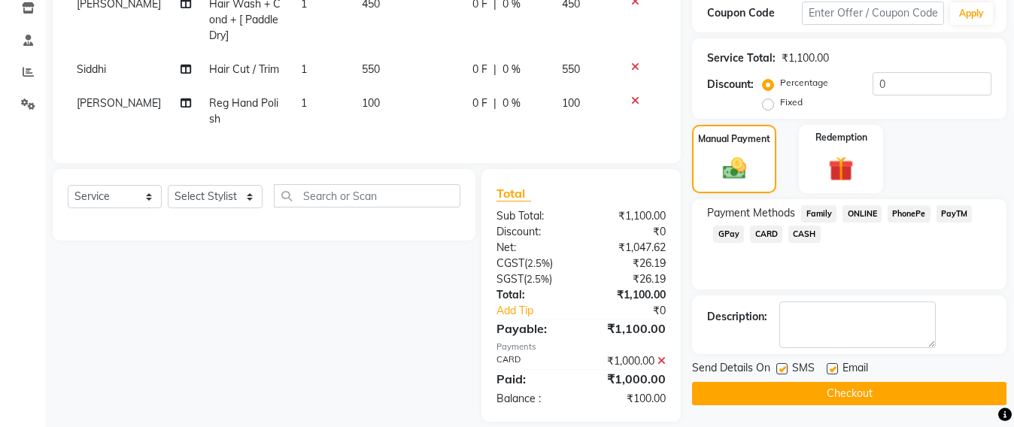
click at [805, 229] on span "CASH" at bounding box center [805, 234] width 32 height 17
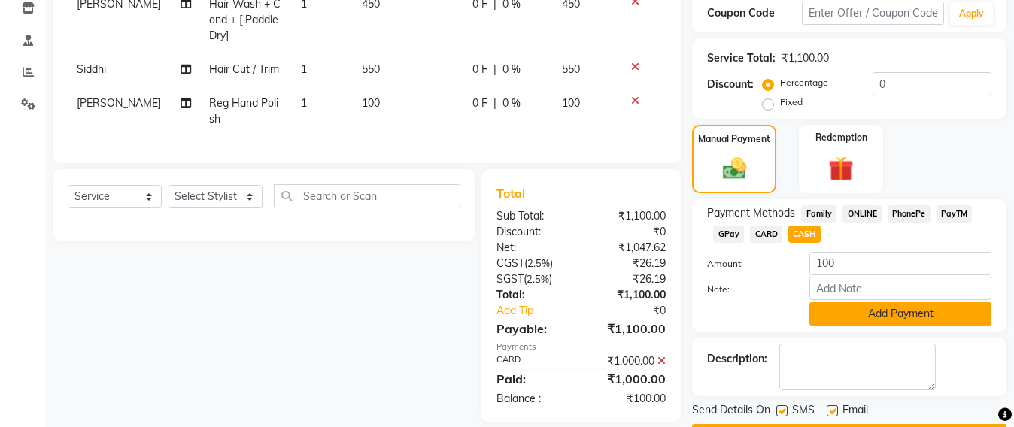
click at [864, 324] on button "Add Payment" at bounding box center [901, 314] width 182 height 23
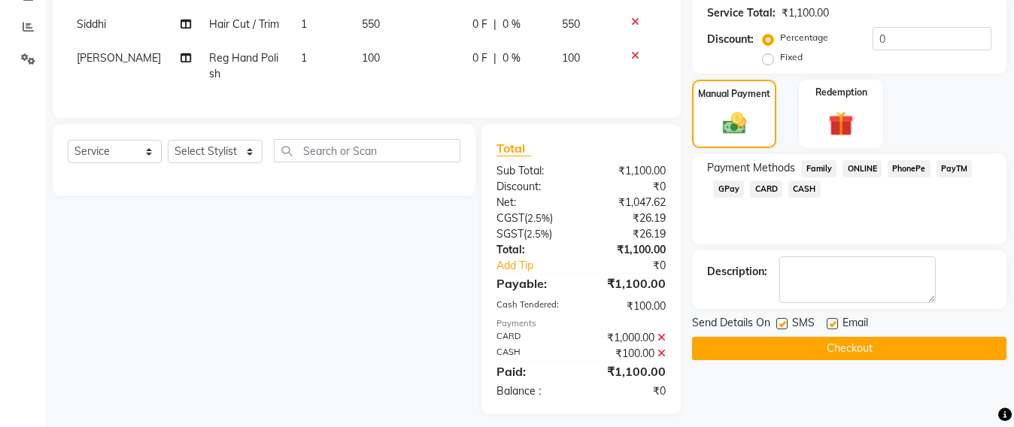
scroll to position [330, 0]
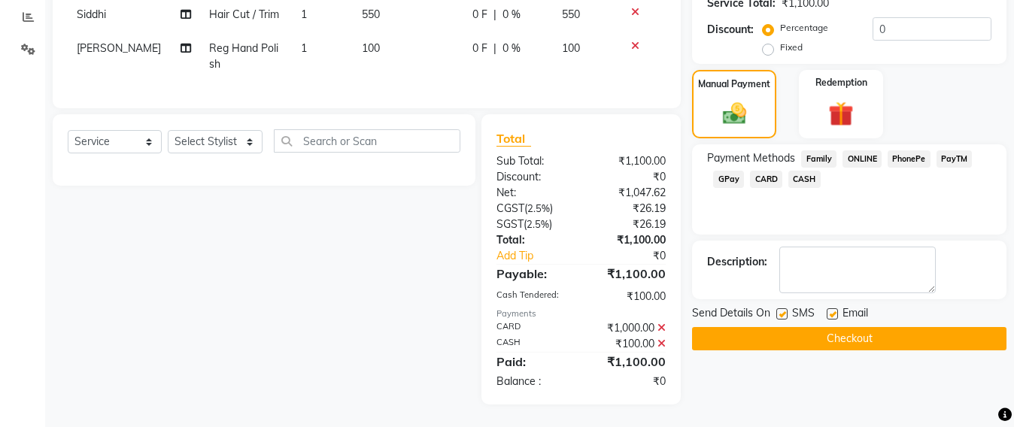
click at [856, 329] on button "Checkout" at bounding box center [849, 338] width 315 height 23
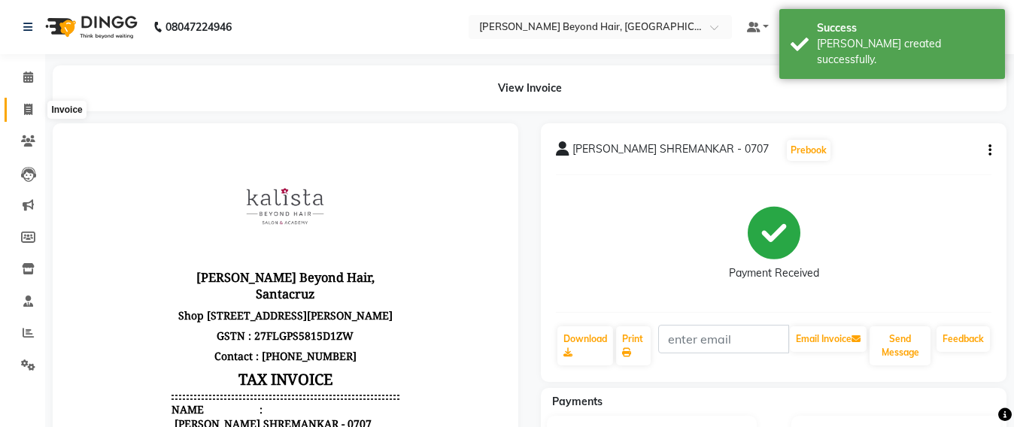
click at [32, 115] on span at bounding box center [28, 110] width 26 height 17
select select "service"
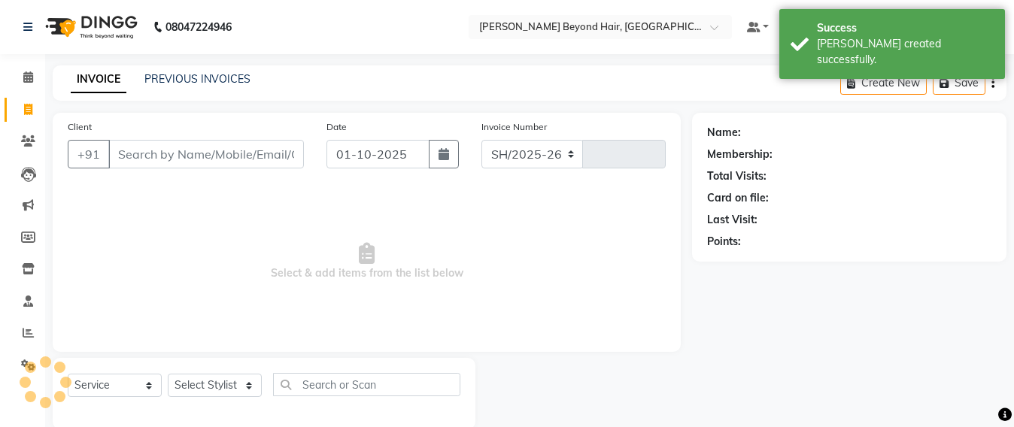
scroll to position [25, 0]
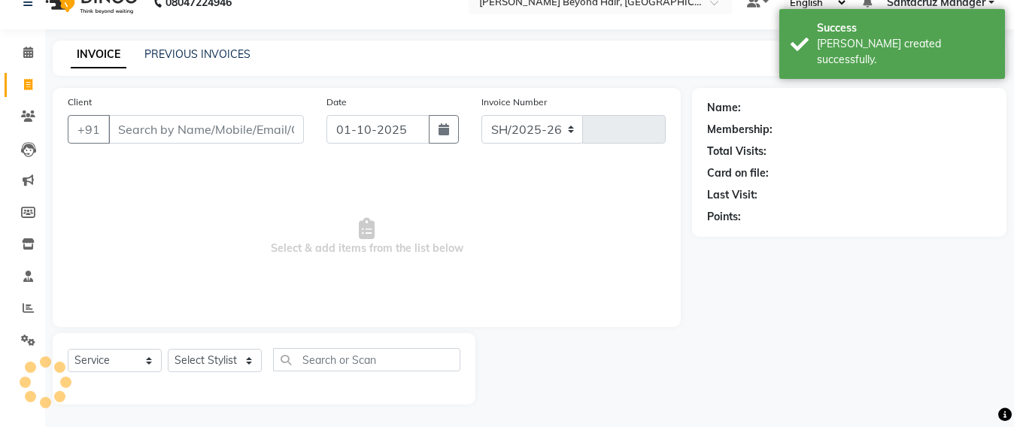
select select "6357"
type input "7054"
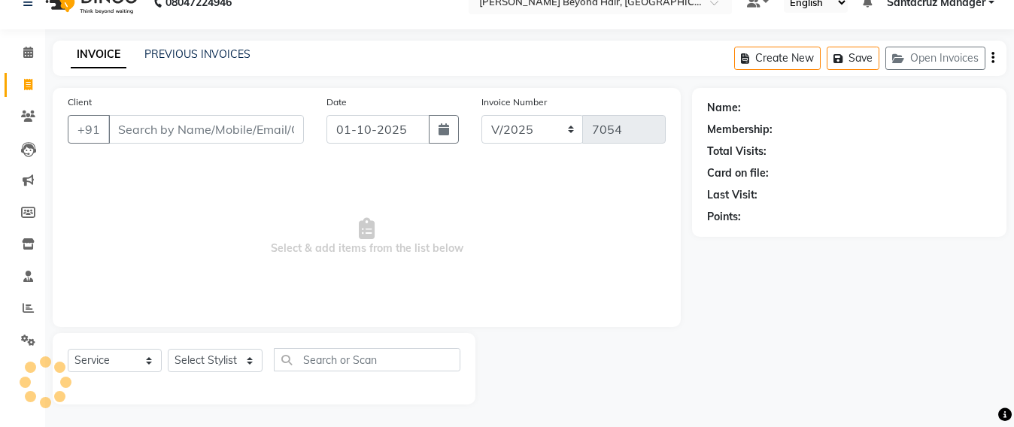
click at [953, 44] on div "Create New Save Open Invoices" at bounding box center [871, 58] width 272 height 35
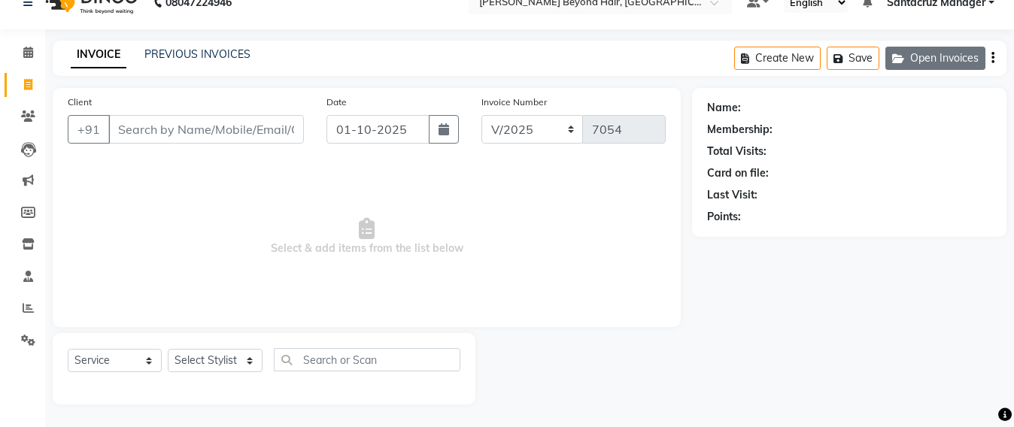
click at [944, 59] on button "Open Invoices" at bounding box center [936, 58] width 100 height 23
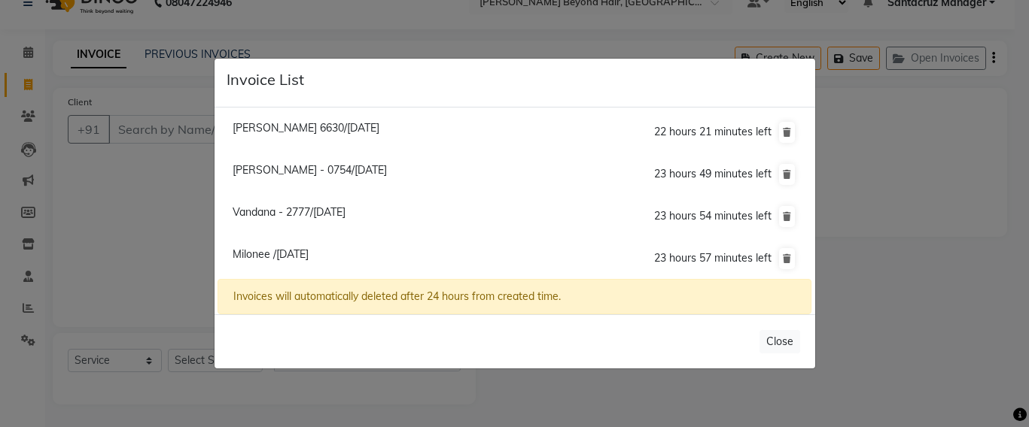
click at [347, 128] on span "[PERSON_NAME] 6630/[DATE]" at bounding box center [306, 128] width 147 height 14
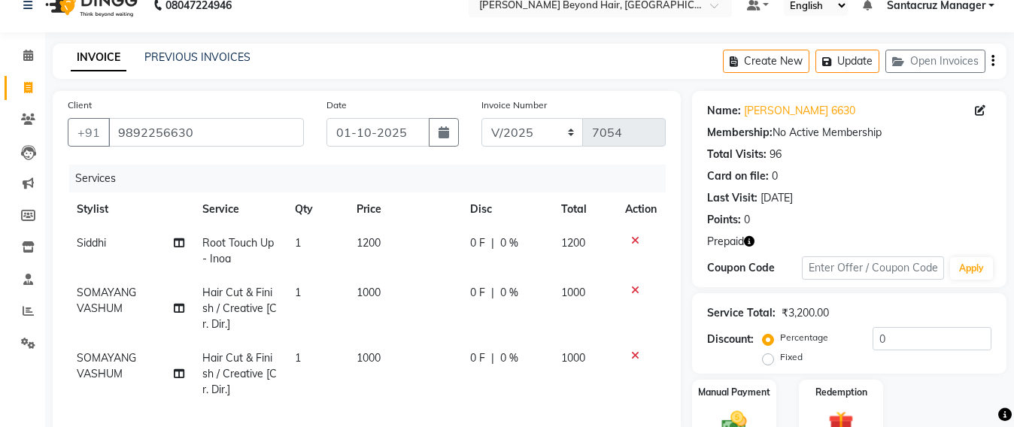
scroll to position [11, 0]
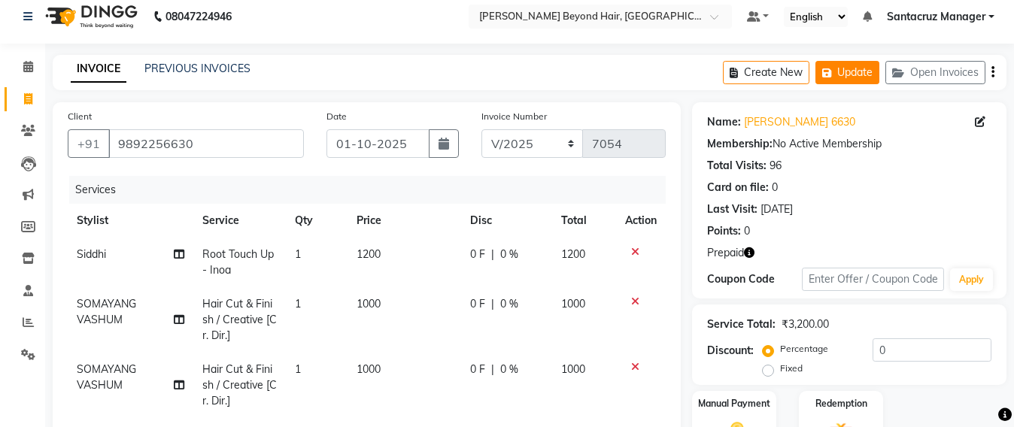
click at [850, 78] on button "Update" at bounding box center [848, 72] width 64 height 23
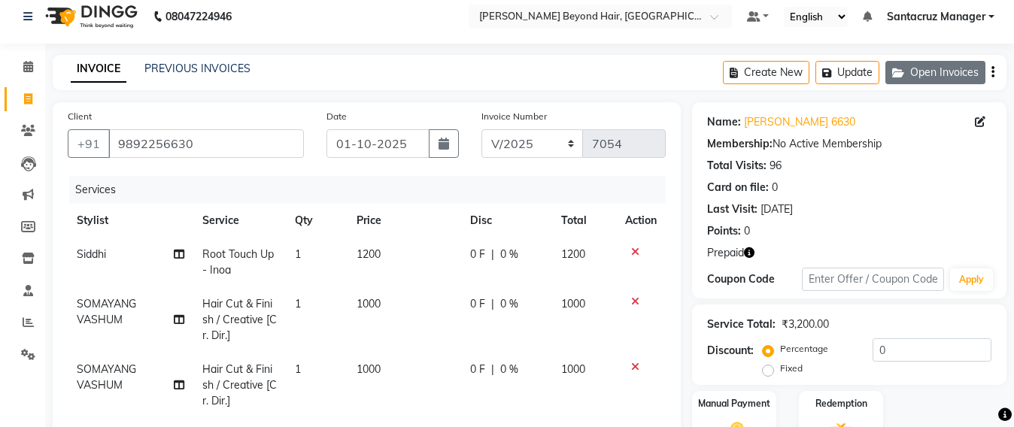
click at [938, 76] on button "Open Invoices" at bounding box center [936, 72] width 100 height 23
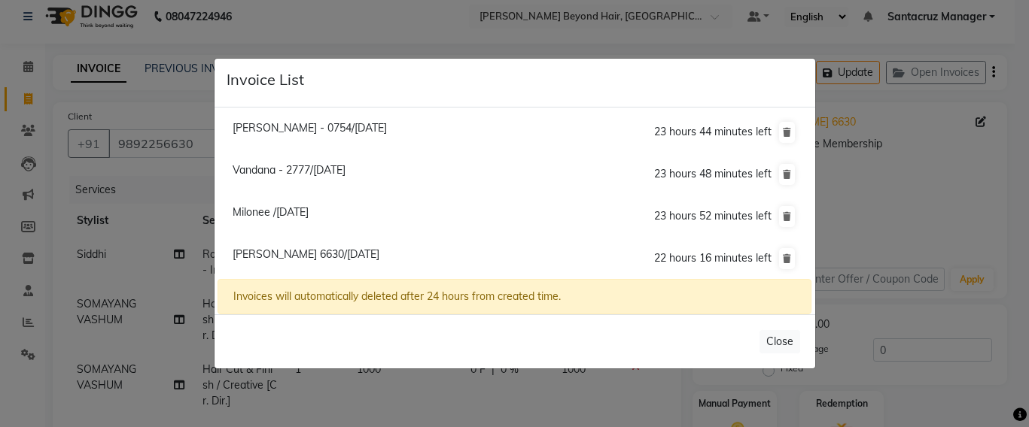
click at [262, 210] on span "Milonee /[DATE]" at bounding box center [271, 212] width 76 height 14
type input "9820667633"
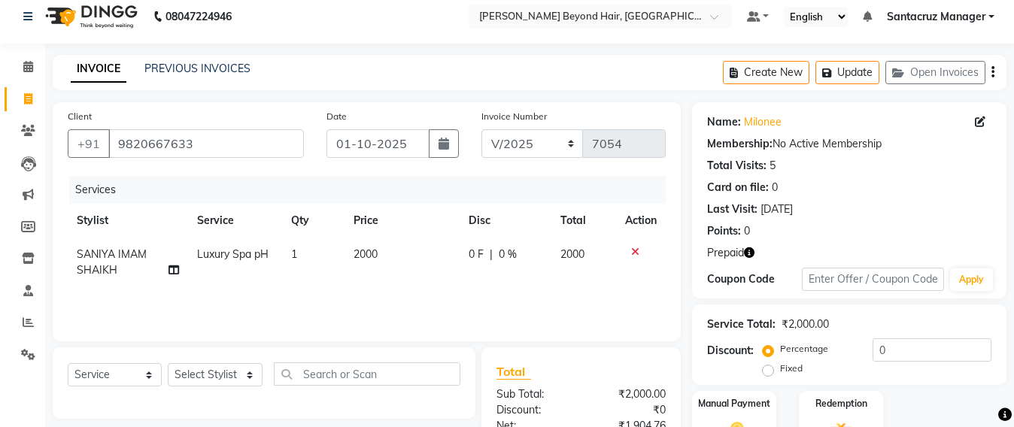
click at [750, 253] on icon "button" at bounding box center [749, 253] width 11 height 11
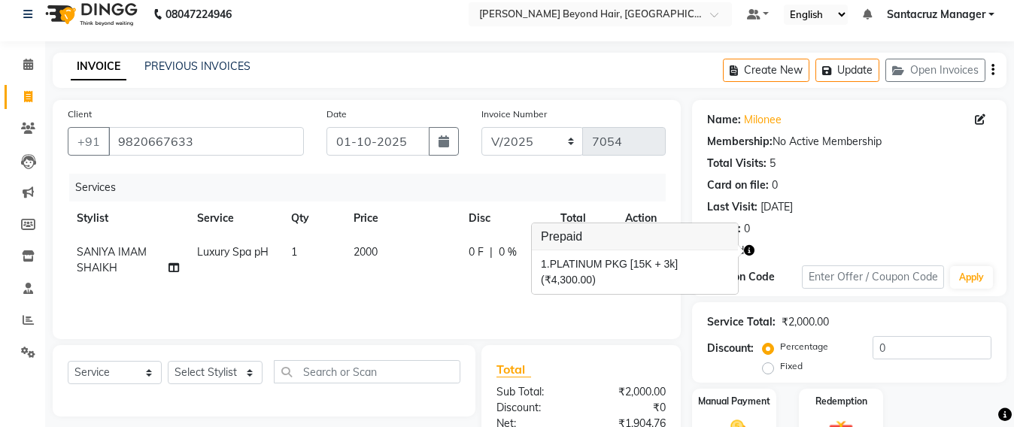
scroll to position [0, 0]
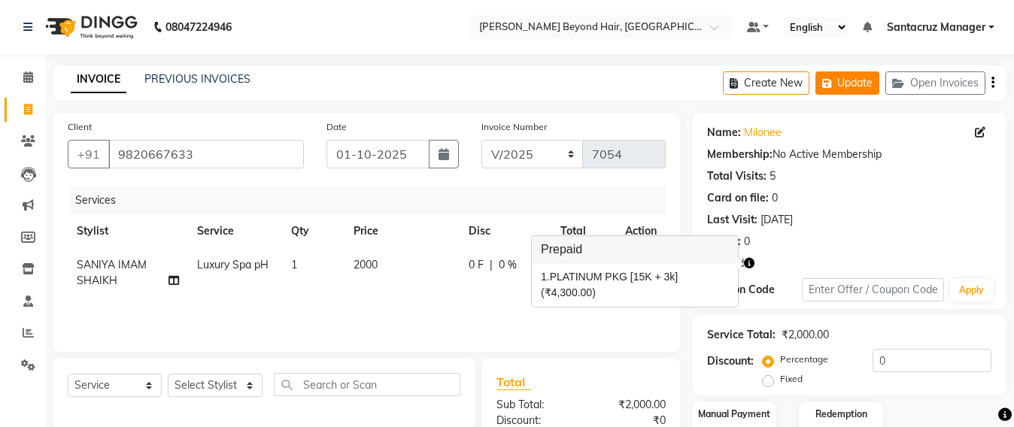
click at [857, 84] on button "Update" at bounding box center [848, 82] width 64 height 23
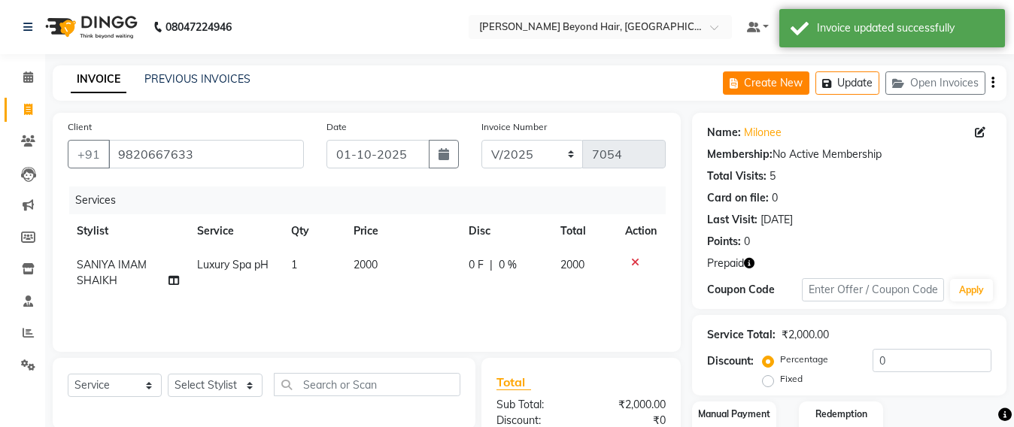
click at [746, 83] on button "Create New" at bounding box center [766, 82] width 87 height 23
select select "service"
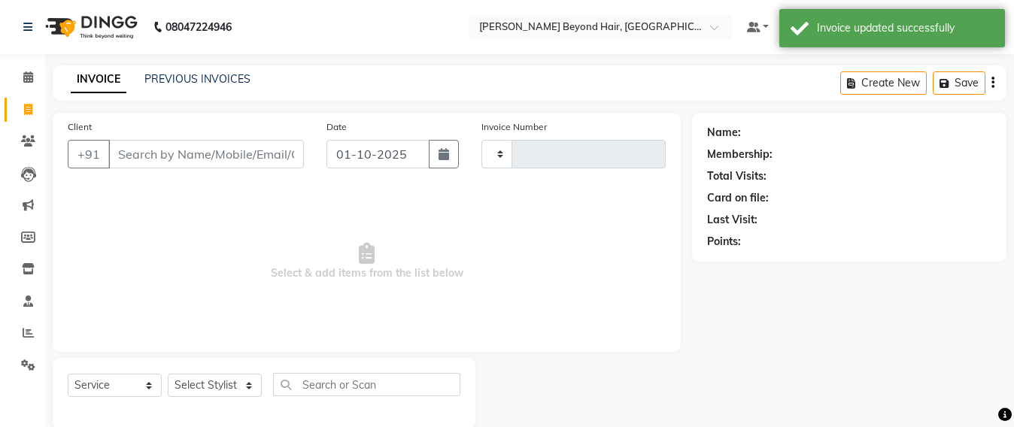
scroll to position [25, 0]
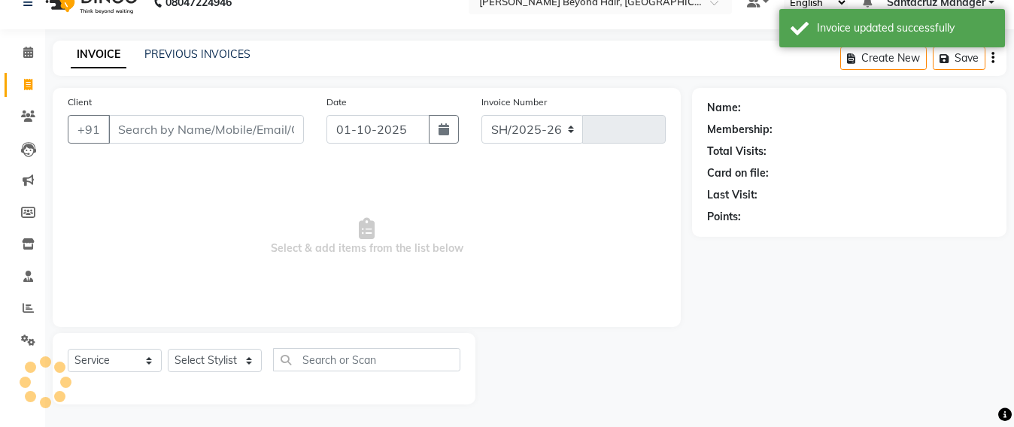
select select "6357"
type input "7054"
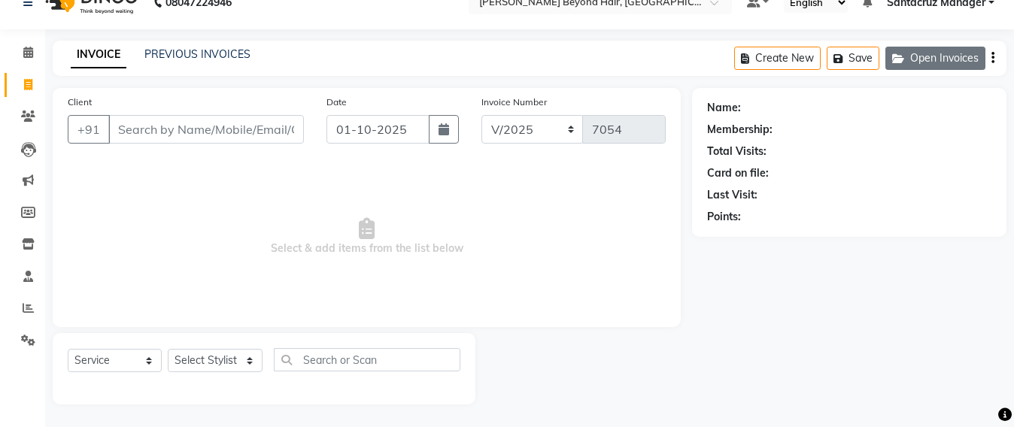
click at [948, 57] on button "Open Invoices" at bounding box center [936, 58] width 100 height 23
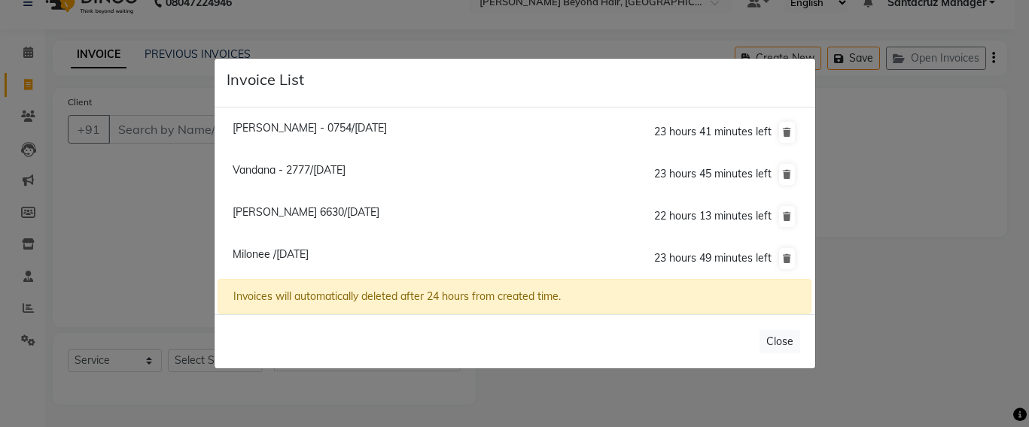
click at [284, 211] on span "[PERSON_NAME] 6630/[DATE]" at bounding box center [306, 212] width 147 height 14
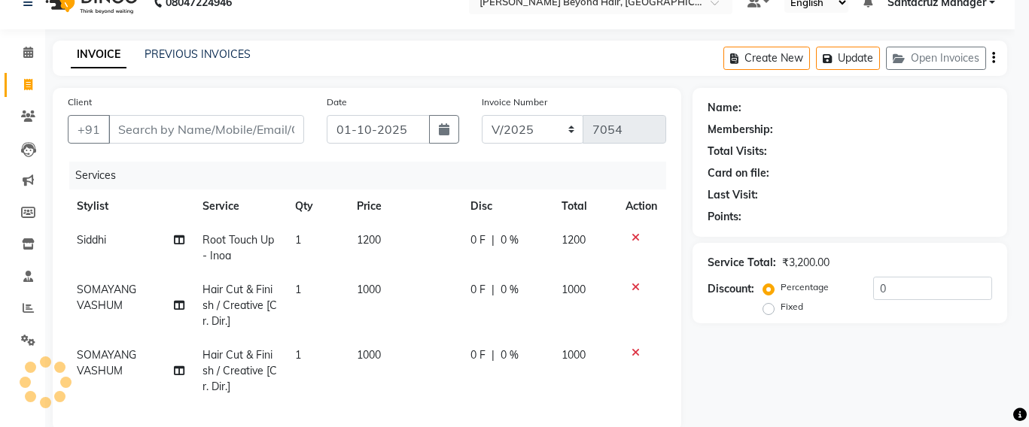
type input "9892256630"
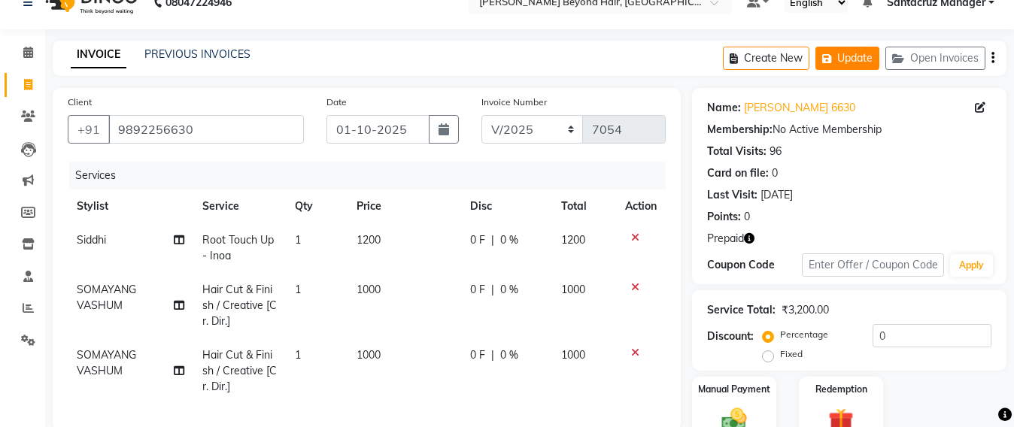
click at [860, 59] on button "Update" at bounding box center [848, 58] width 64 height 23
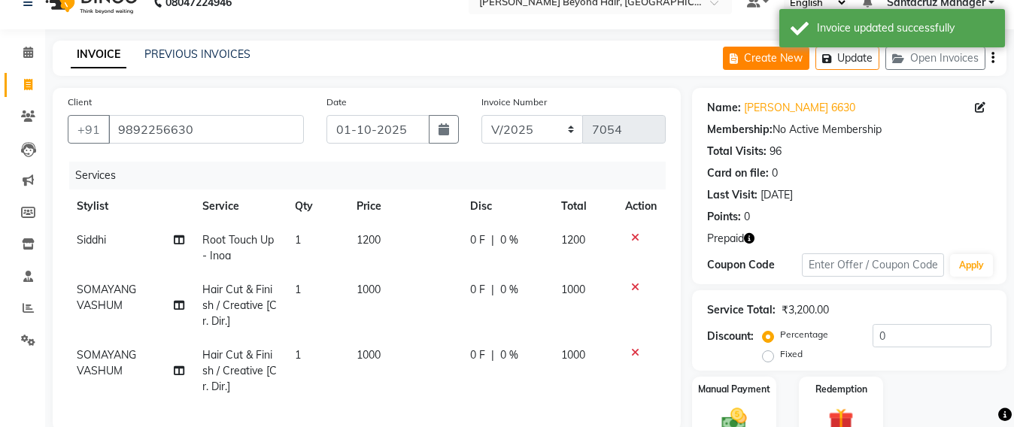
click at [754, 62] on button "Create New" at bounding box center [766, 58] width 87 height 23
select select "service"
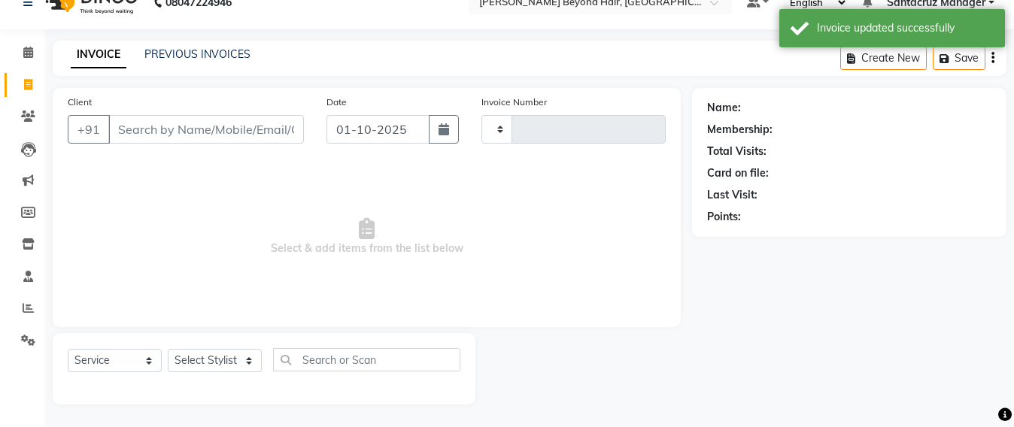
type input "7054"
select select "6357"
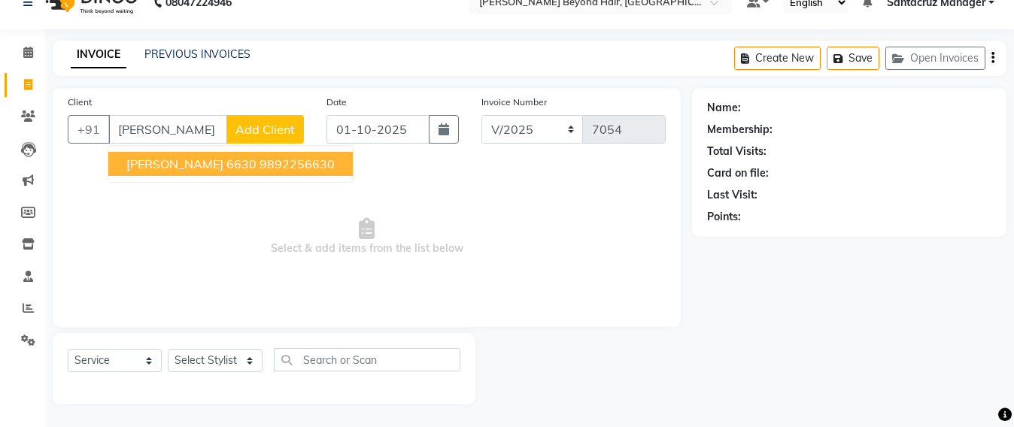
click at [204, 166] on span "[PERSON_NAME] 6630" at bounding box center [191, 164] width 130 height 15
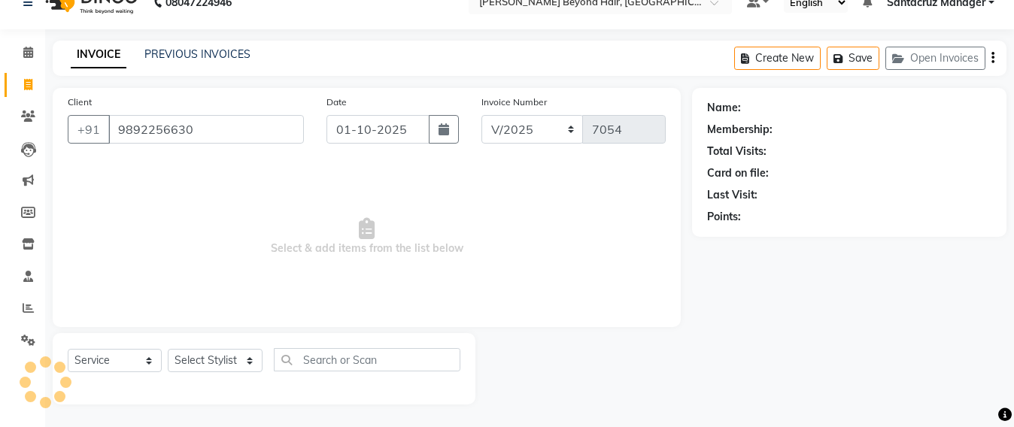
type input "9892256630"
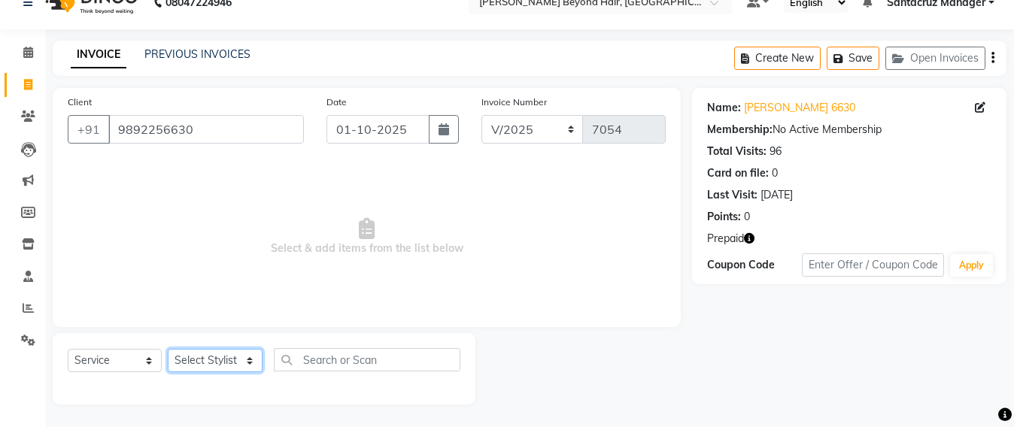
click at [207, 357] on select "Select Stylist Admin [PERSON_NAME] Sankat [PERSON_NAME] [PERSON_NAME] [PERSON_N…" at bounding box center [215, 360] width 95 height 23
select select "47537"
click at [168, 349] on select "Select Stylist Admin [PERSON_NAME] Sankat [PERSON_NAME] [PERSON_NAME] [PERSON_N…" at bounding box center [215, 360] width 95 height 23
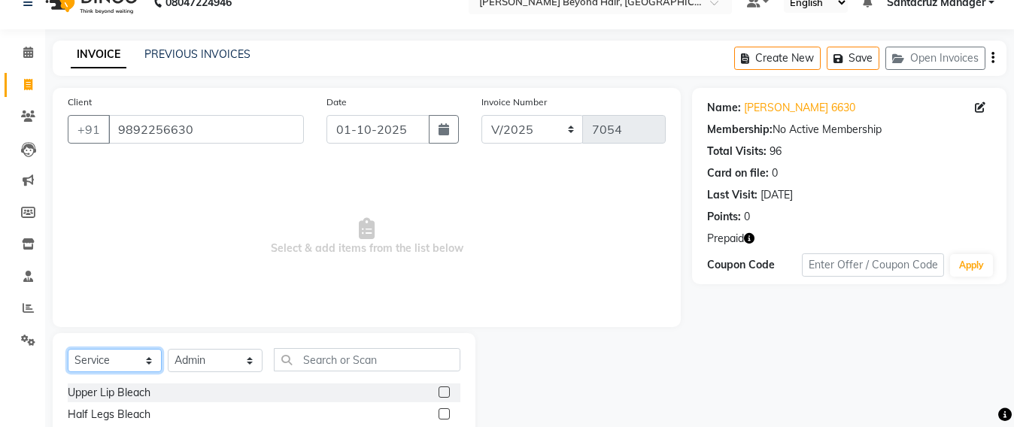
click at [76, 358] on select "Select Service Product Membership Package Voucher Prepaid Gift Card" at bounding box center [115, 360] width 94 height 23
select select "P"
click at [68, 349] on select "Select Service Product Membership Package Voucher Prepaid Gift Card" at bounding box center [115, 360] width 94 height 23
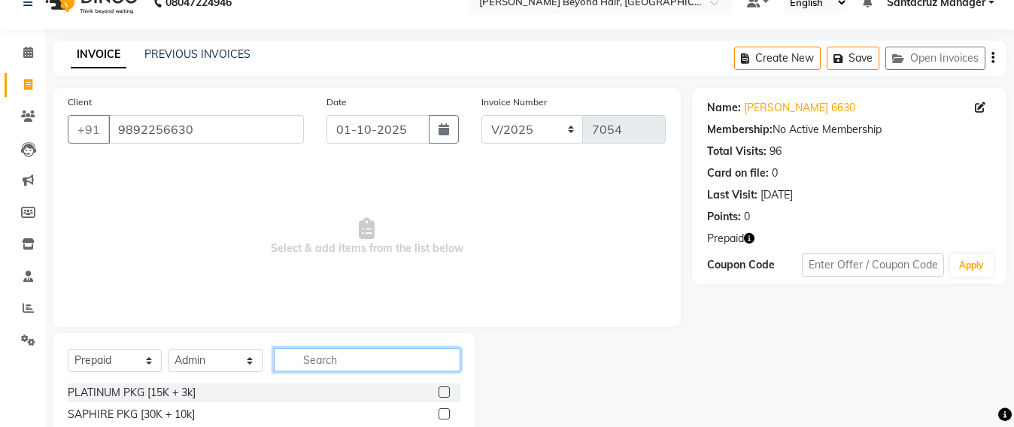
click at [302, 354] on input "text" at bounding box center [367, 359] width 187 height 23
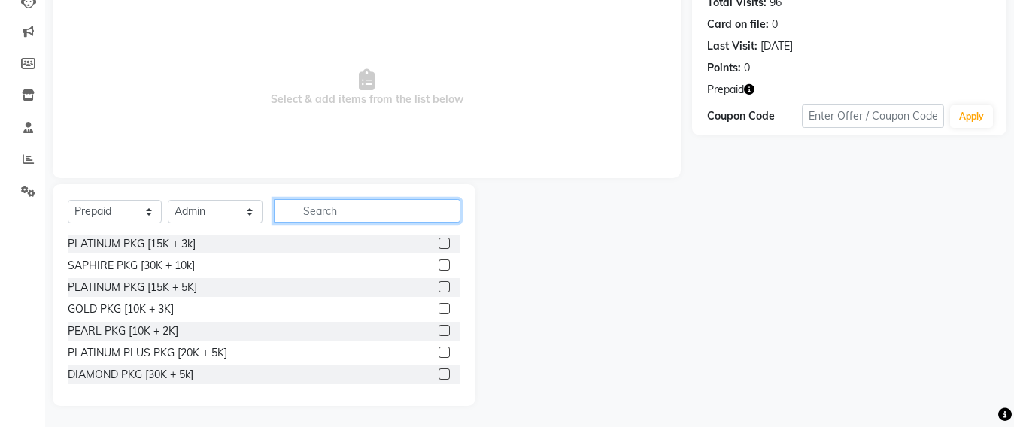
scroll to position [175, 0]
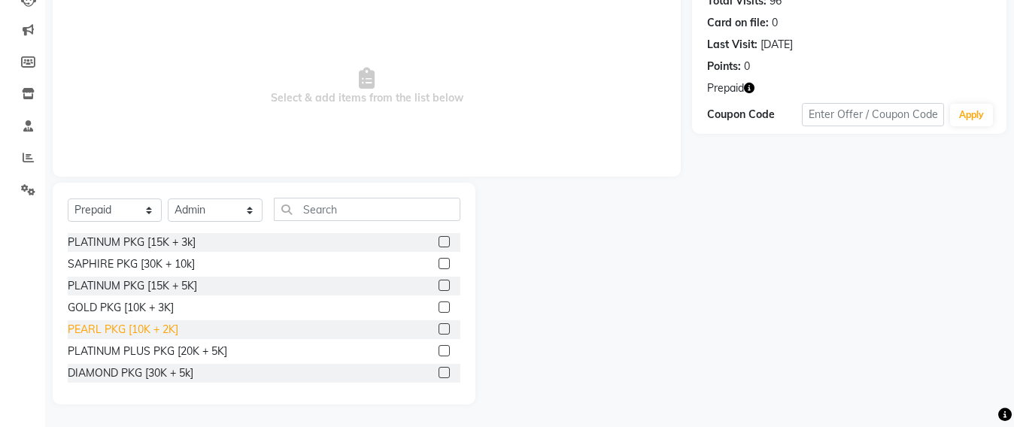
click at [132, 325] on div "PEARL PKG [10K + 2K]" at bounding box center [123, 330] width 111 height 16
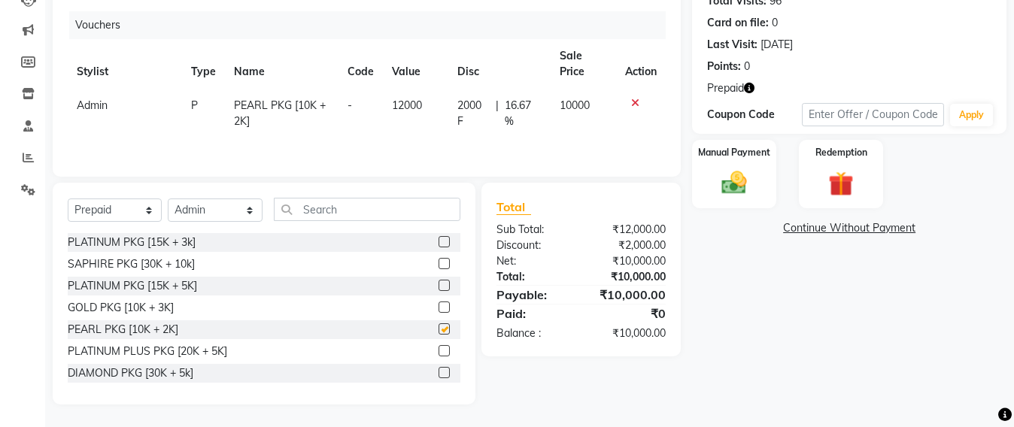
checkbox input "false"
click at [716, 185] on img at bounding box center [734, 184] width 42 height 30
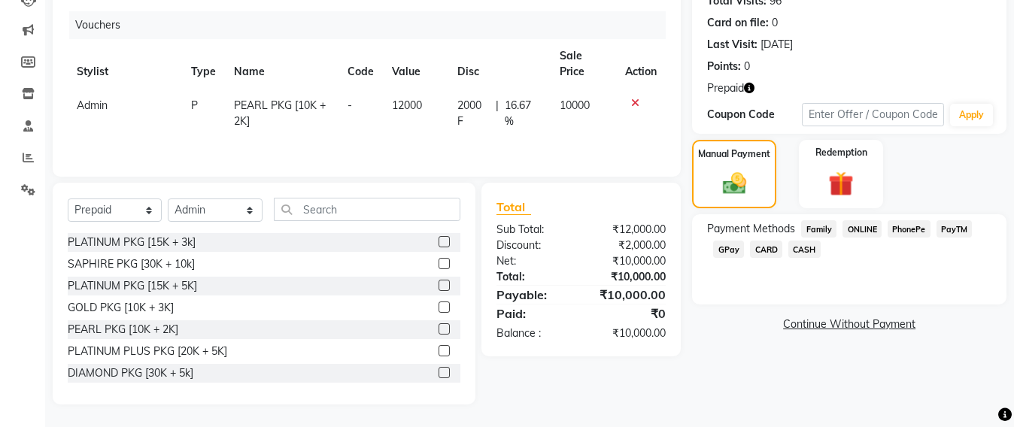
click at [762, 245] on span "CARD" at bounding box center [766, 249] width 32 height 17
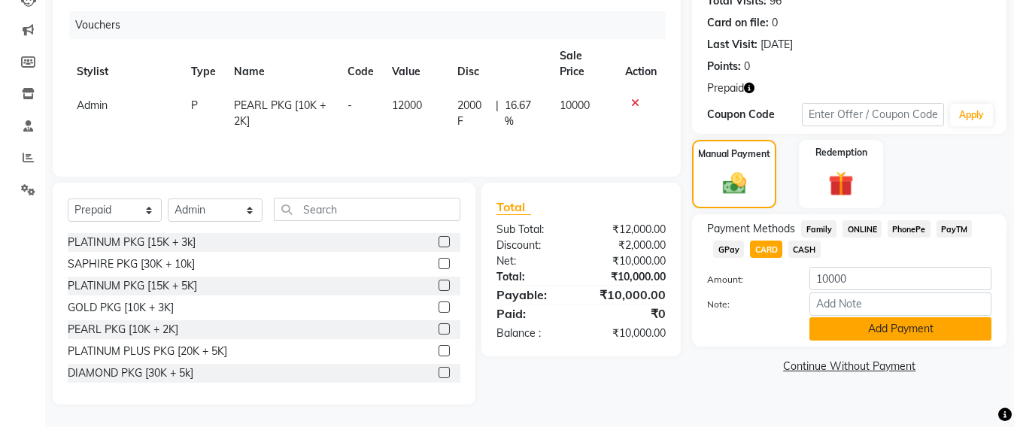
click at [861, 324] on button "Add Payment" at bounding box center [901, 329] width 182 height 23
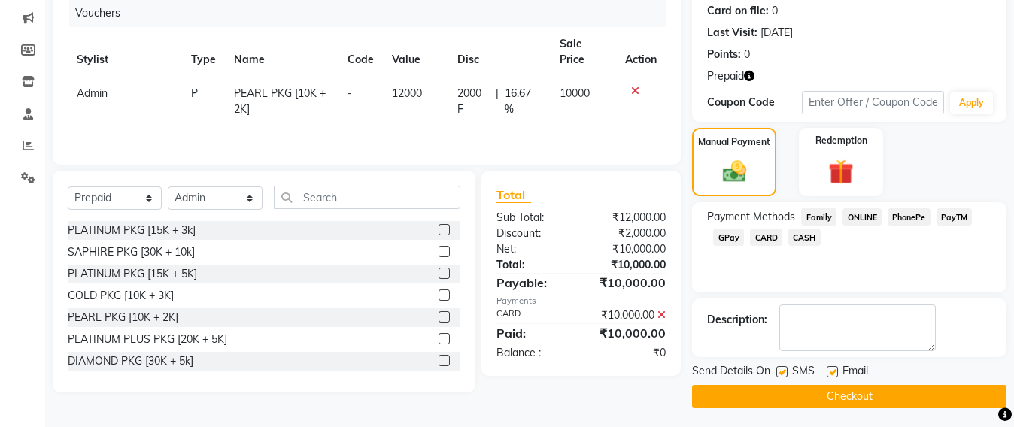
scroll to position [191, 0]
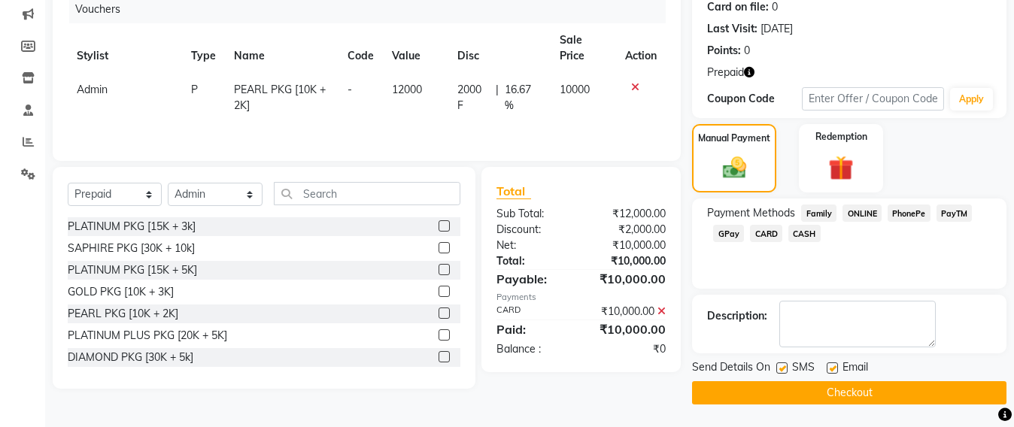
click at [832, 395] on button "Checkout" at bounding box center [849, 393] width 315 height 23
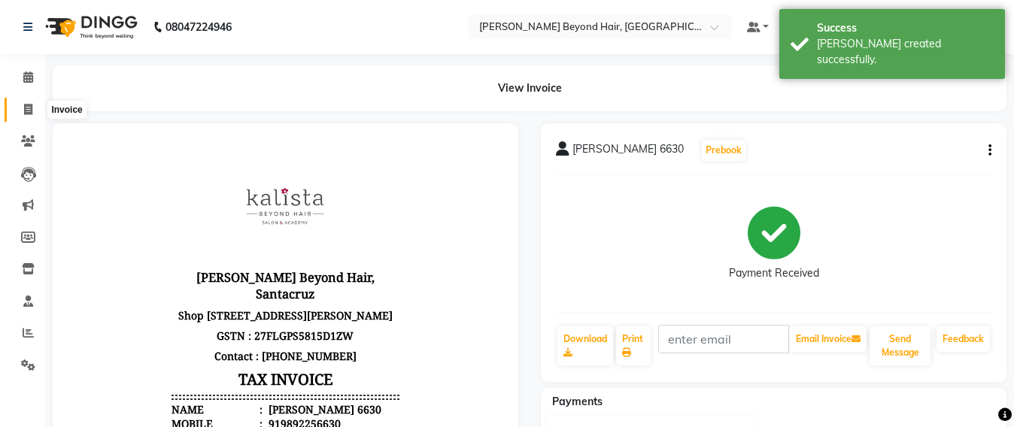
click at [31, 102] on span at bounding box center [28, 110] width 26 height 17
select select "service"
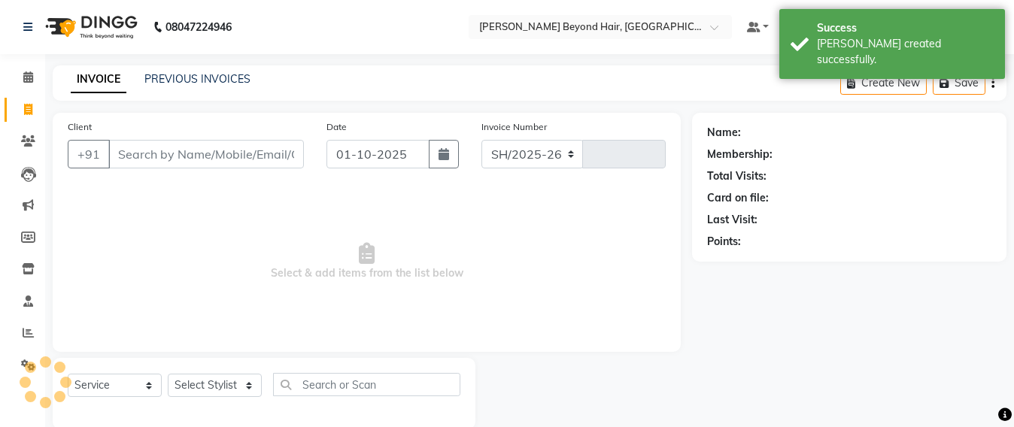
select select "6357"
type input "7055"
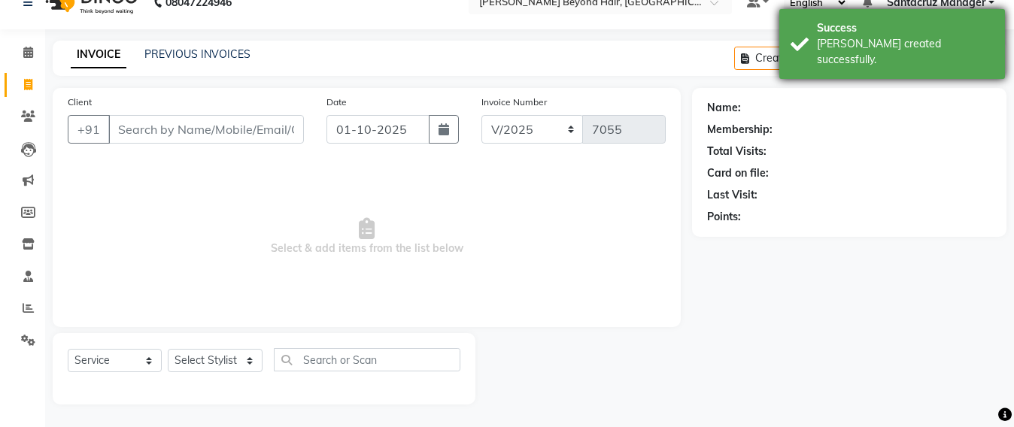
click at [945, 59] on div "Success [PERSON_NAME] created successfully." at bounding box center [893, 44] width 226 height 70
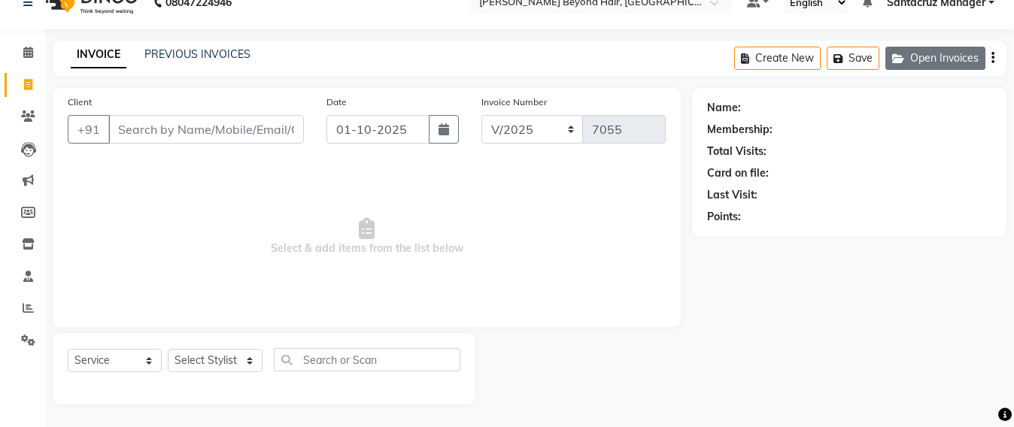
click at [949, 59] on button "Open Invoices" at bounding box center [936, 58] width 100 height 23
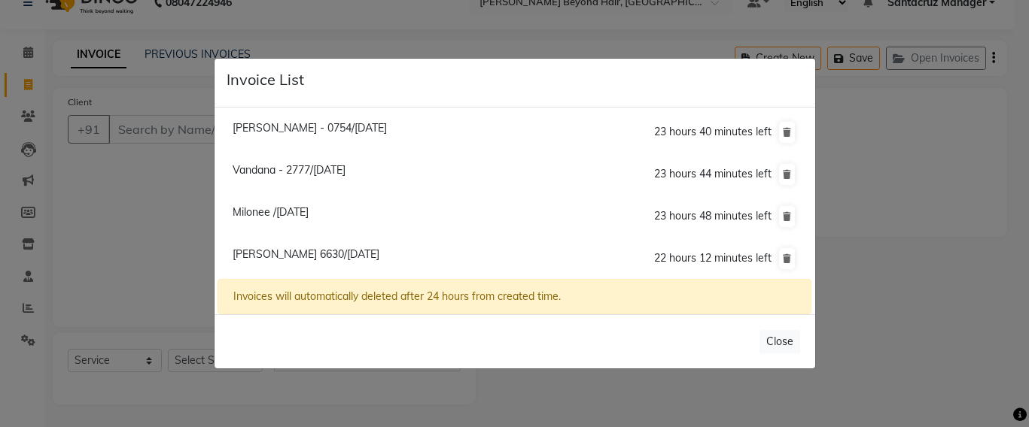
click at [297, 255] on span "[PERSON_NAME] 6630/[DATE]" at bounding box center [306, 255] width 147 height 14
type input "9892256630"
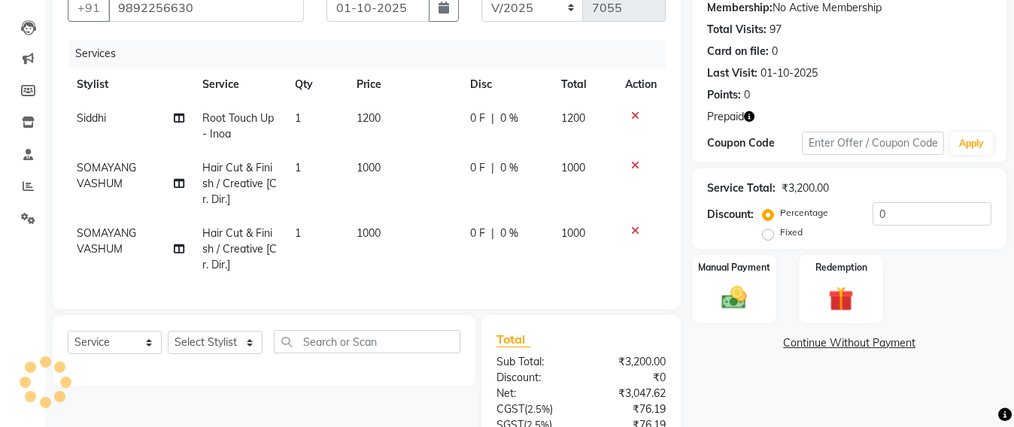
scroll to position [293, 0]
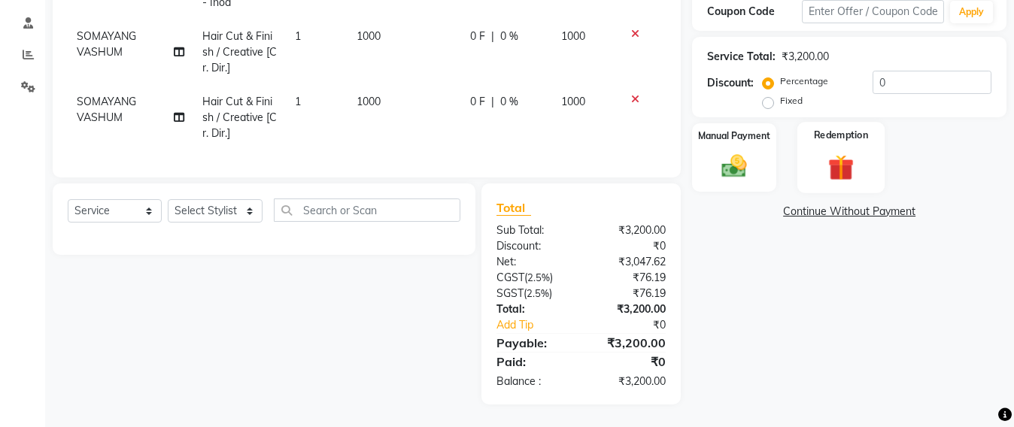
click at [846, 151] on img at bounding box center [841, 167] width 42 height 32
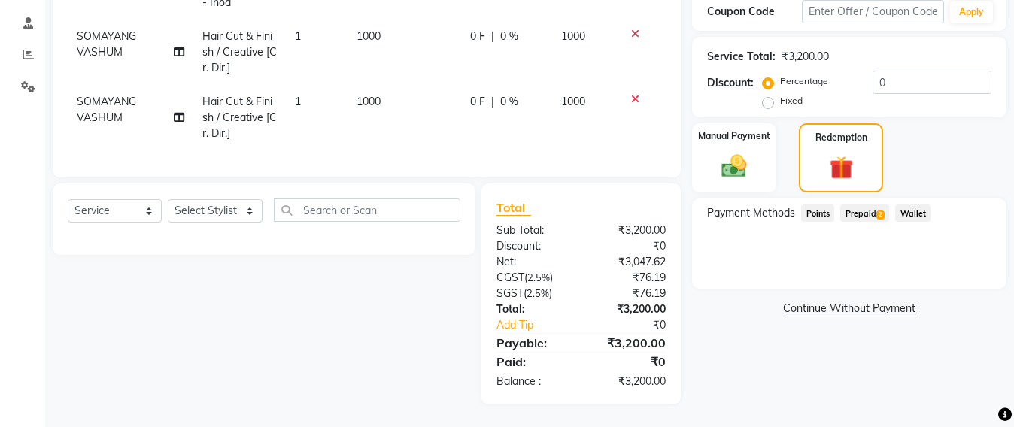
click at [872, 205] on span "Prepaid 2" at bounding box center [865, 213] width 49 height 17
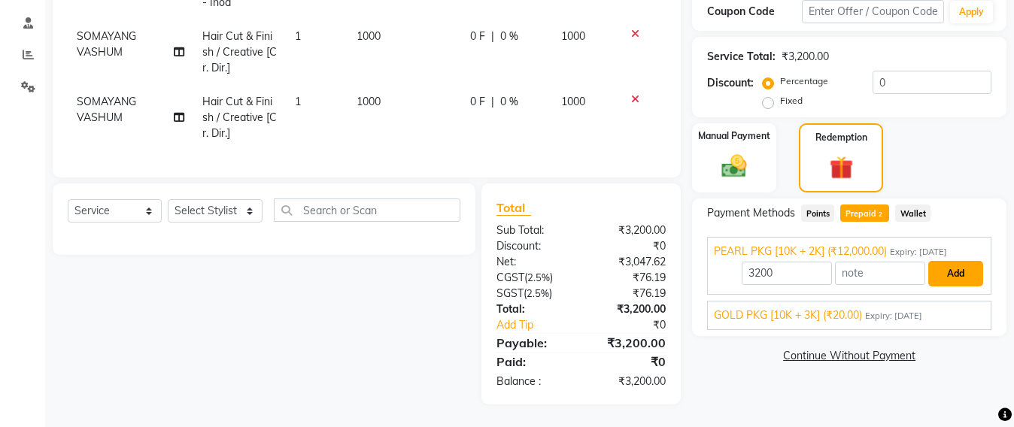
click at [953, 261] on button "Add" at bounding box center [956, 274] width 55 height 26
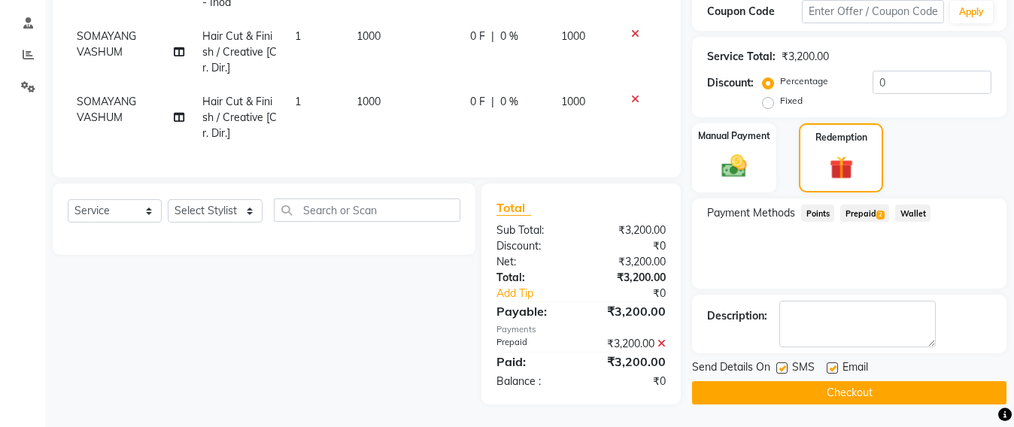
click at [866, 382] on button "Checkout" at bounding box center [849, 393] width 315 height 23
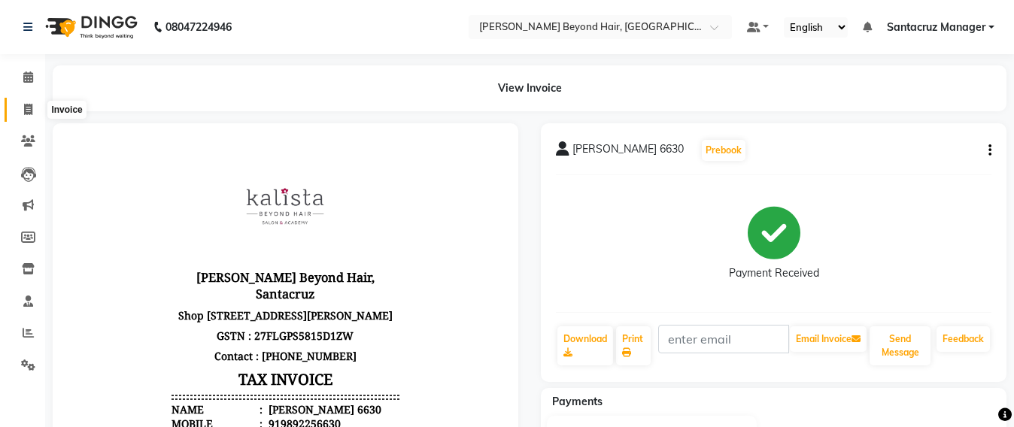
click at [35, 109] on span at bounding box center [28, 110] width 26 height 17
select select "service"
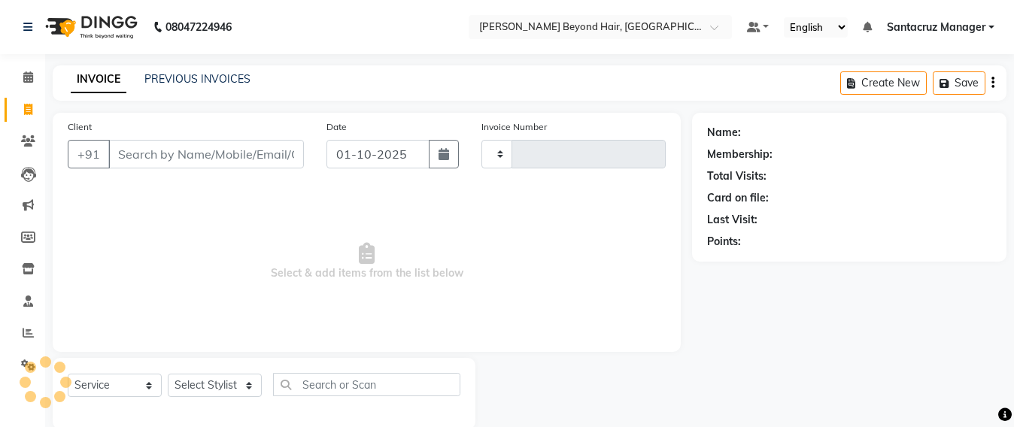
scroll to position [25, 0]
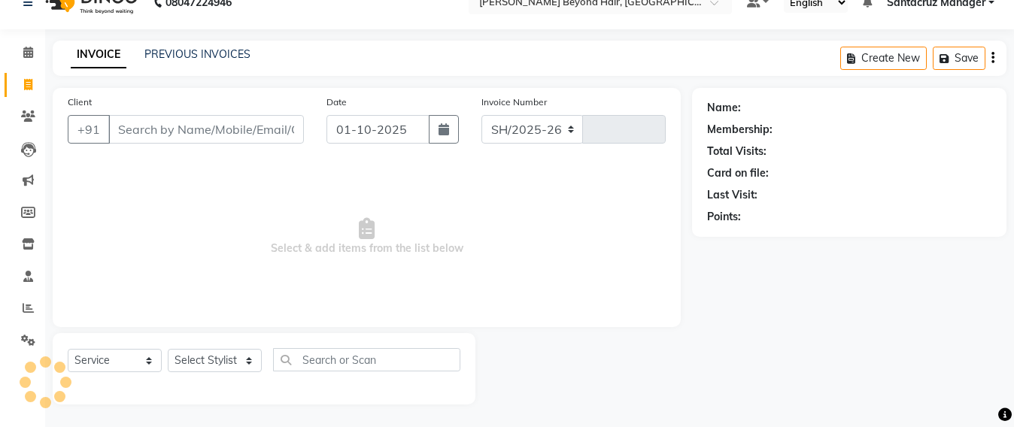
select select "6357"
type input "7056"
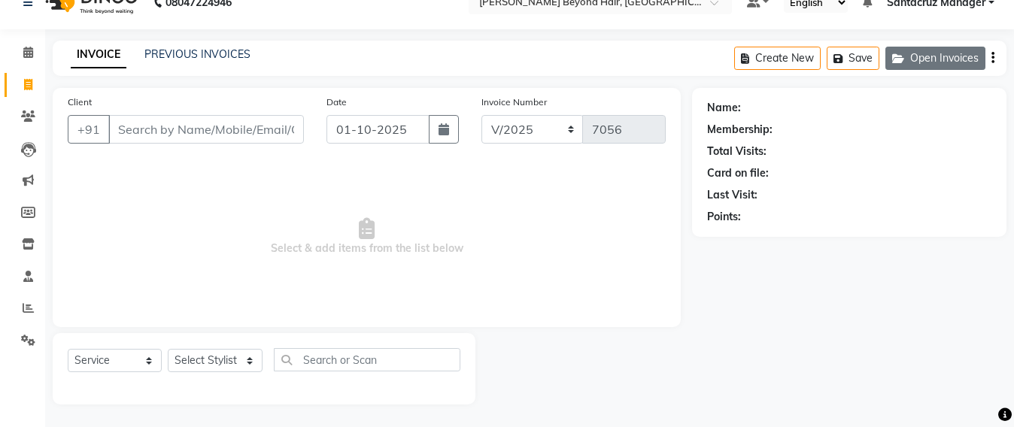
click at [939, 64] on button "Open Invoices" at bounding box center [936, 58] width 100 height 23
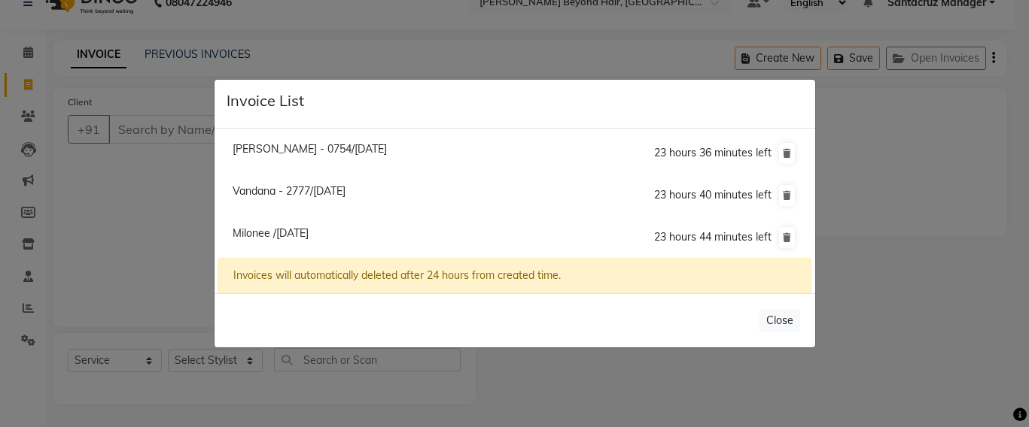
click at [254, 144] on span "[PERSON_NAME] - 0754/[DATE]" at bounding box center [310, 149] width 154 height 14
type input "9820900754"
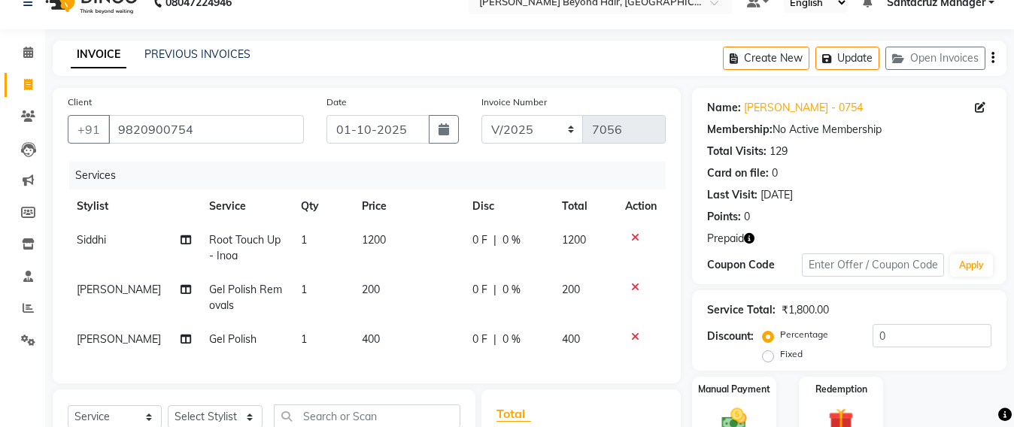
click at [108, 247] on td "Siddhi" at bounding box center [134, 249] width 132 height 50
select select "47914"
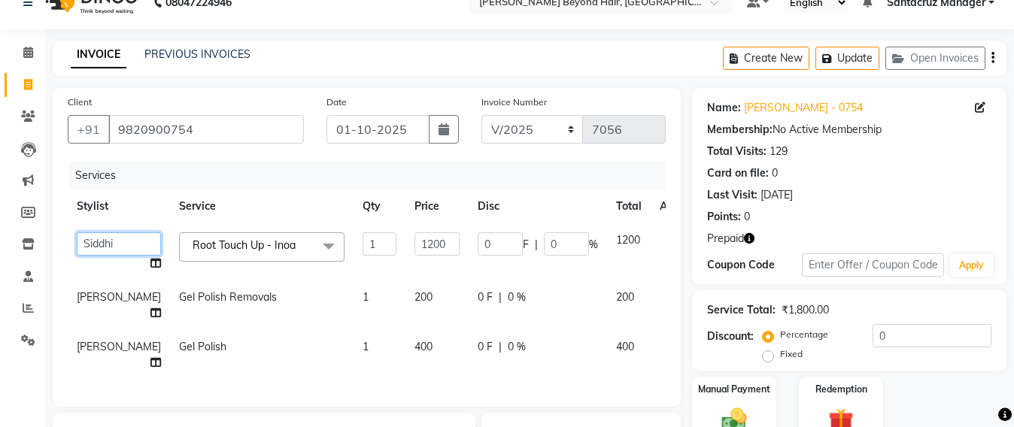
click at [100, 242] on select "Admin [PERSON_NAME] Sankat [PERSON_NAME] [PERSON_NAME] Jayeshree [PERSON_NAME] …" at bounding box center [119, 244] width 84 height 23
select select "59106"
click at [850, 59] on button "Update" at bounding box center [848, 58] width 64 height 23
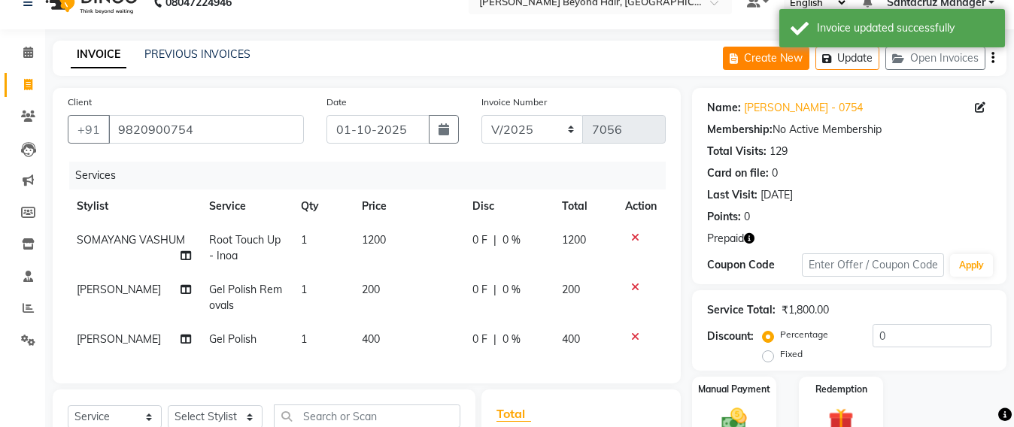
click at [758, 55] on button "Create New" at bounding box center [766, 58] width 87 height 23
select select "service"
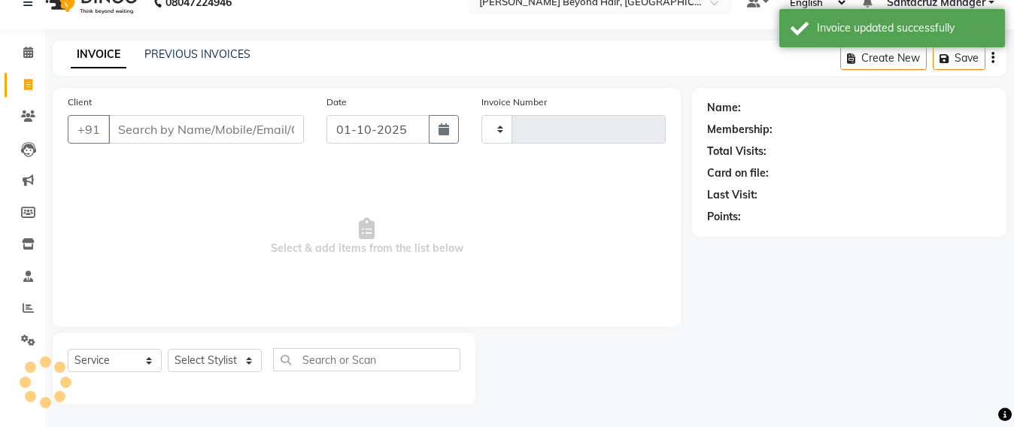
type input "7056"
select select "6357"
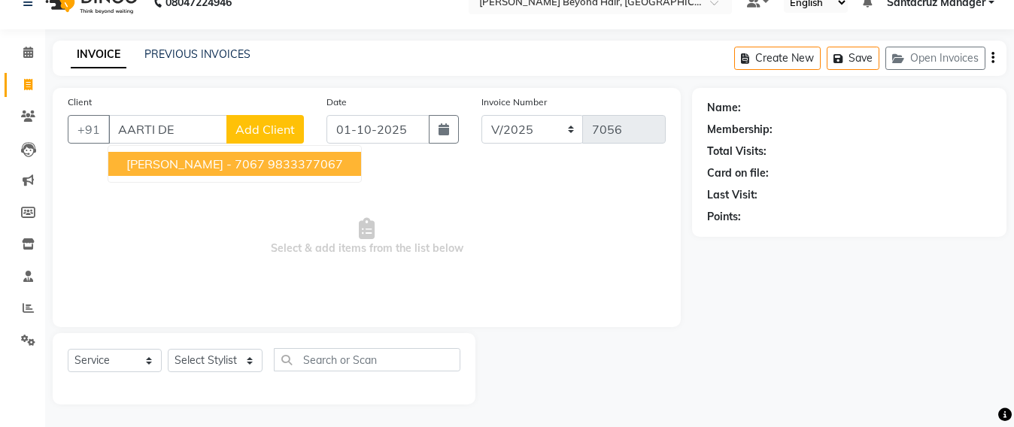
click at [255, 172] on button "[PERSON_NAME] - 7067 9833377067" at bounding box center [234, 164] width 253 height 24
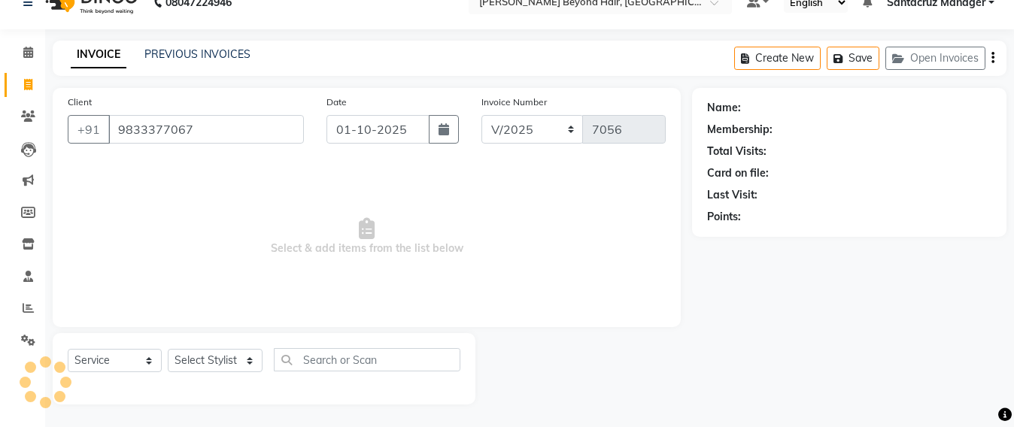
type input "9833377067"
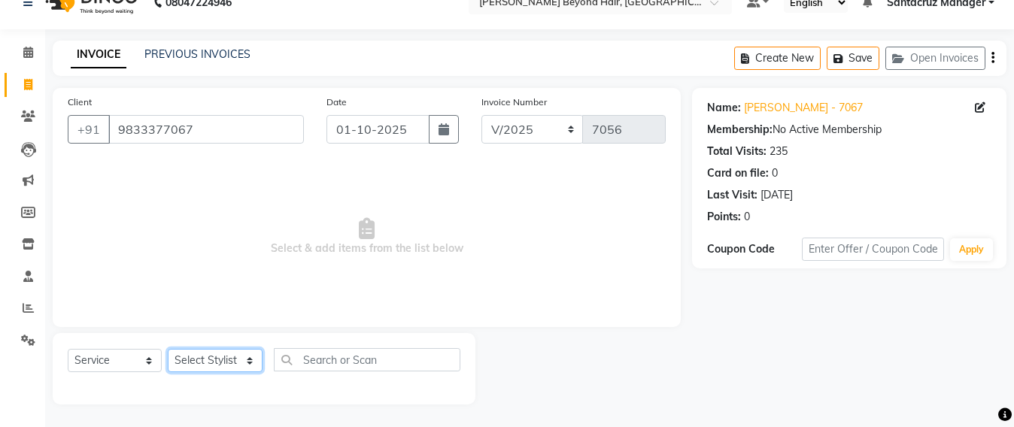
click at [207, 362] on select "Select Stylist Admin [PERSON_NAME] Sankat [PERSON_NAME] [PERSON_NAME] [PERSON_N…" at bounding box center [215, 360] width 95 height 23
select select "48409"
click at [168, 349] on select "Select Stylist Admin [PERSON_NAME] Sankat [PERSON_NAME] [PERSON_NAME] [PERSON_N…" at bounding box center [215, 360] width 95 height 23
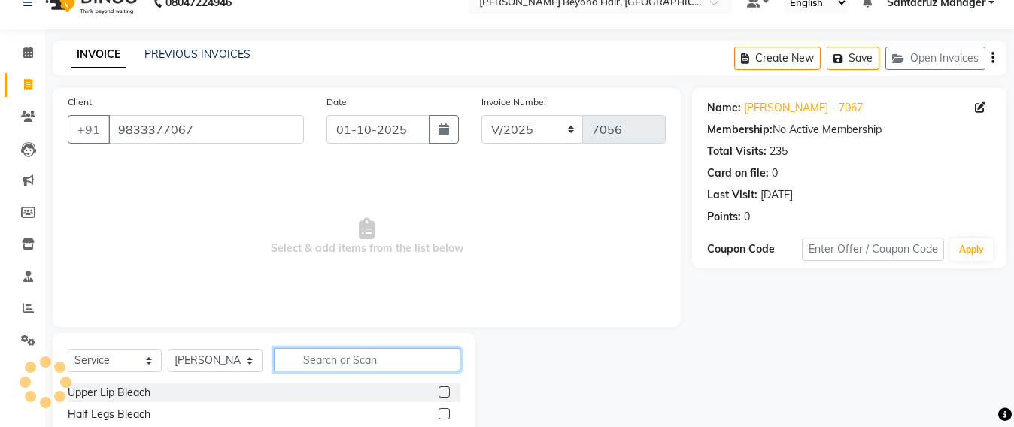
click at [325, 357] on input "text" at bounding box center [367, 359] width 187 height 23
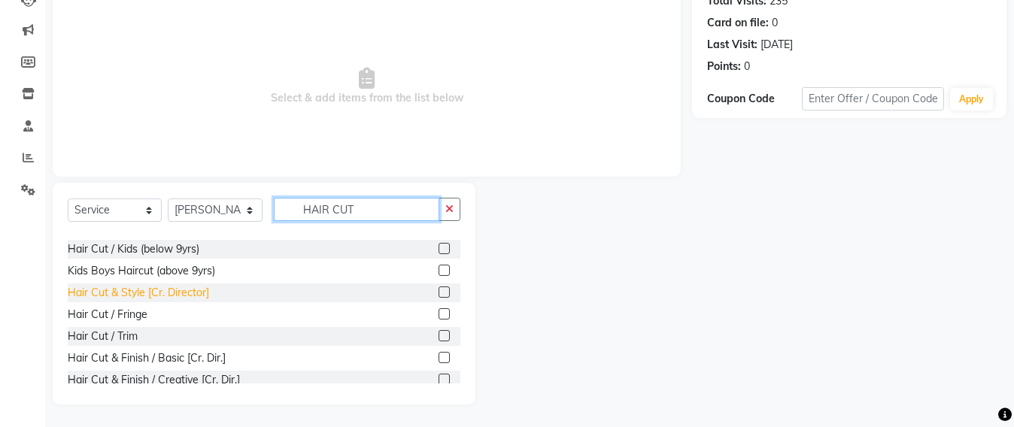
scroll to position [68, 0]
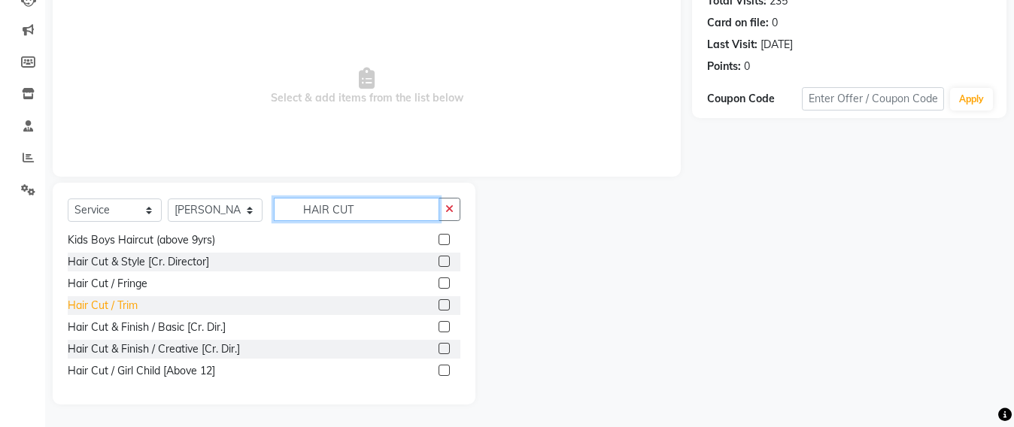
type input "HAIR CUT"
click at [131, 303] on div "Hair Cut / Trim" at bounding box center [103, 306] width 70 height 16
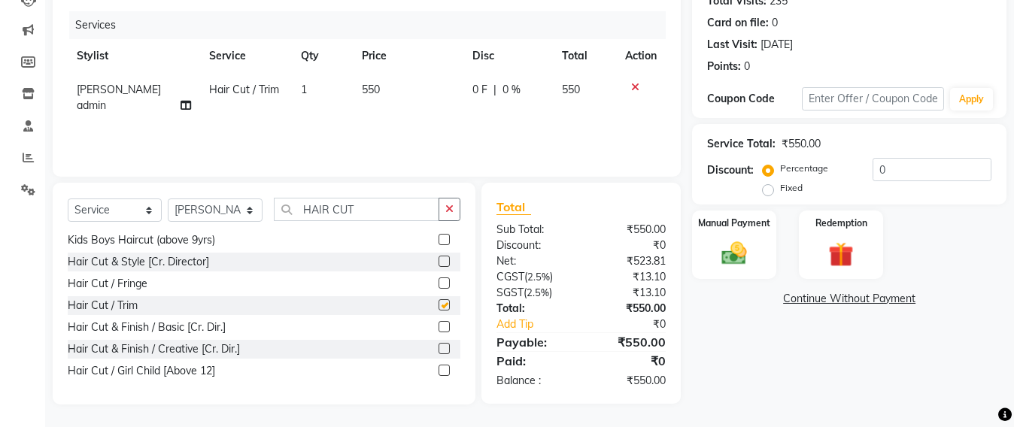
checkbox input "false"
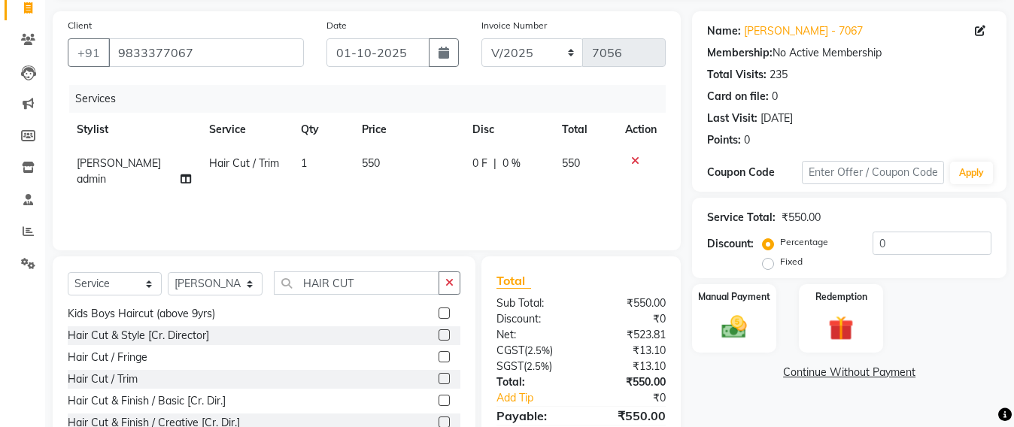
scroll to position [0, 0]
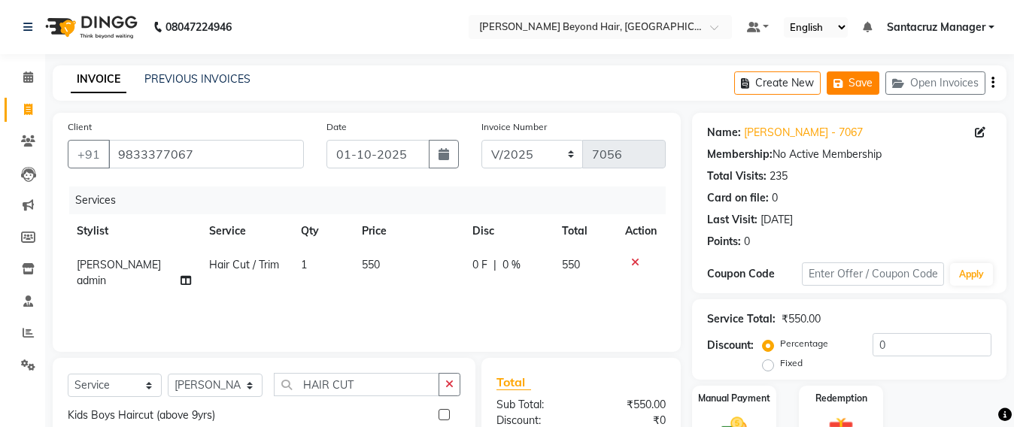
click at [848, 73] on button "Save" at bounding box center [853, 82] width 53 height 23
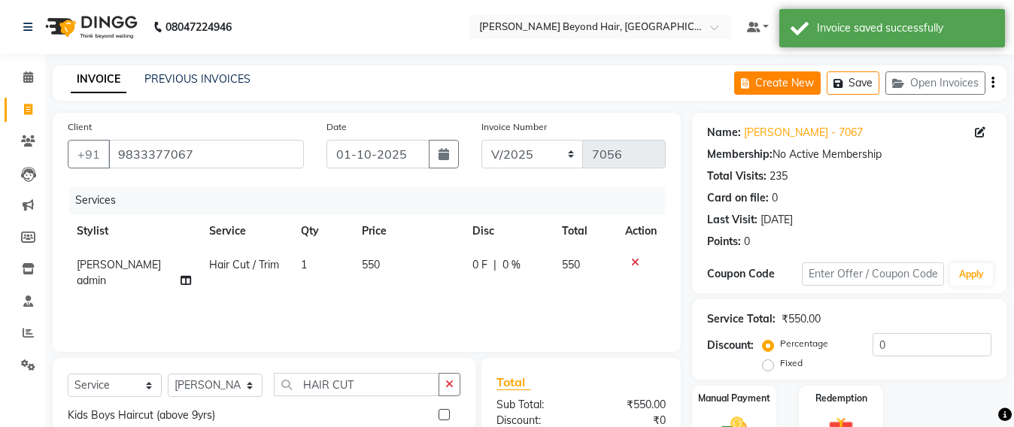
click at [778, 85] on button "Create New" at bounding box center [778, 82] width 87 height 23
select select "service"
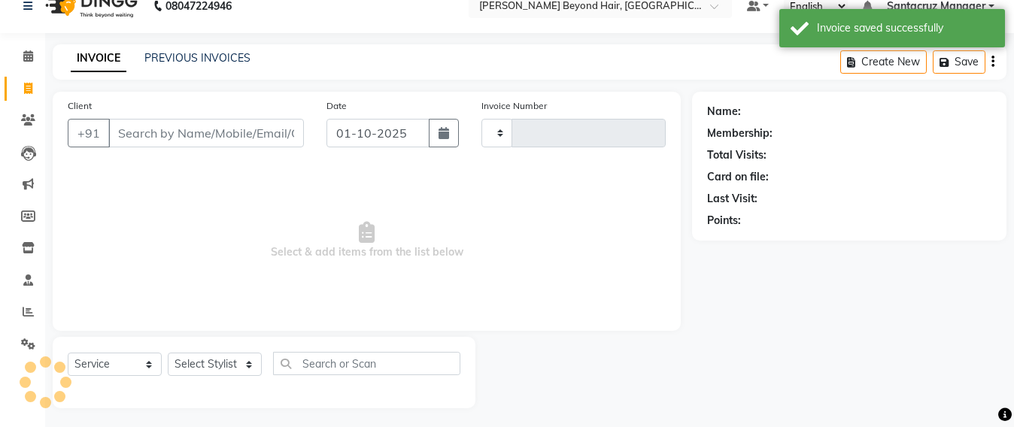
scroll to position [25, 0]
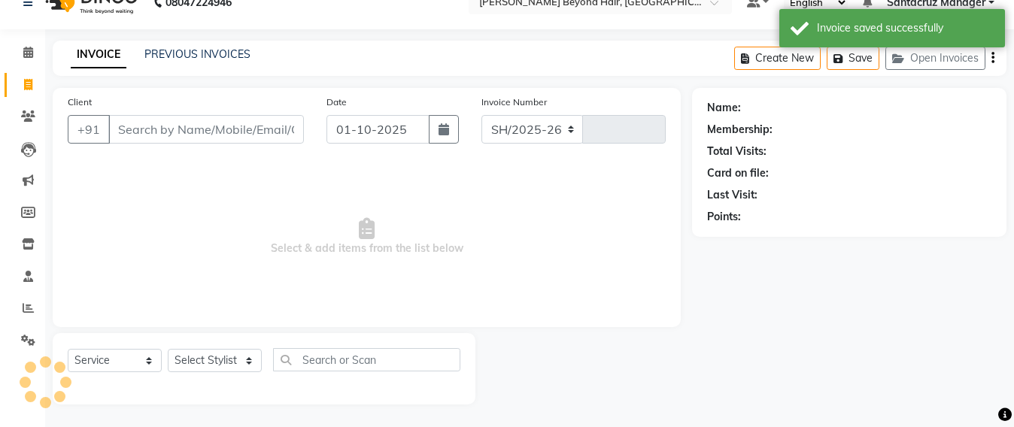
select select "6357"
type input "7056"
click at [935, 56] on button "Open Invoices" at bounding box center [936, 58] width 100 height 23
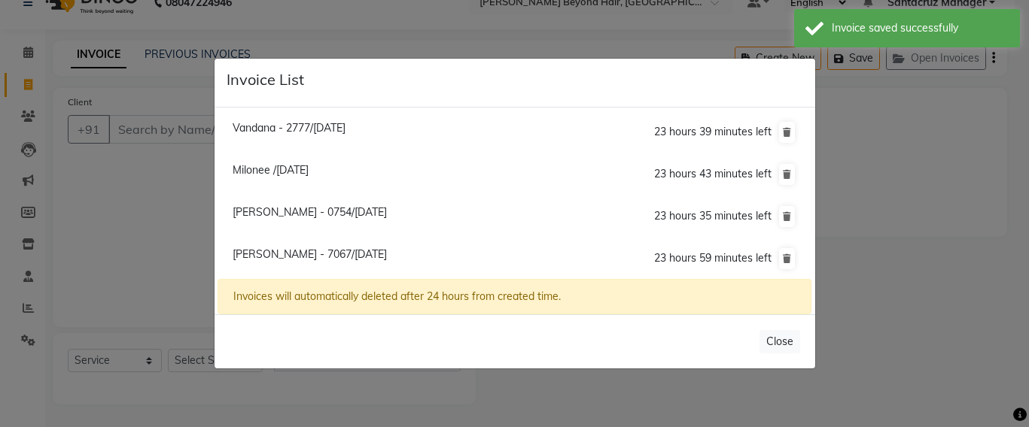
click at [309, 165] on span "Milonee /[DATE]" at bounding box center [271, 170] width 76 height 14
type input "9820667633"
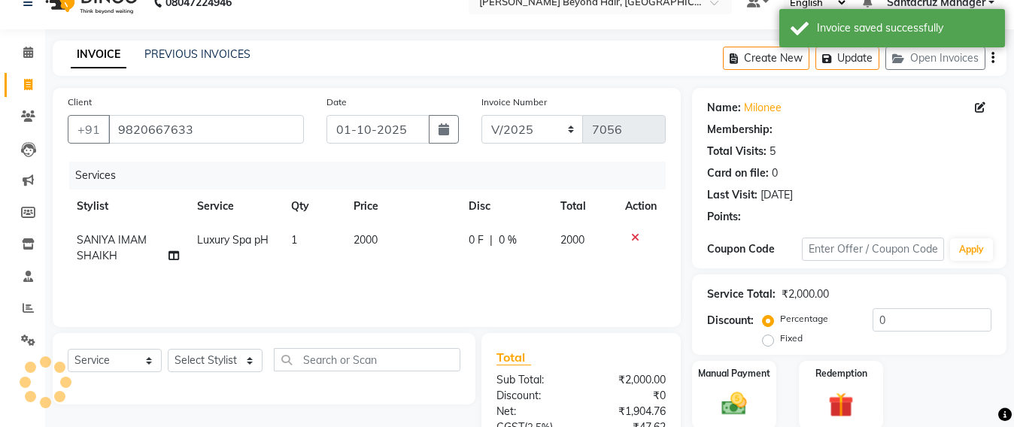
click at [109, 248] on td "SANIYA IMAM SHAIKH" at bounding box center [128, 249] width 120 height 50
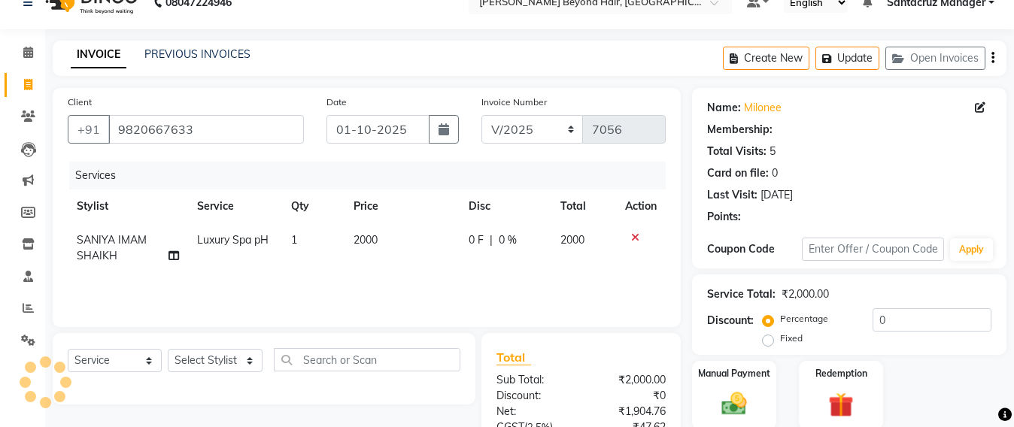
select select "90952"
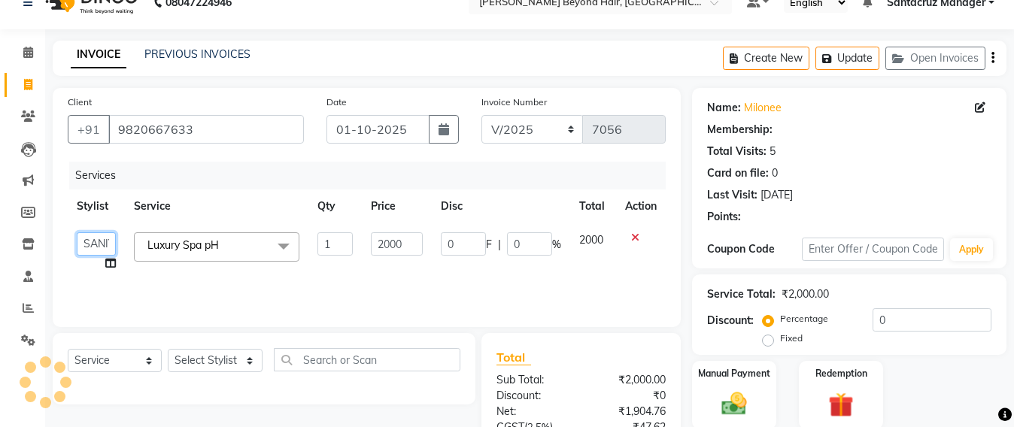
click at [109, 248] on select "Admin [PERSON_NAME] Sankat [PERSON_NAME] [PERSON_NAME] Jayeshree [PERSON_NAME] …" at bounding box center [96, 244] width 39 height 23
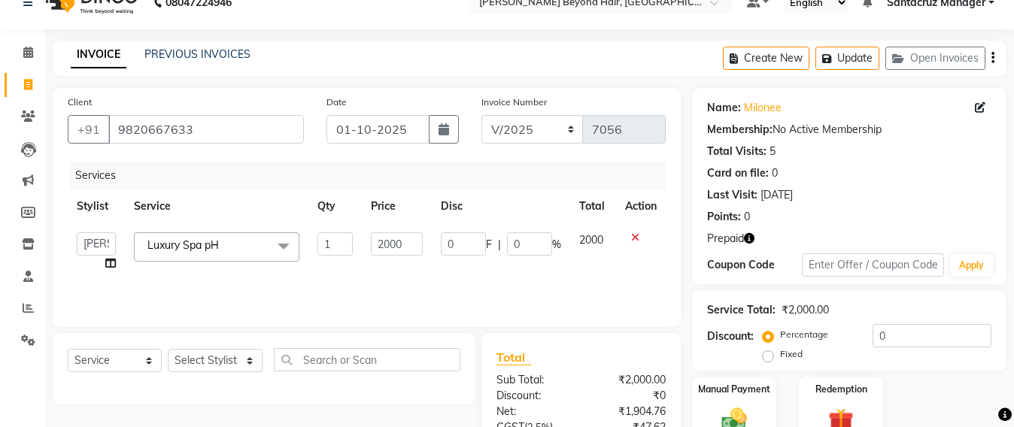
select select "84296"
click at [409, 251] on input "2000" at bounding box center [397, 244] width 52 height 23
click at [409, 244] on input "2000" at bounding box center [397, 244] width 52 height 23
type input "2500"
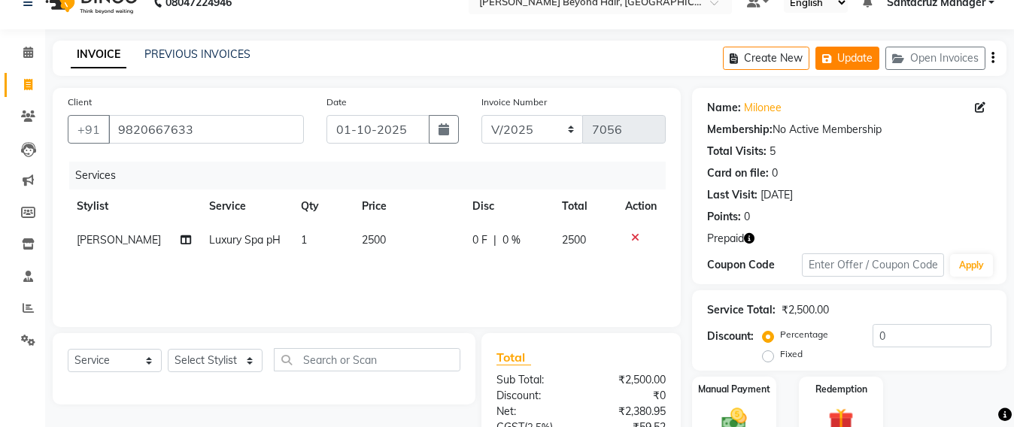
click at [844, 56] on button "Update" at bounding box center [848, 58] width 64 height 23
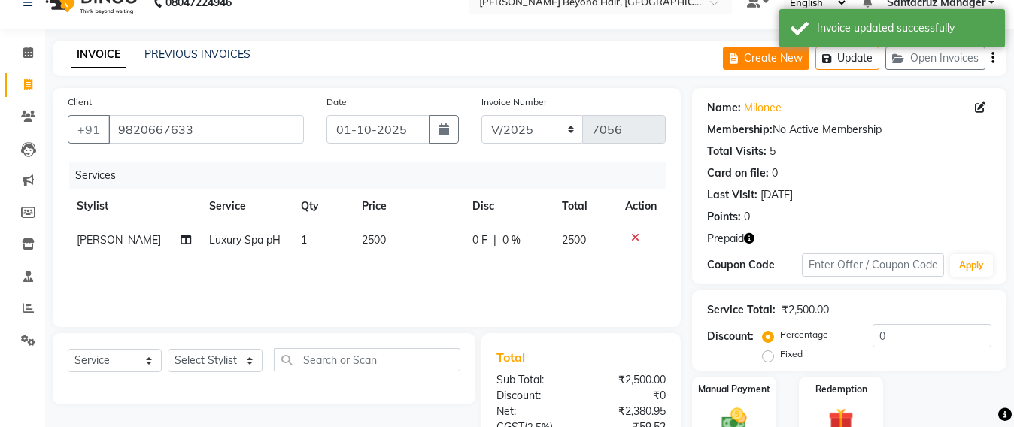
click at [762, 60] on button "Create New" at bounding box center [766, 58] width 87 height 23
select select "service"
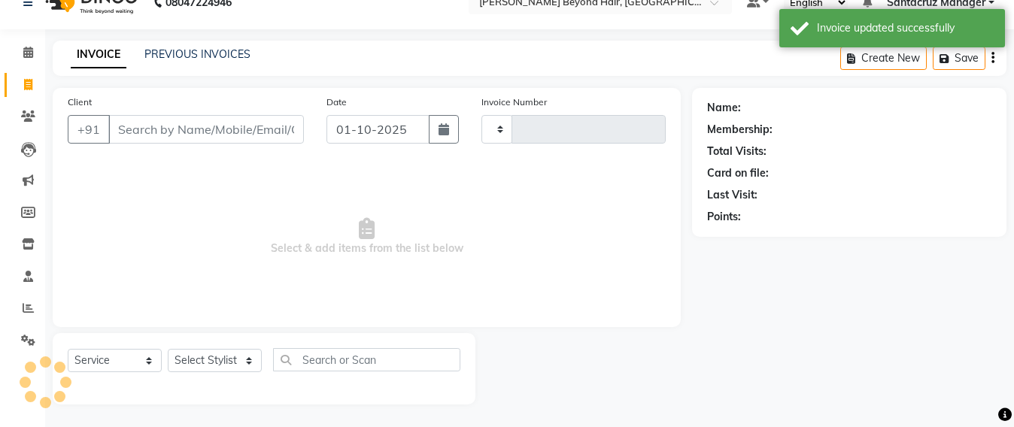
type input "7056"
select select "6357"
